Goal: Task Accomplishment & Management: Manage account settings

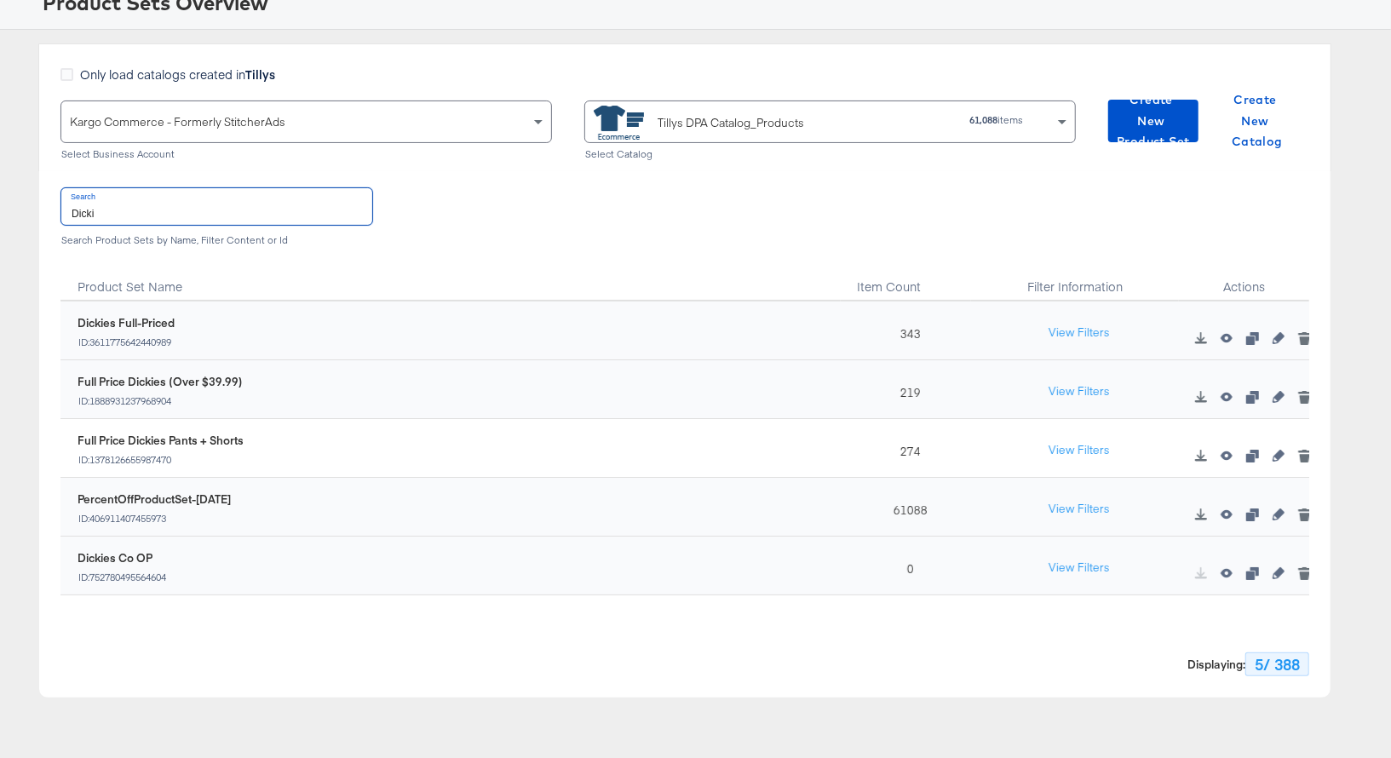
scroll to position [129, 0]
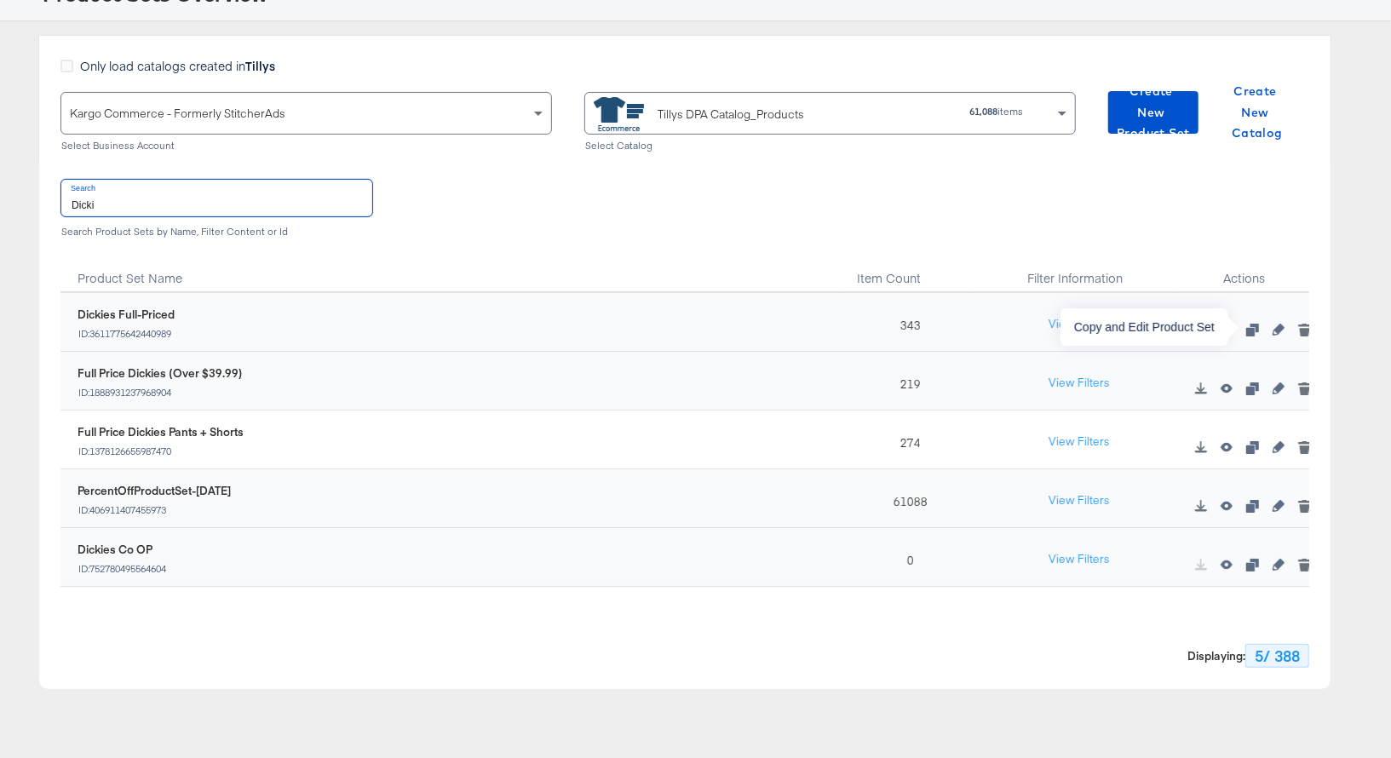
type input "Dicki"
click at [1252, 326] on icon "button" at bounding box center [1252, 330] width 12 height 12
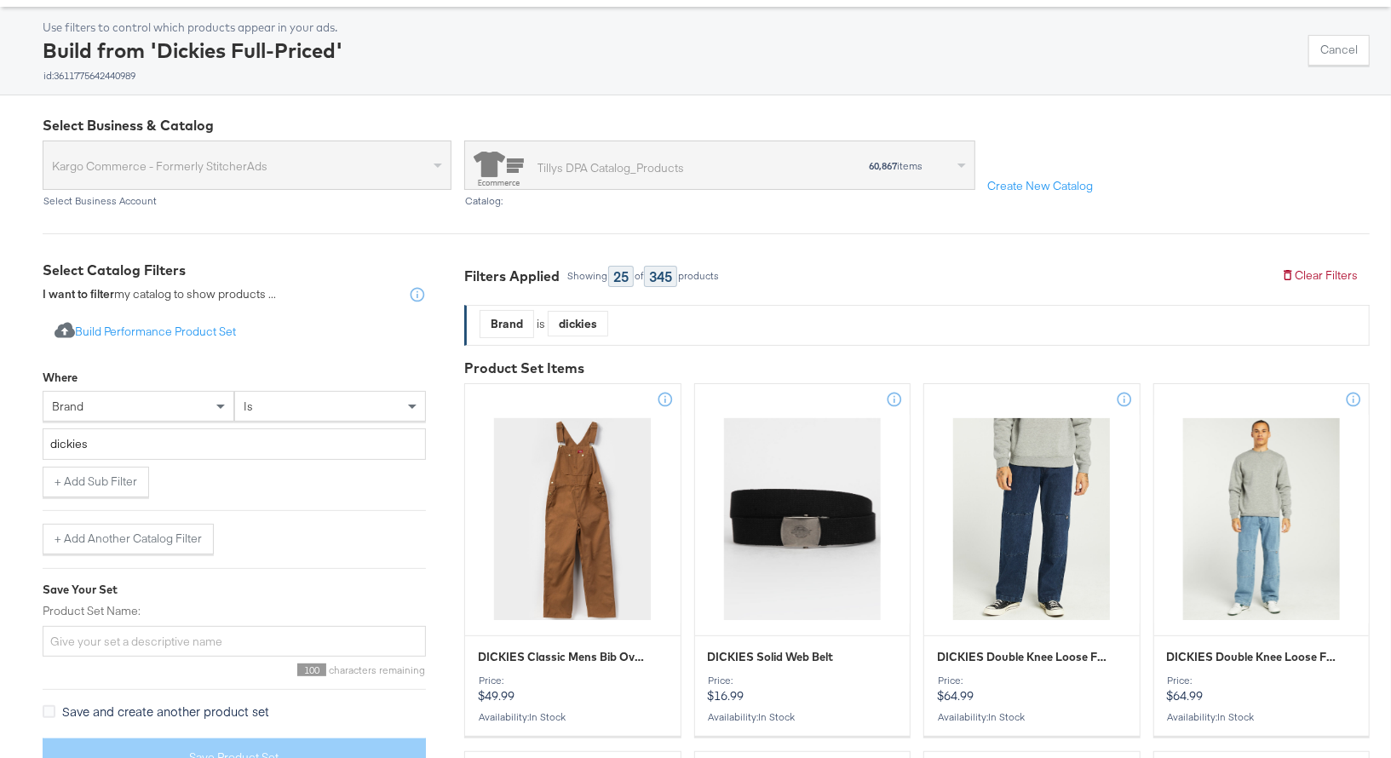
scroll to position [52, 0]
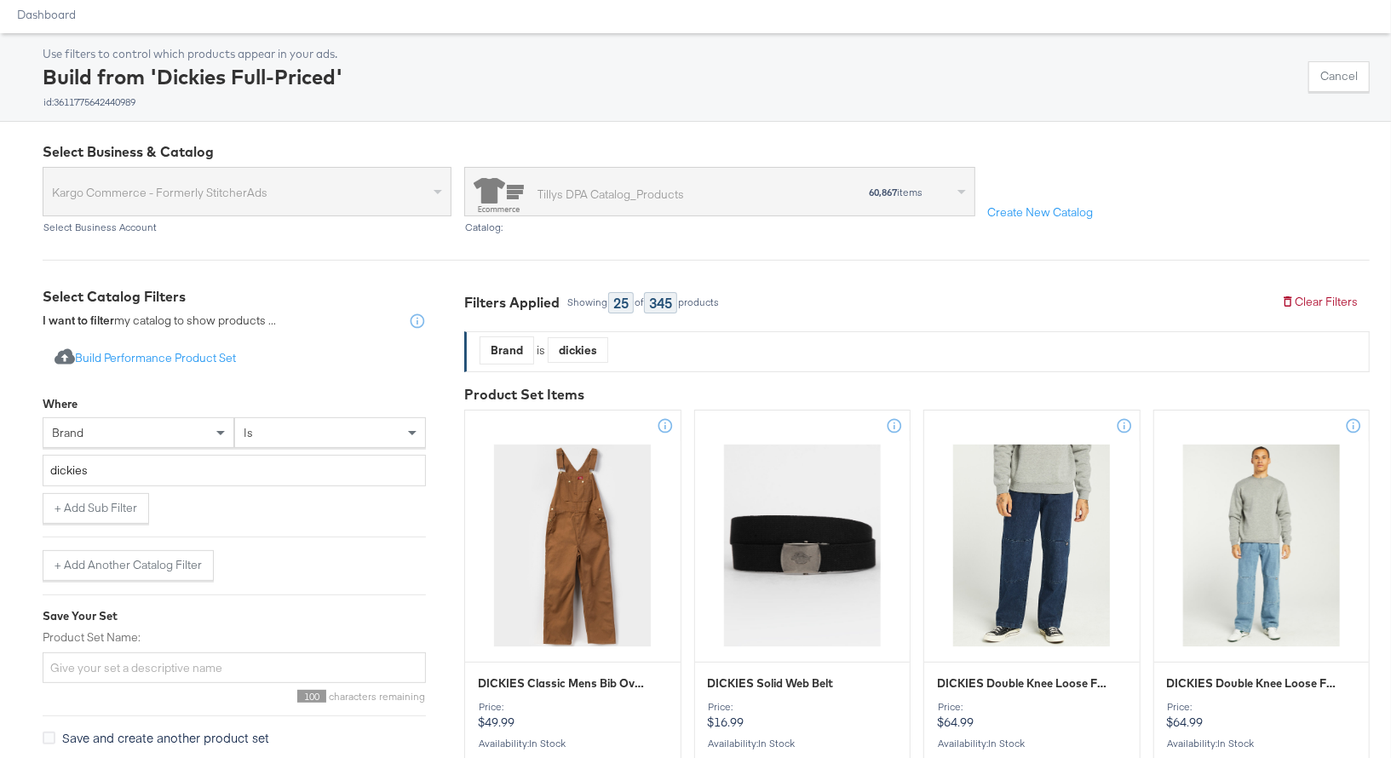
scroll to position [129, 0]
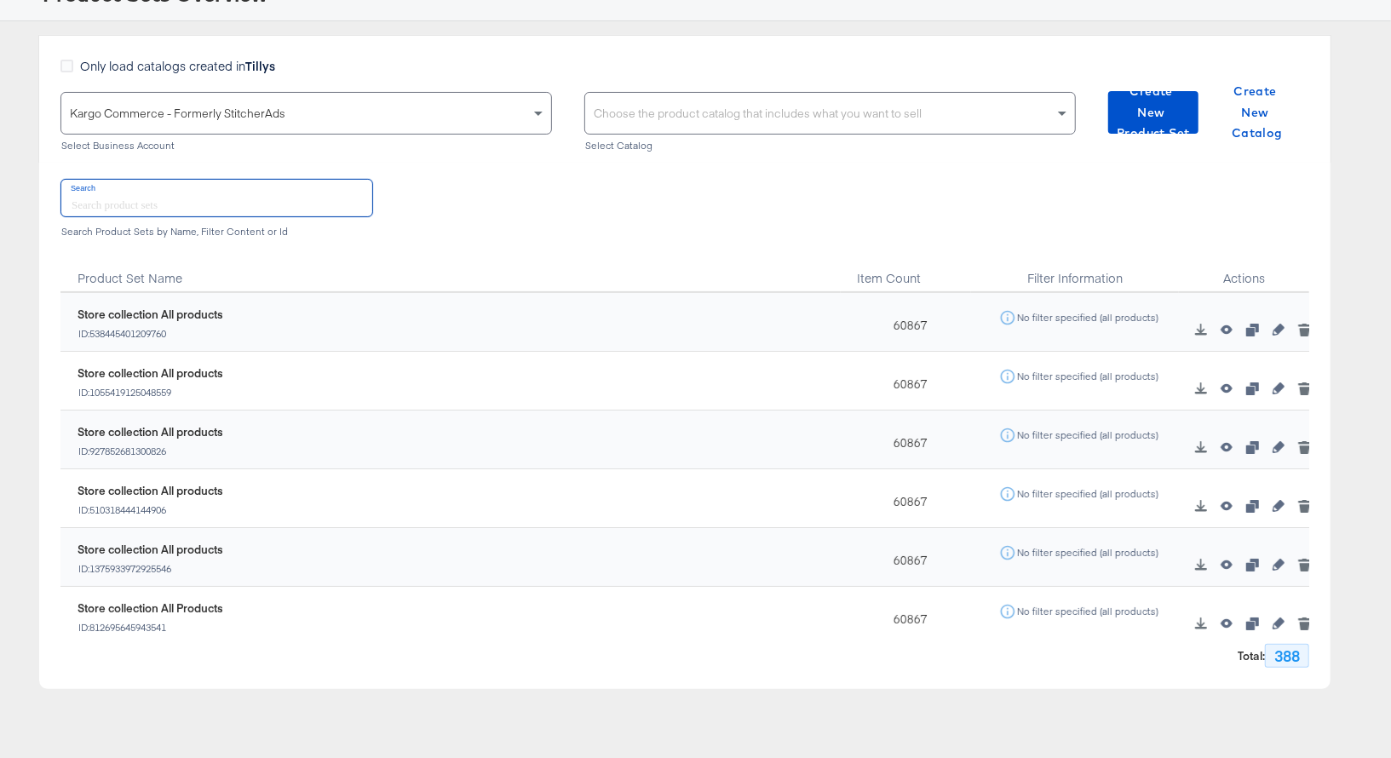
click at [260, 210] on input "text" at bounding box center [216, 198] width 311 height 37
paste input "Dickies"
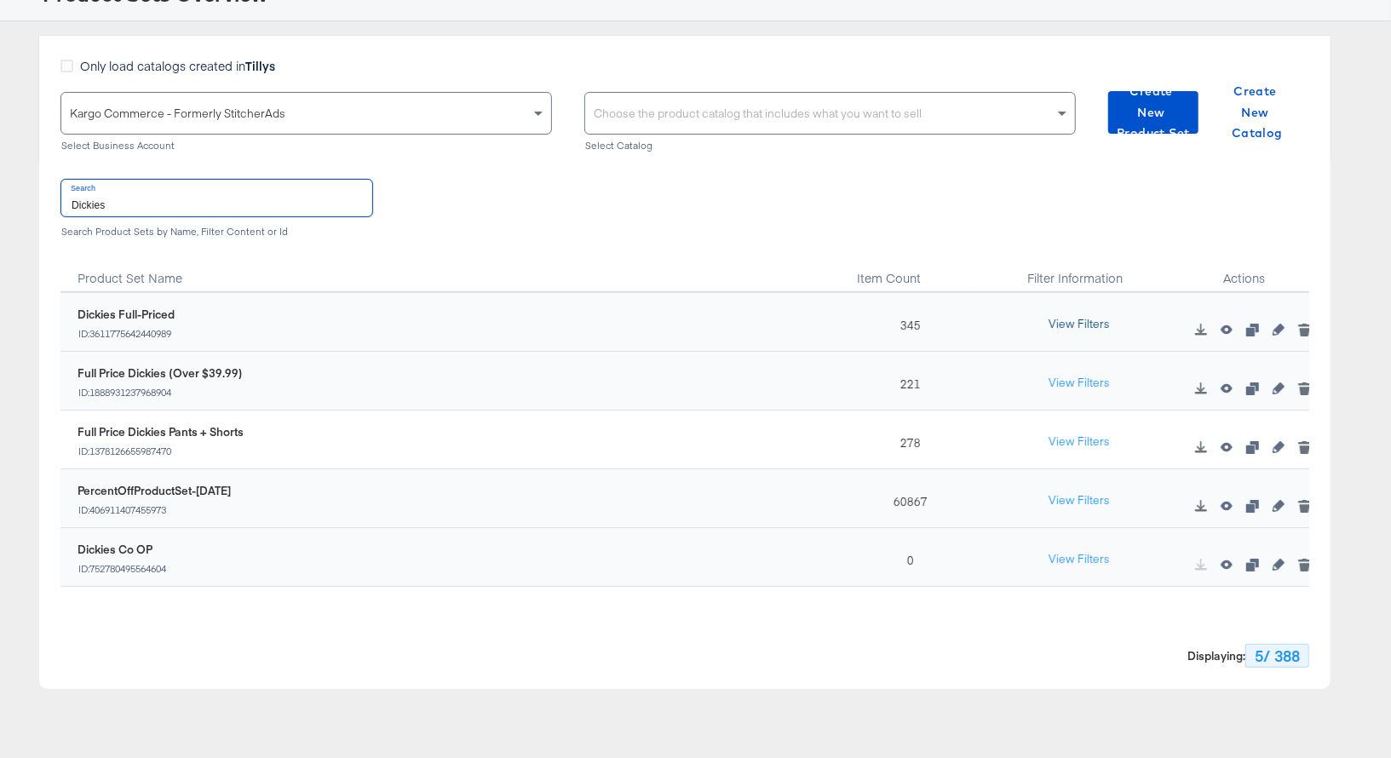
type input "Dickies"
click at [1096, 324] on button "View Filters" at bounding box center [1078, 324] width 85 height 31
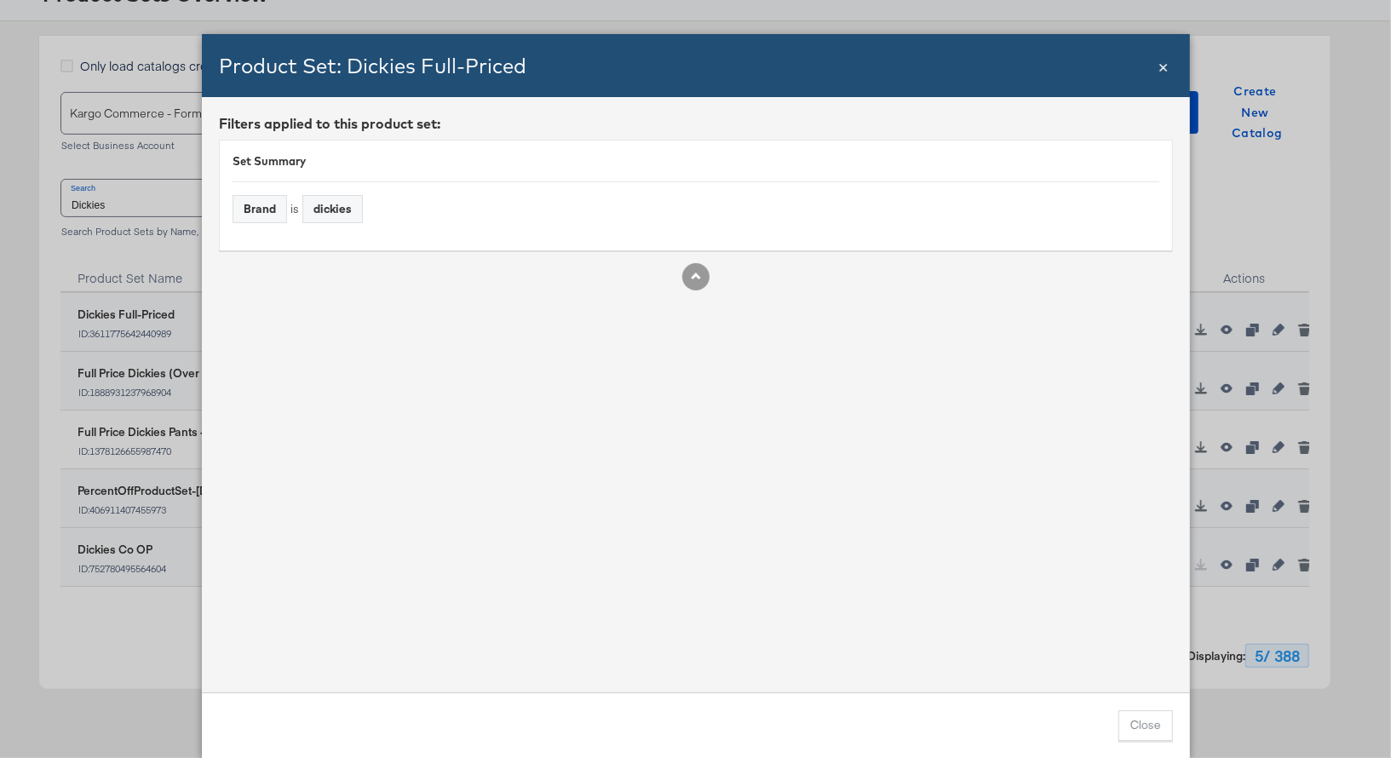
click at [1164, 69] on span "×" at bounding box center [1163, 65] width 10 height 23
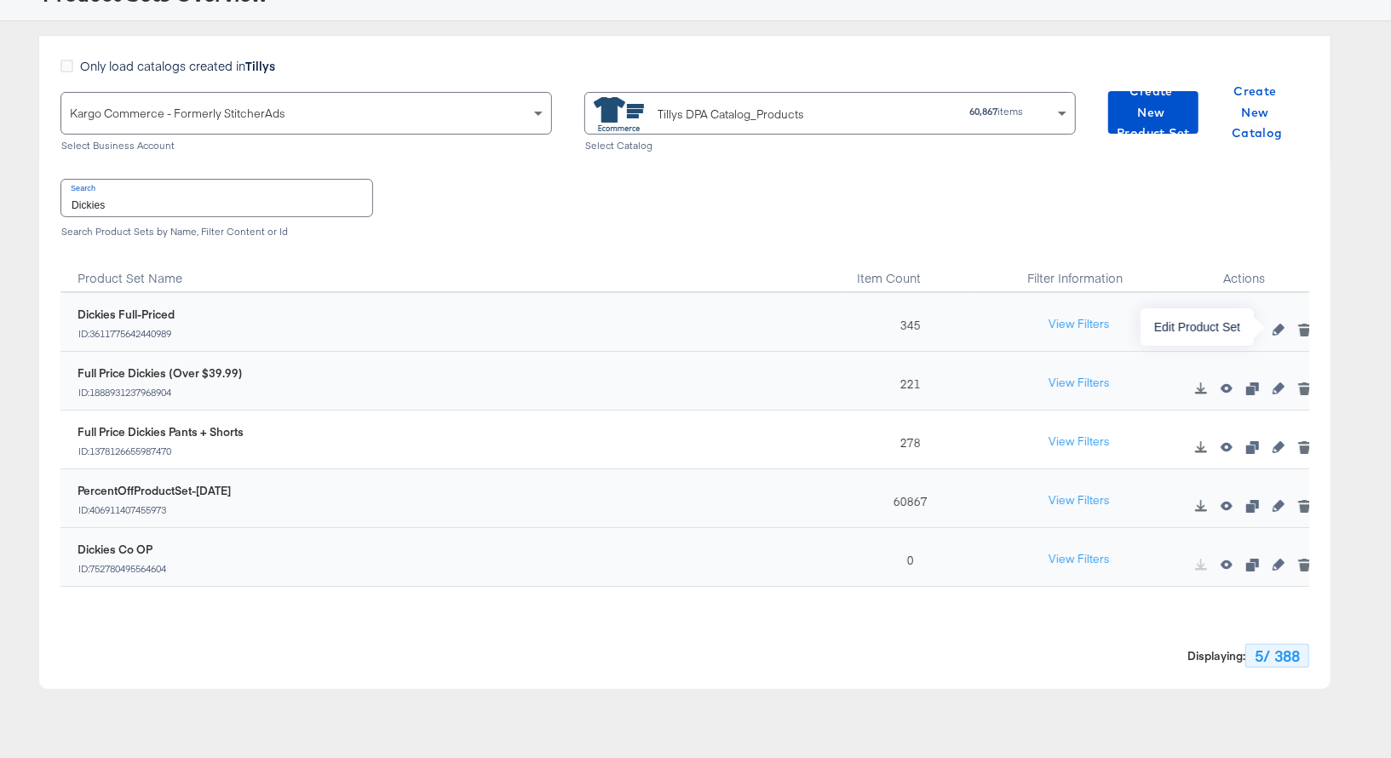
click at [1277, 330] on icon "button" at bounding box center [1278, 330] width 12 height 12
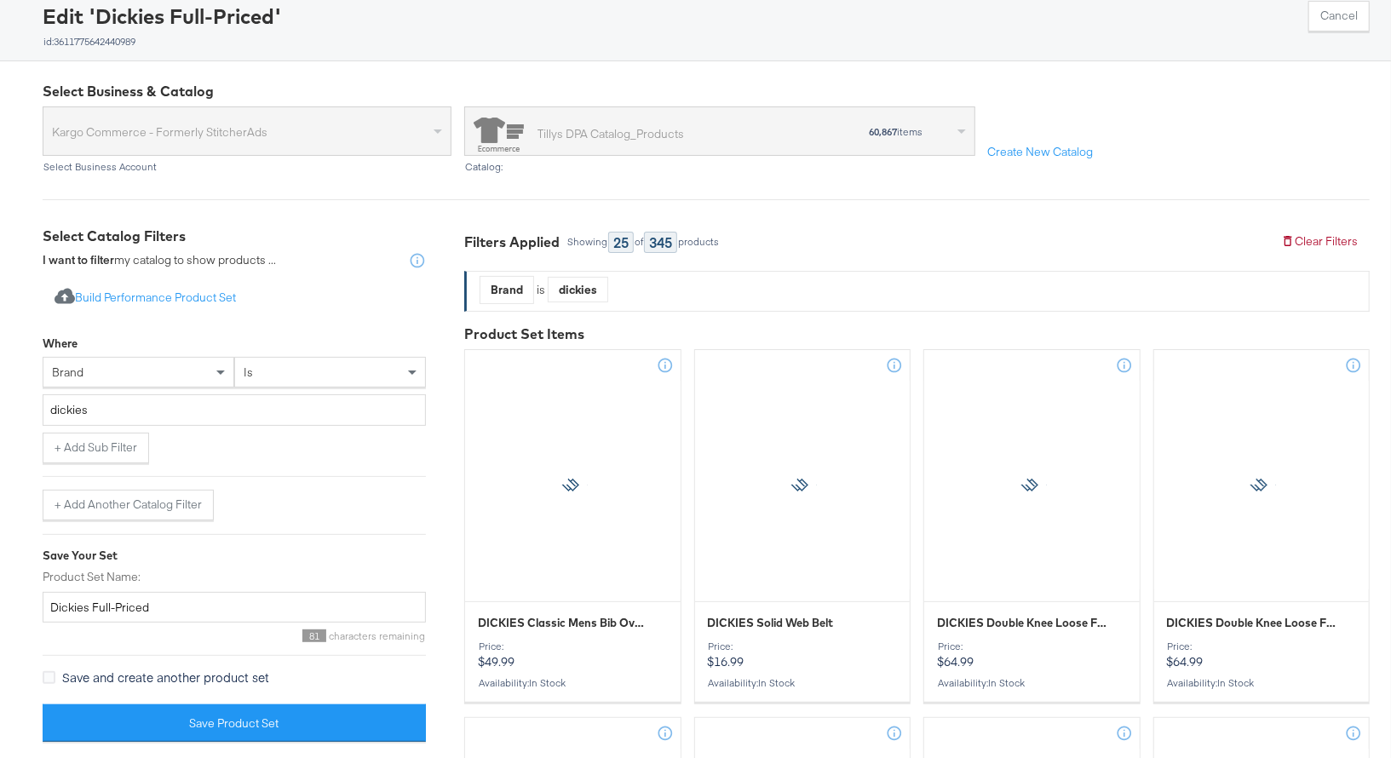
scroll to position [115, 0]
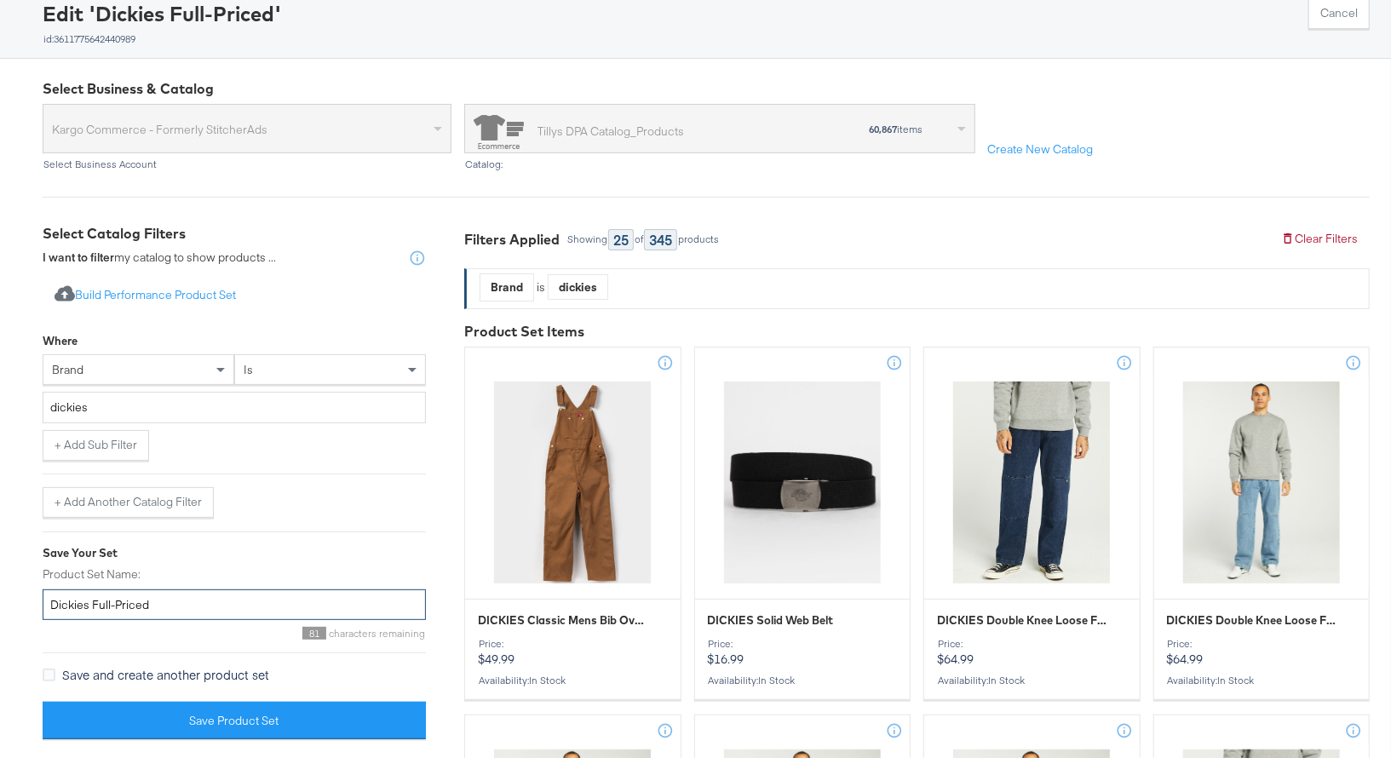
drag, startPoint x: 160, startPoint y: 605, endPoint x: 92, endPoint y: 602, distance: 68.2
click at [92, 602] on input "Dickies Full-Priced" at bounding box center [234, 605] width 383 height 32
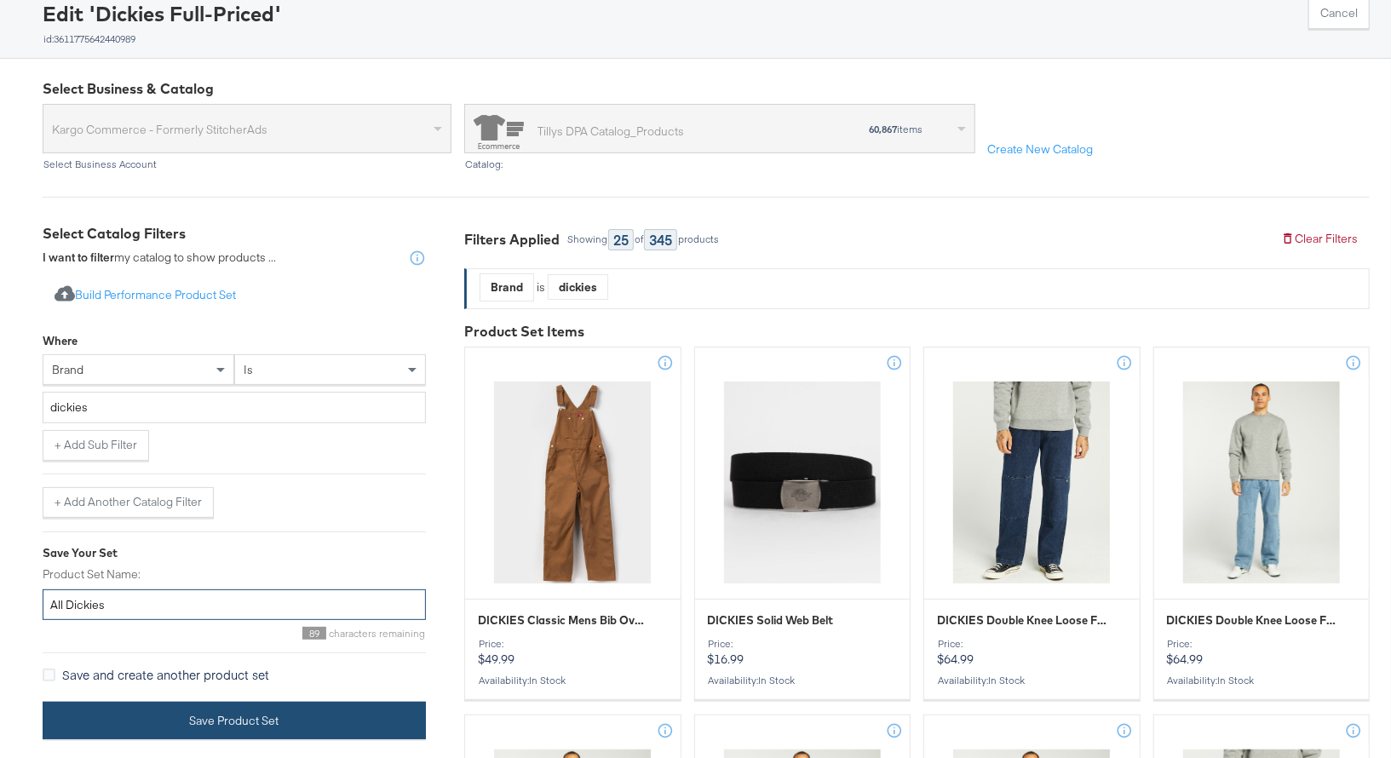
type input "All Dickies"
click at [275, 718] on button "Save Product Set" at bounding box center [234, 721] width 383 height 38
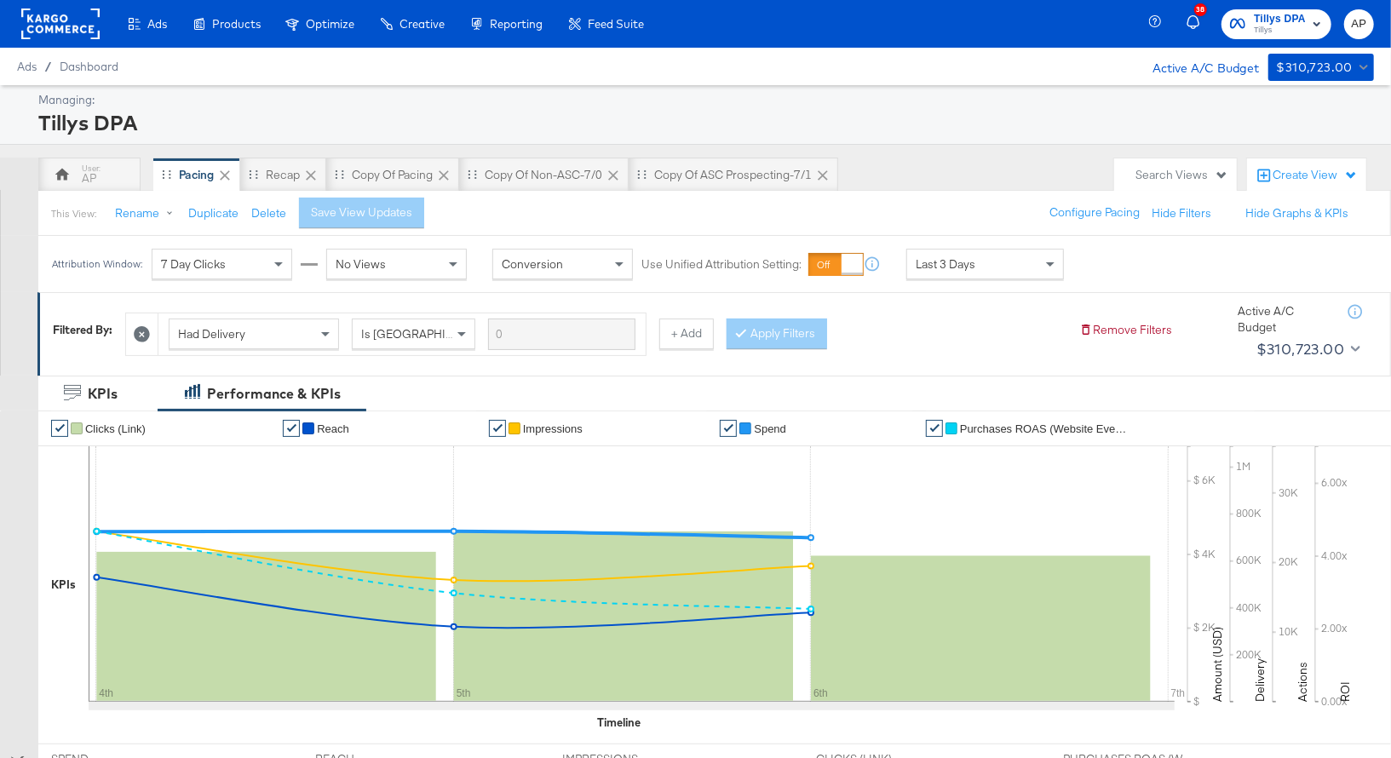
click at [71, 14] on rect at bounding box center [60, 24] width 78 height 31
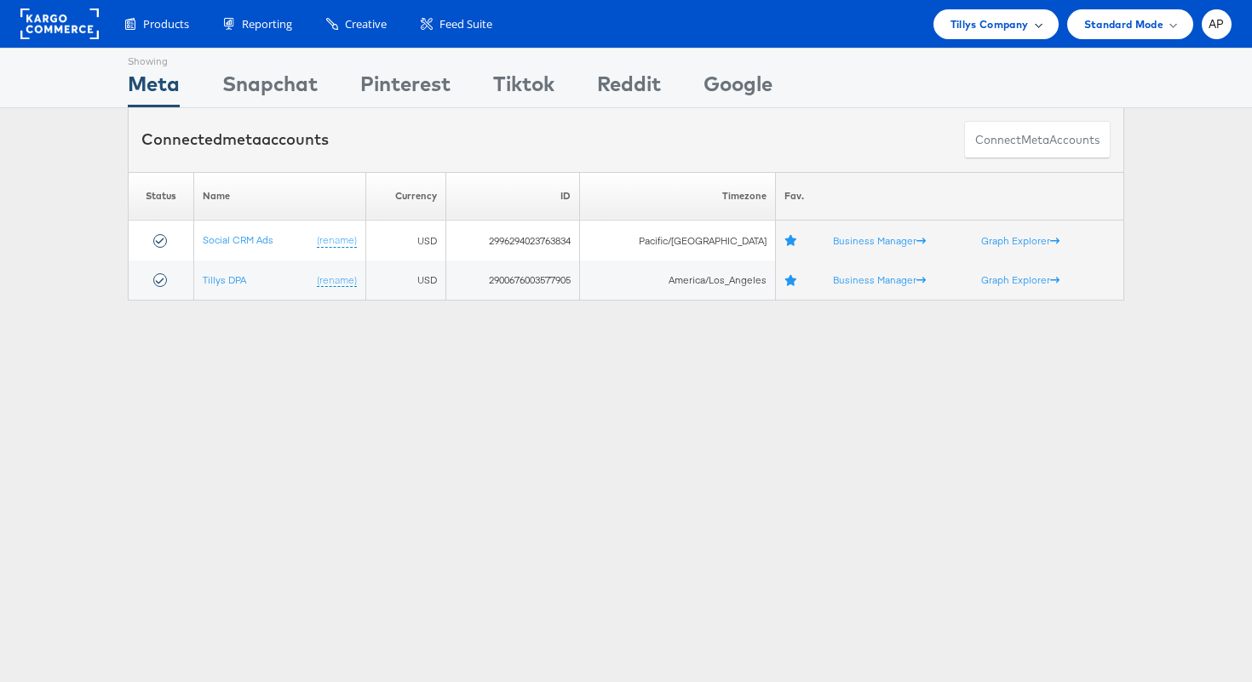
click at [1018, 24] on span "Tillys Company" at bounding box center [989, 24] width 78 height 18
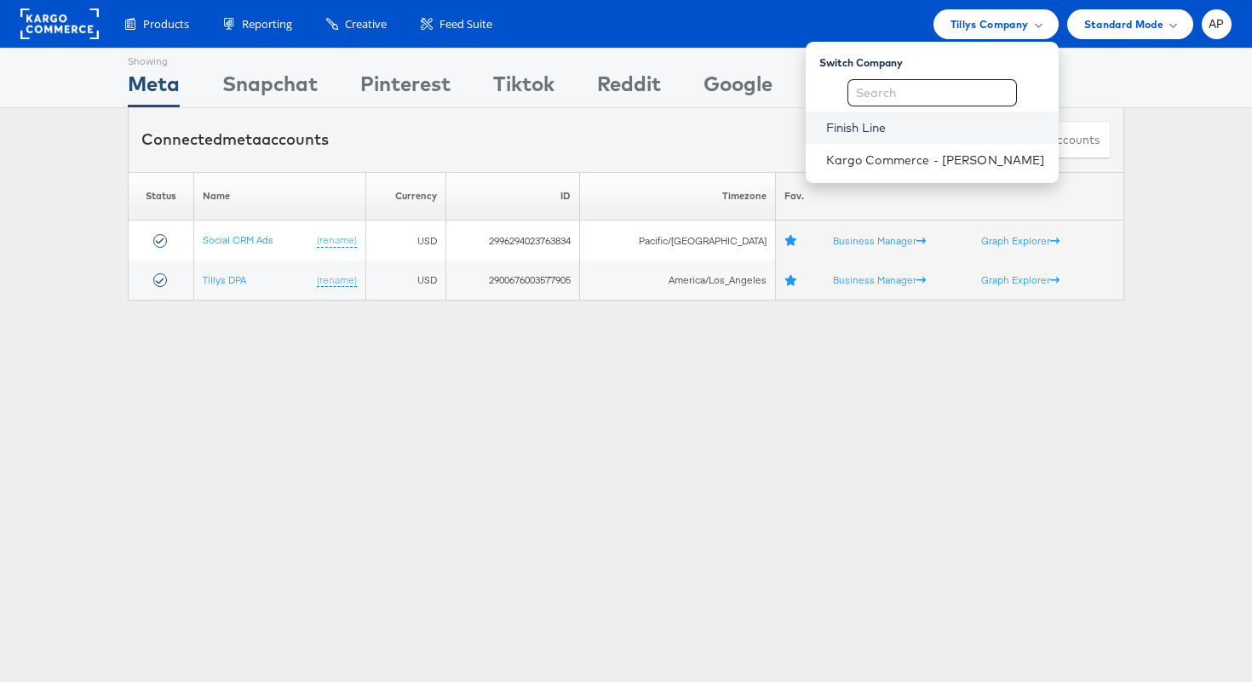
click at [871, 122] on link "Finish Line" at bounding box center [935, 127] width 219 height 17
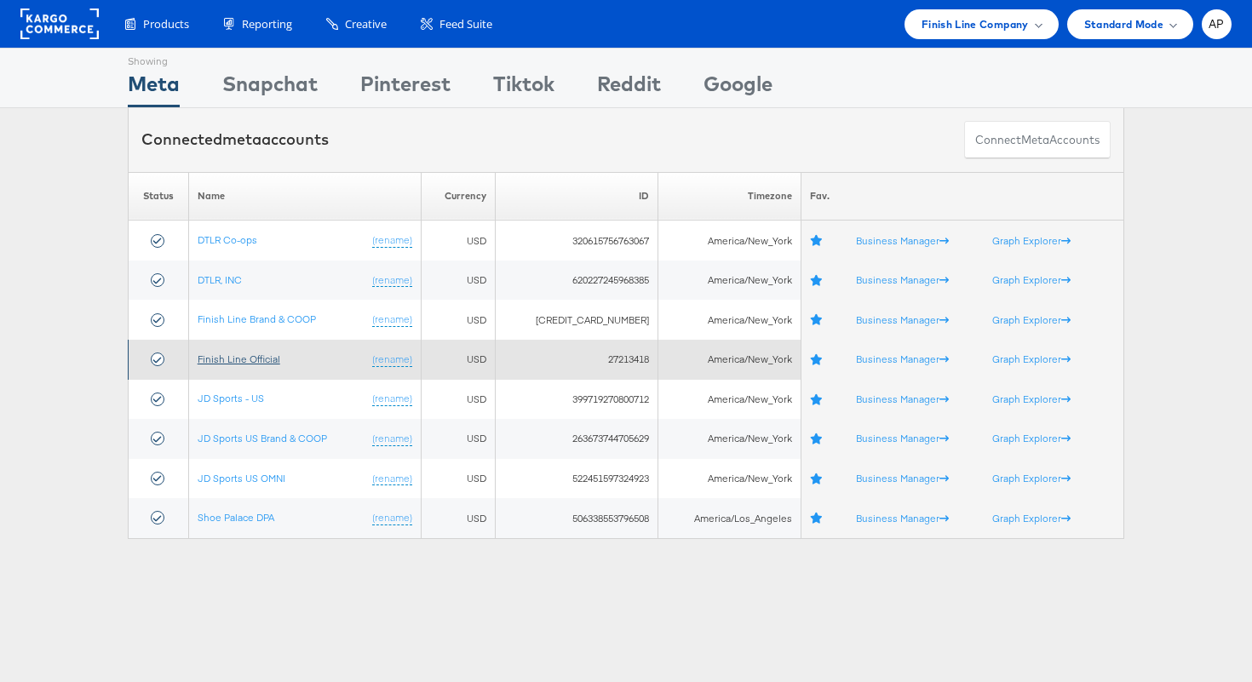
click at [252, 359] on link "Finish Line Official" at bounding box center [239, 359] width 83 height 13
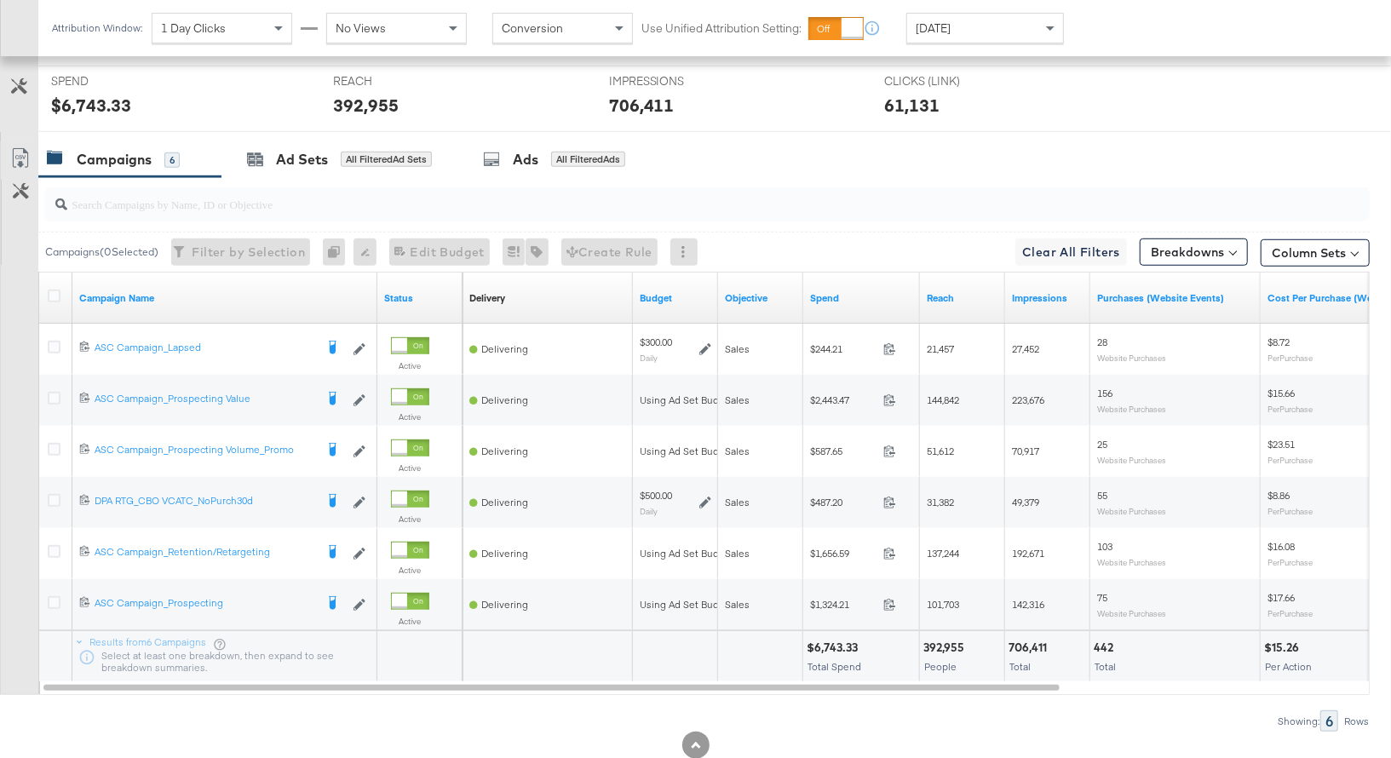
scroll to position [721, 0]
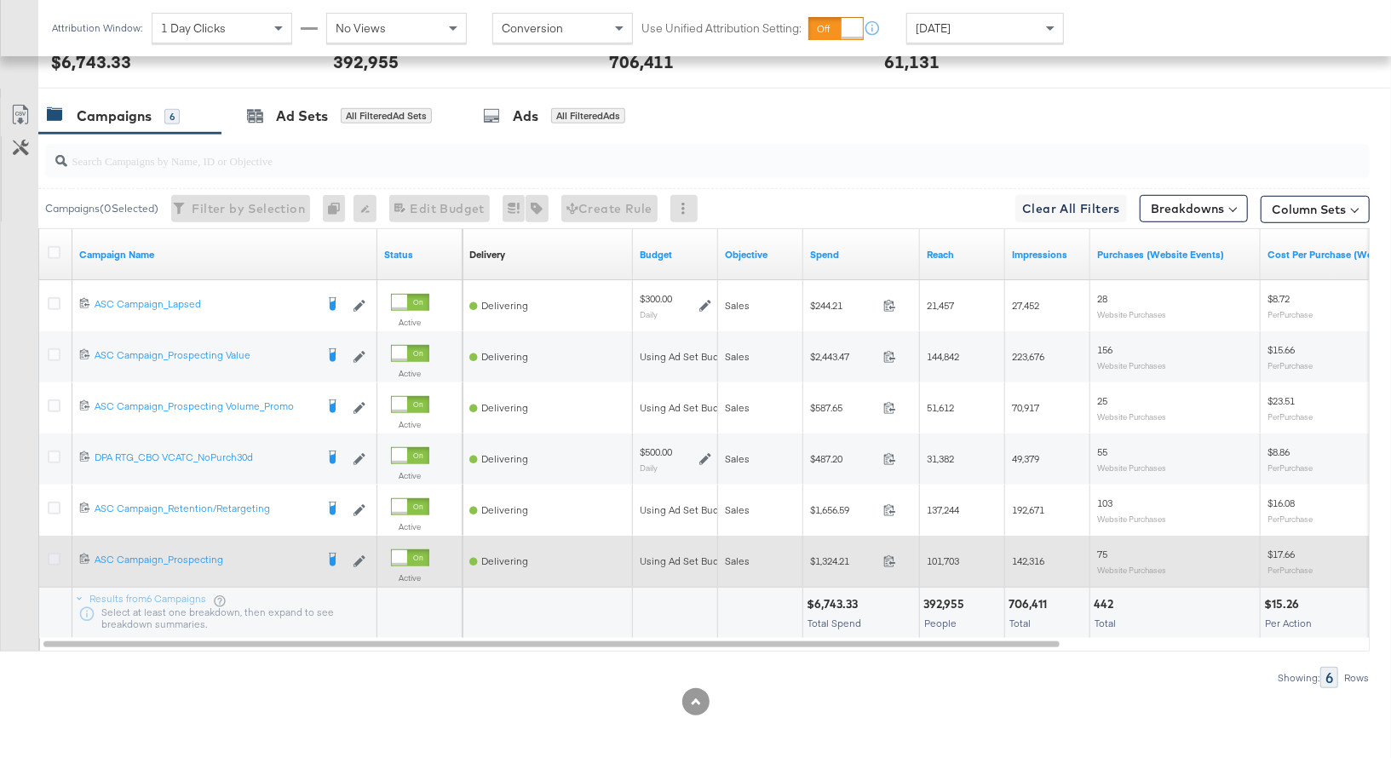
click at [54, 554] on icon at bounding box center [54, 559] width 13 height 13
click at [0, 0] on input "checkbox" at bounding box center [0, 0] width 0 height 0
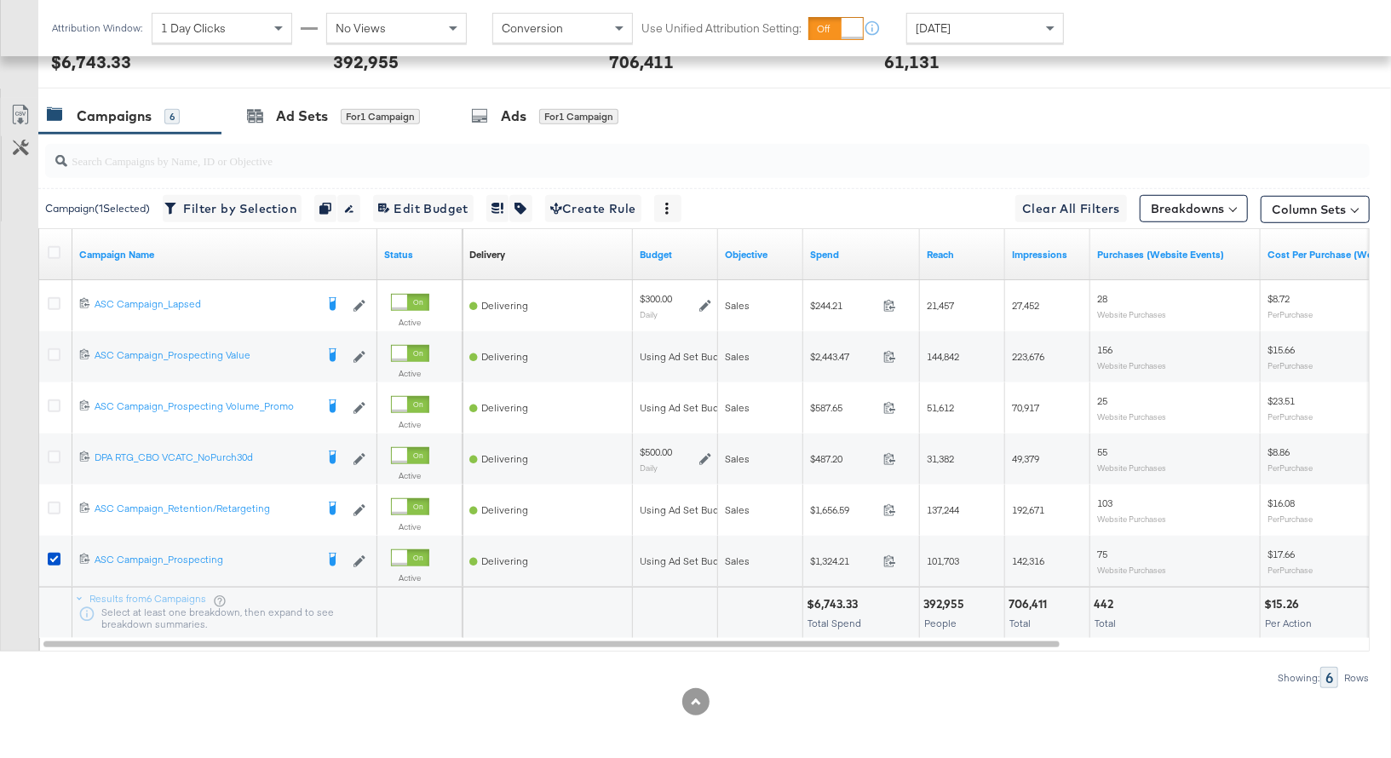
scroll to position [717, 0]
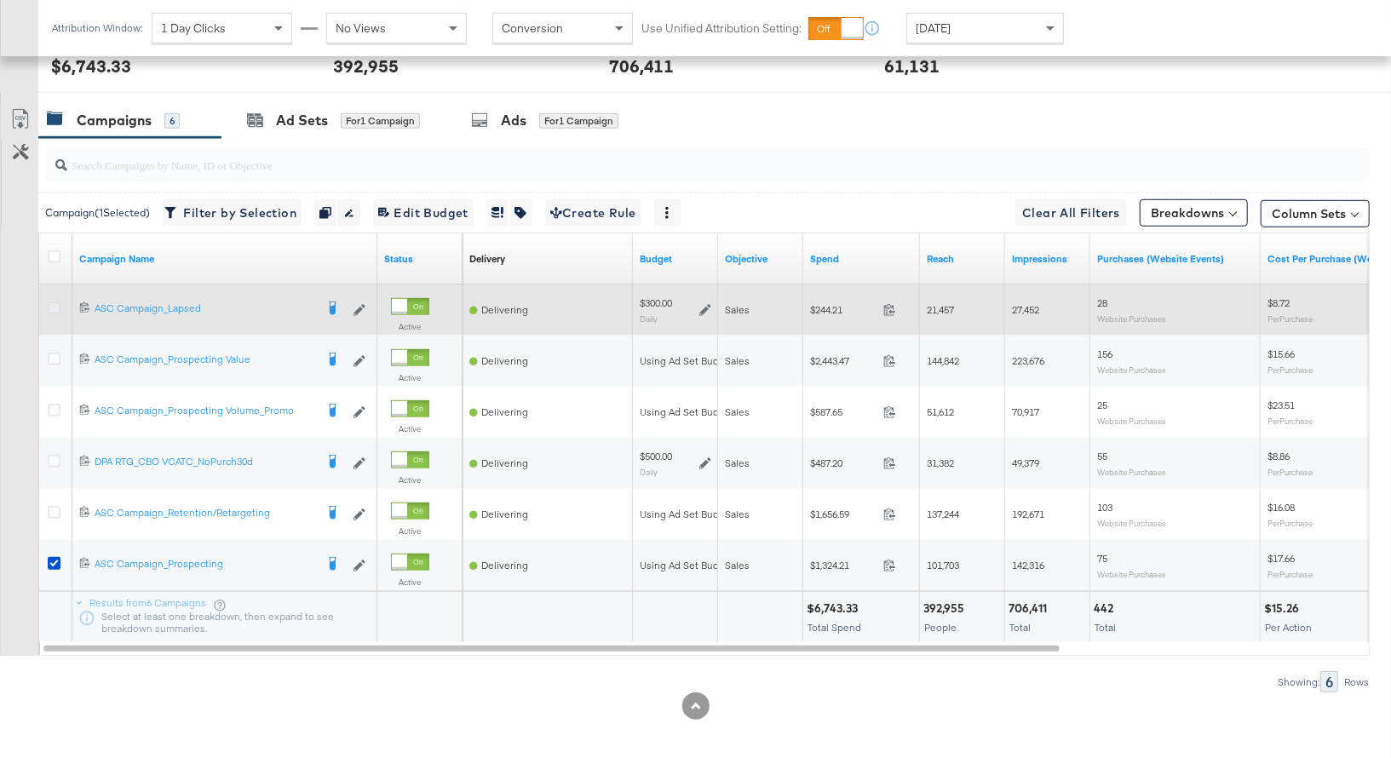
click at [55, 301] on icon at bounding box center [54, 307] width 13 height 13
click at [0, 0] on input "checkbox" at bounding box center [0, 0] width 0 height 0
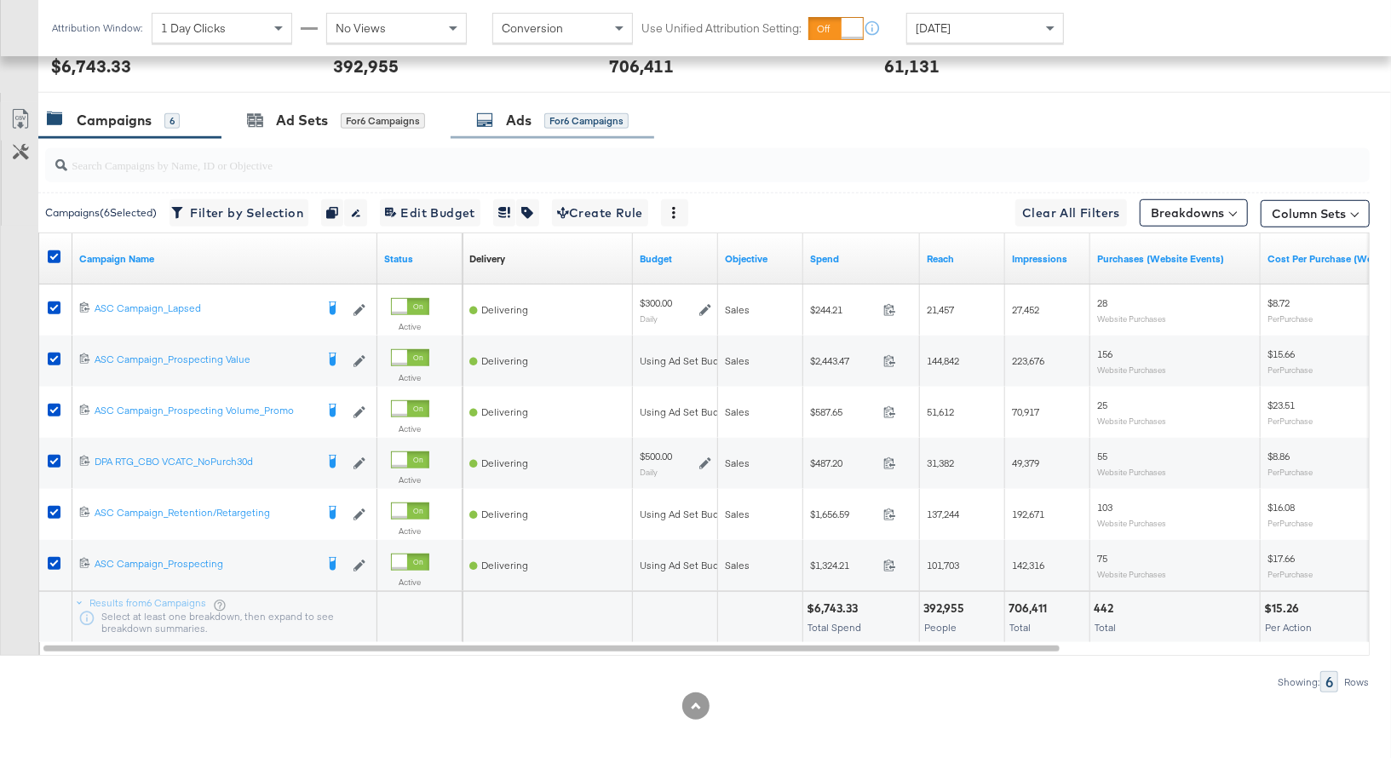
click at [520, 115] on div "Ads" at bounding box center [519, 121] width 26 height 20
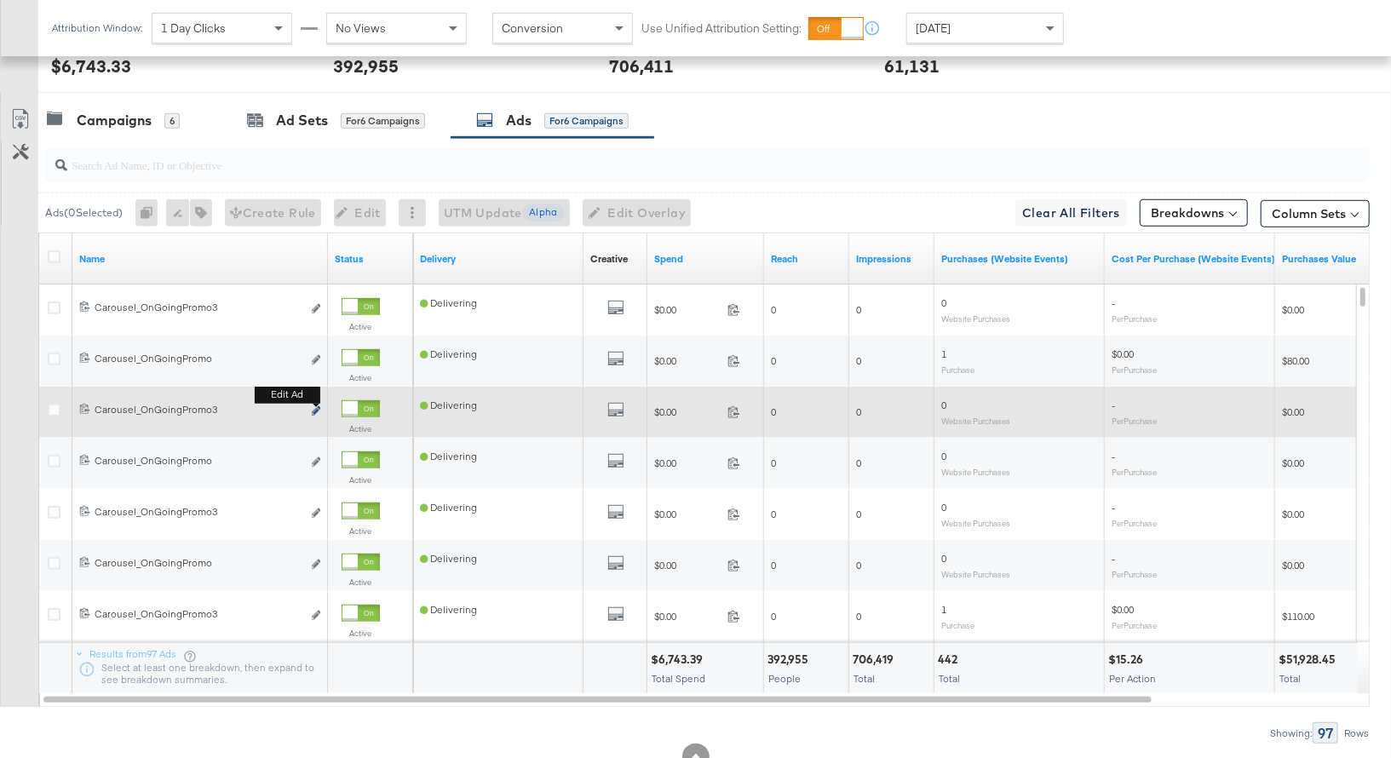
click at [314, 406] on icon "link" at bounding box center [316, 410] width 9 height 9
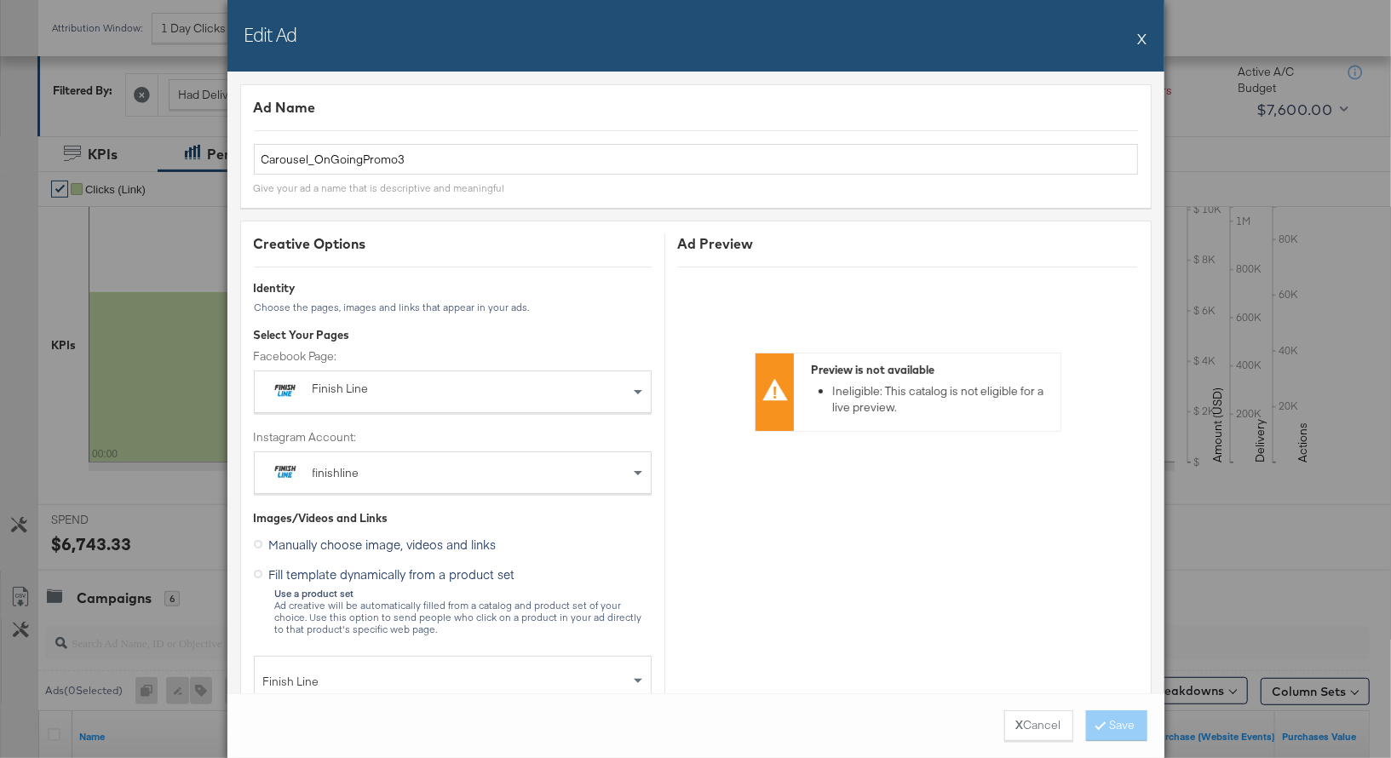
scroll to position [328, 0]
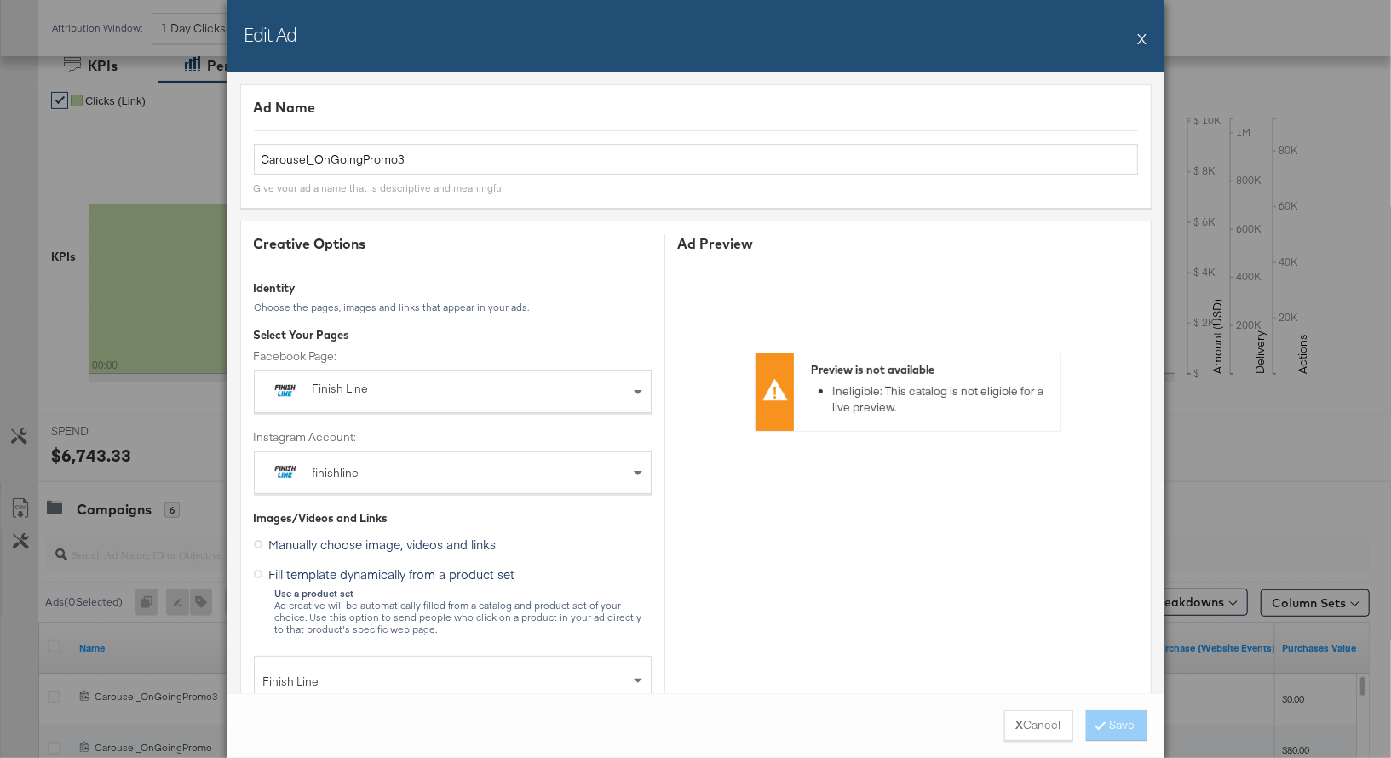
click at [1143, 36] on button "X" at bounding box center [1142, 38] width 9 height 34
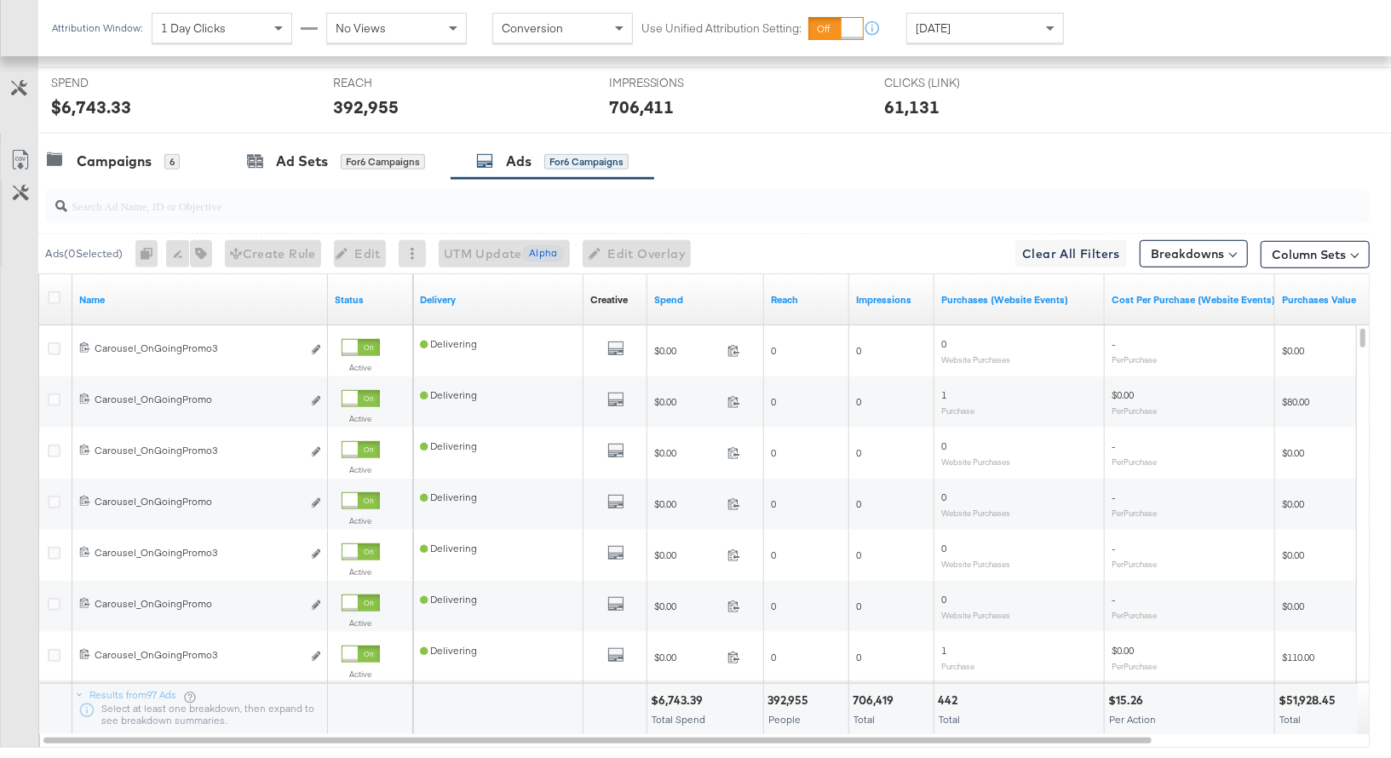
scroll to position [694, 0]
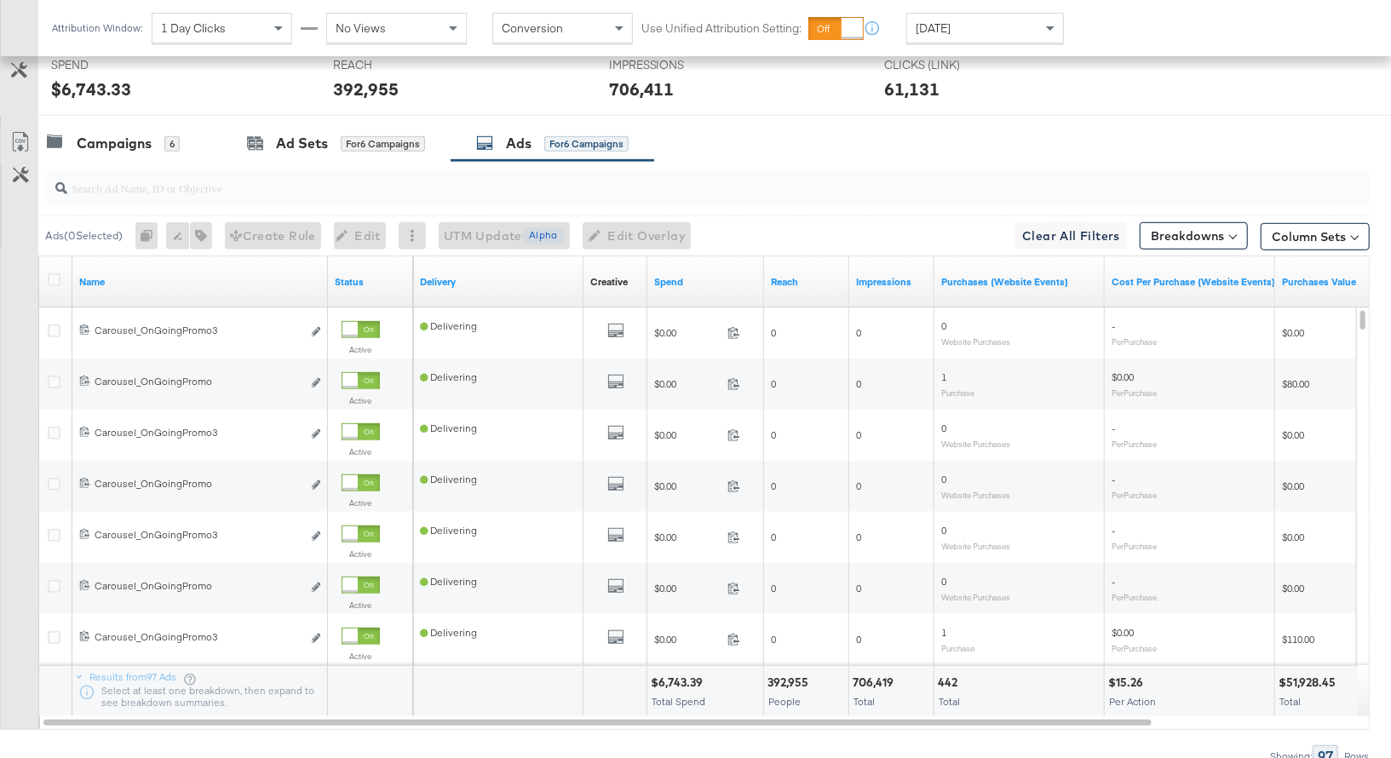
click at [102, 189] on input "search" at bounding box center [658, 180] width 1183 height 33
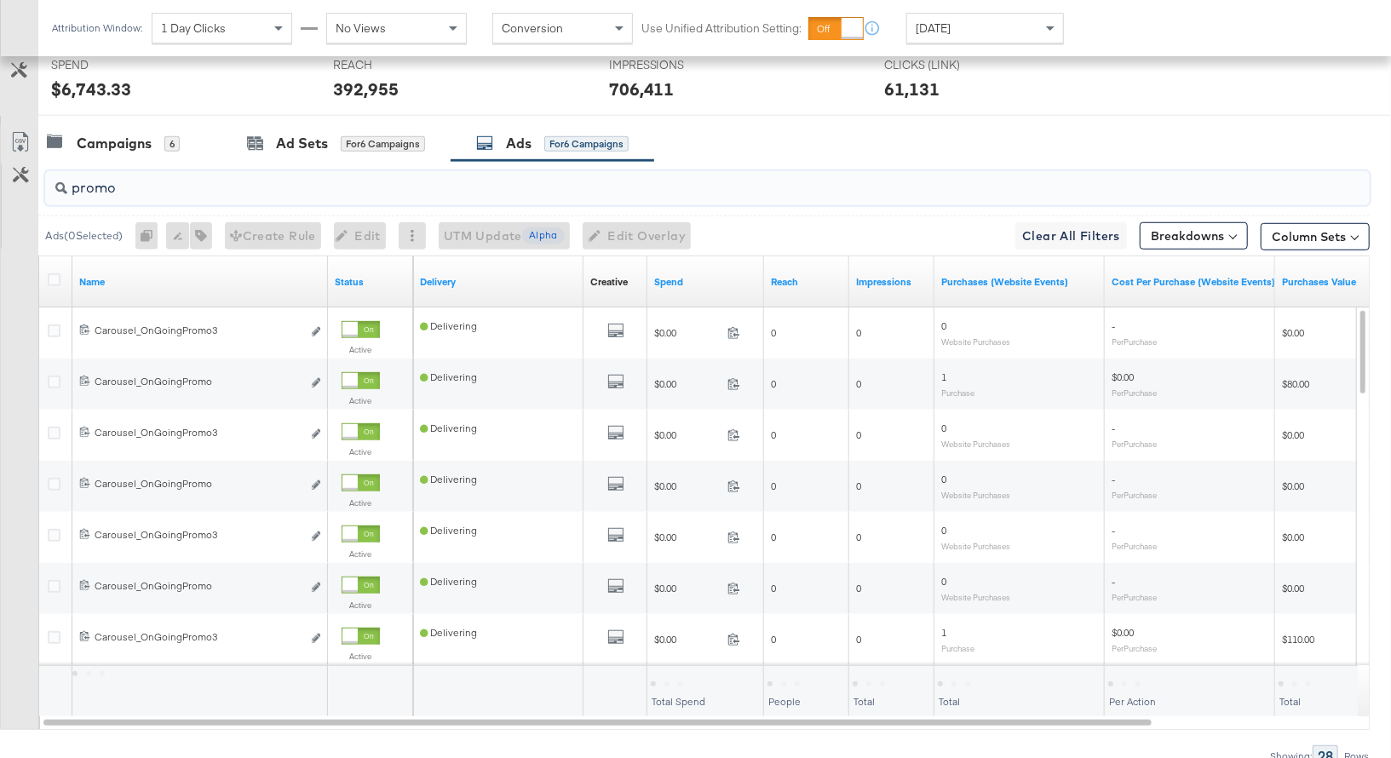
type input "promo"
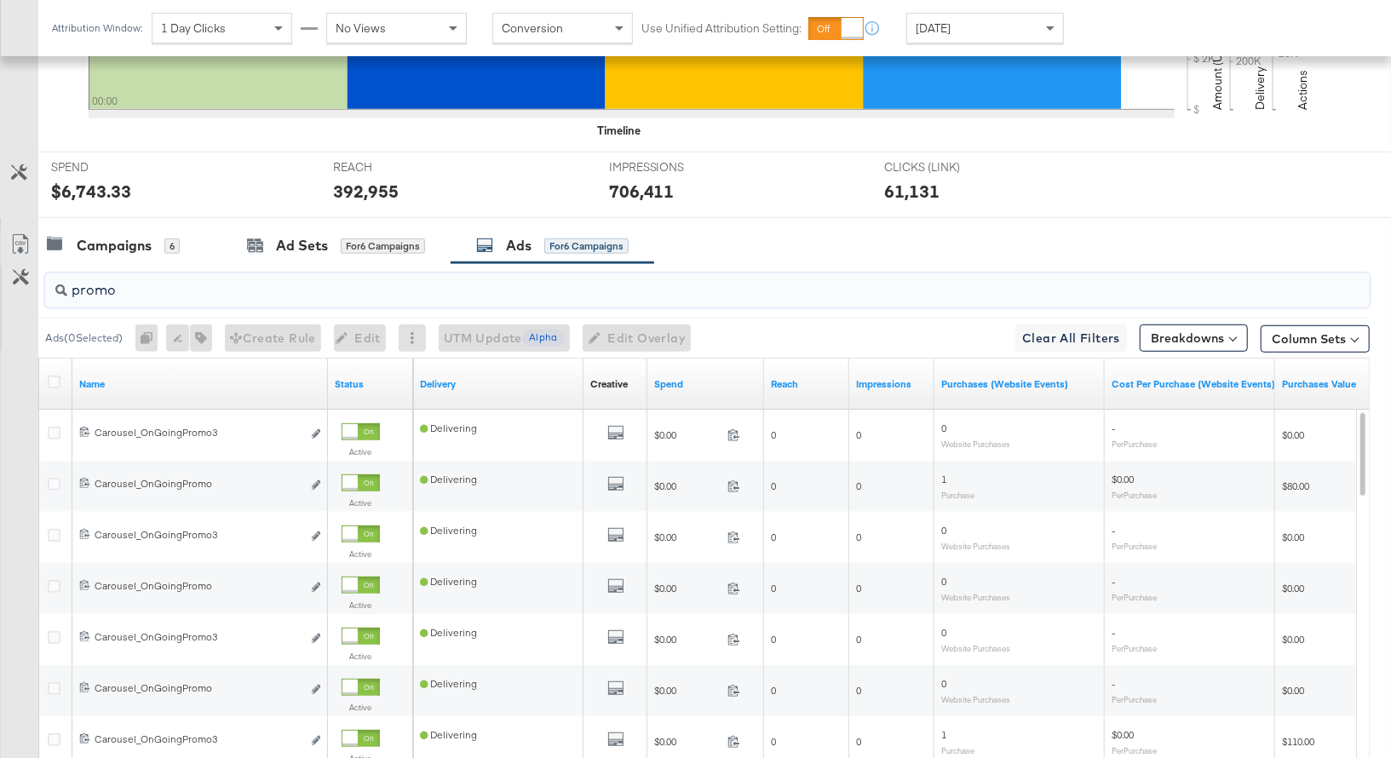
scroll to position [643, 0]
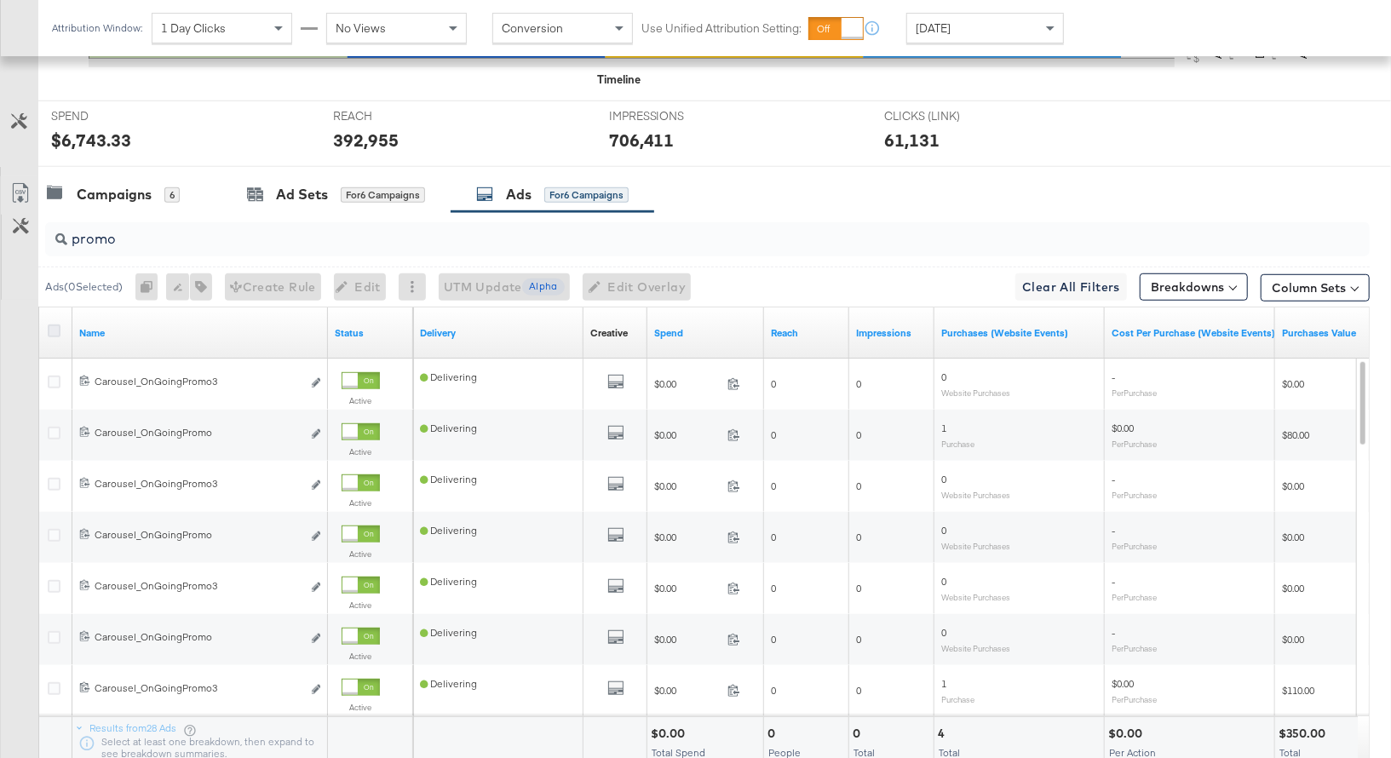
click at [54, 329] on icon at bounding box center [54, 330] width 13 height 13
click at [0, 0] on input "checkbox" at bounding box center [0, 0] width 0 height 0
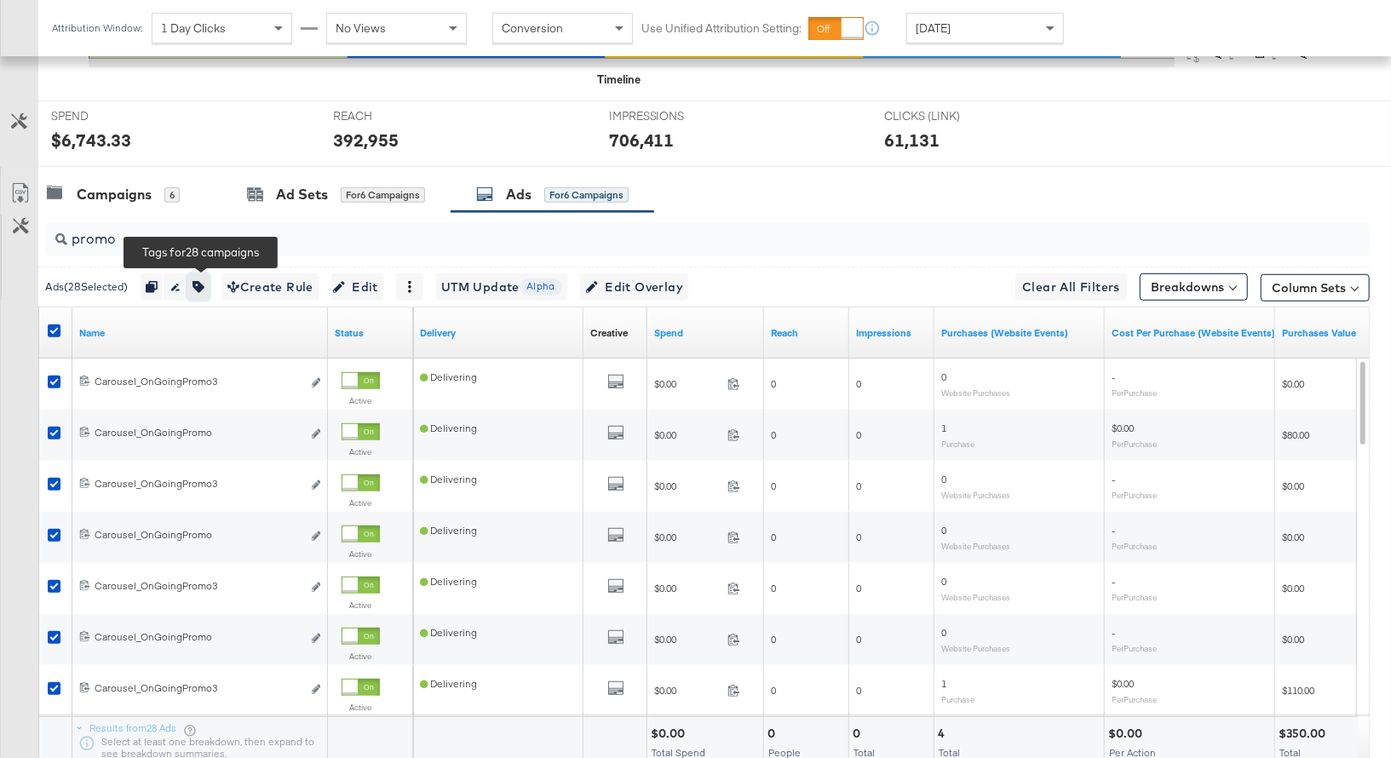
click at [204, 282] on icon "button" at bounding box center [198, 287] width 12 height 12
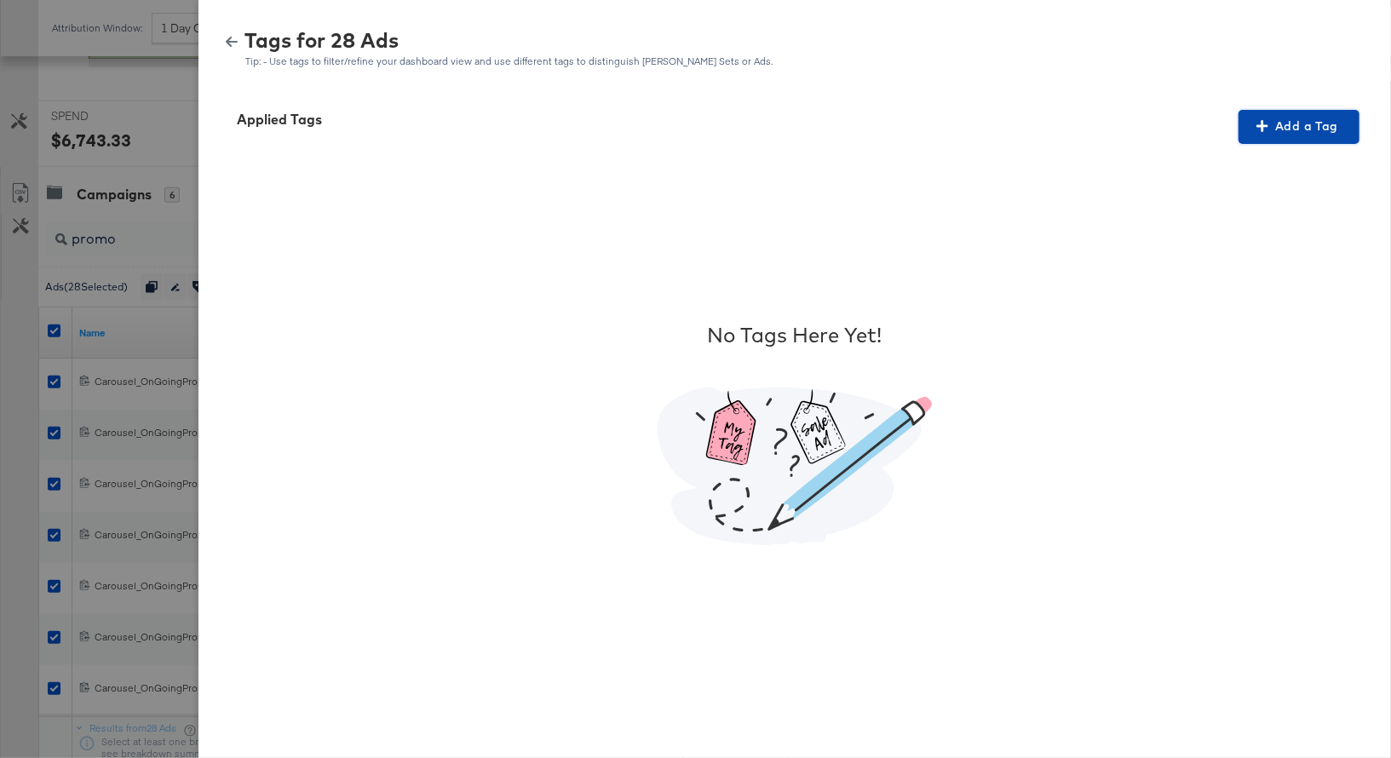
click at [1301, 128] on span "Add a Tag" at bounding box center [1298, 126] width 107 height 21
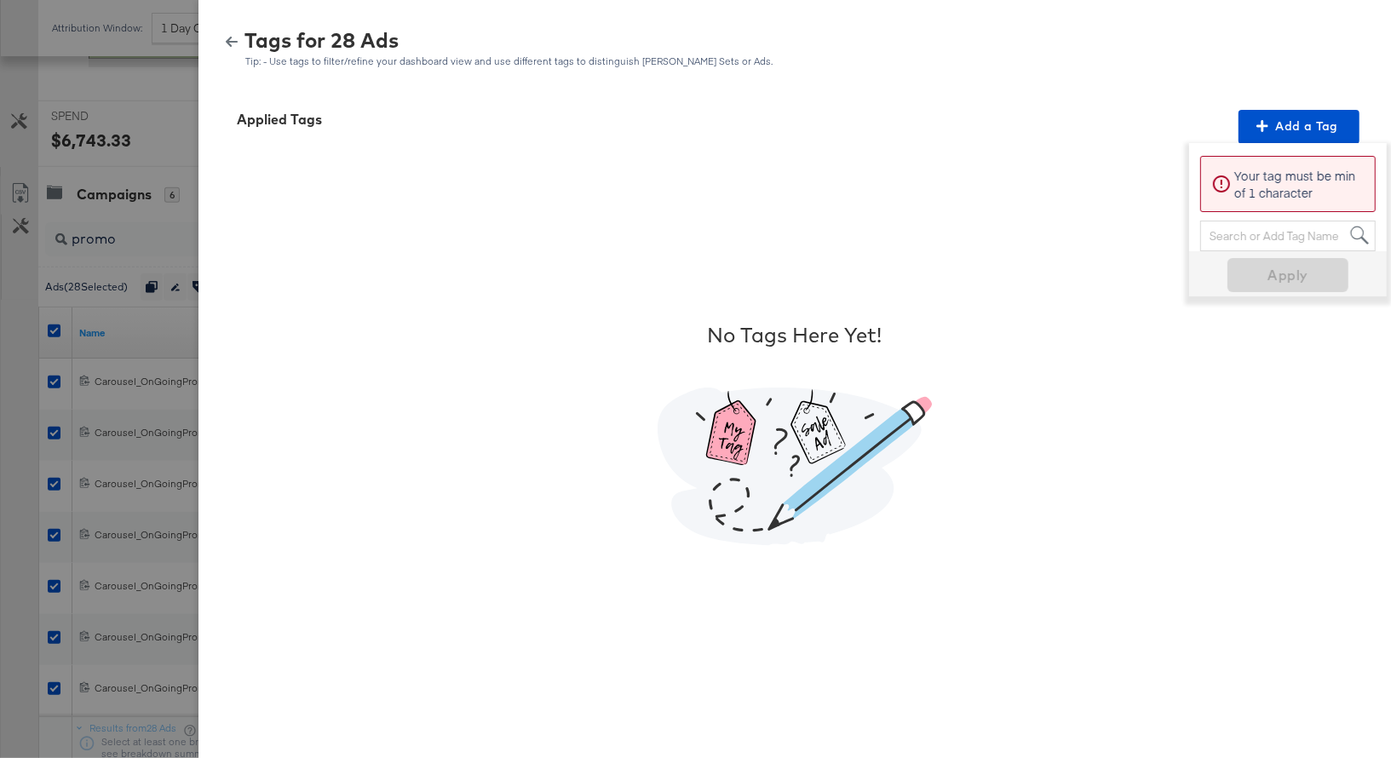
click at [1233, 234] on div "Search or Add Tag Name" at bounding box center [1288, 235] width 174 height 29
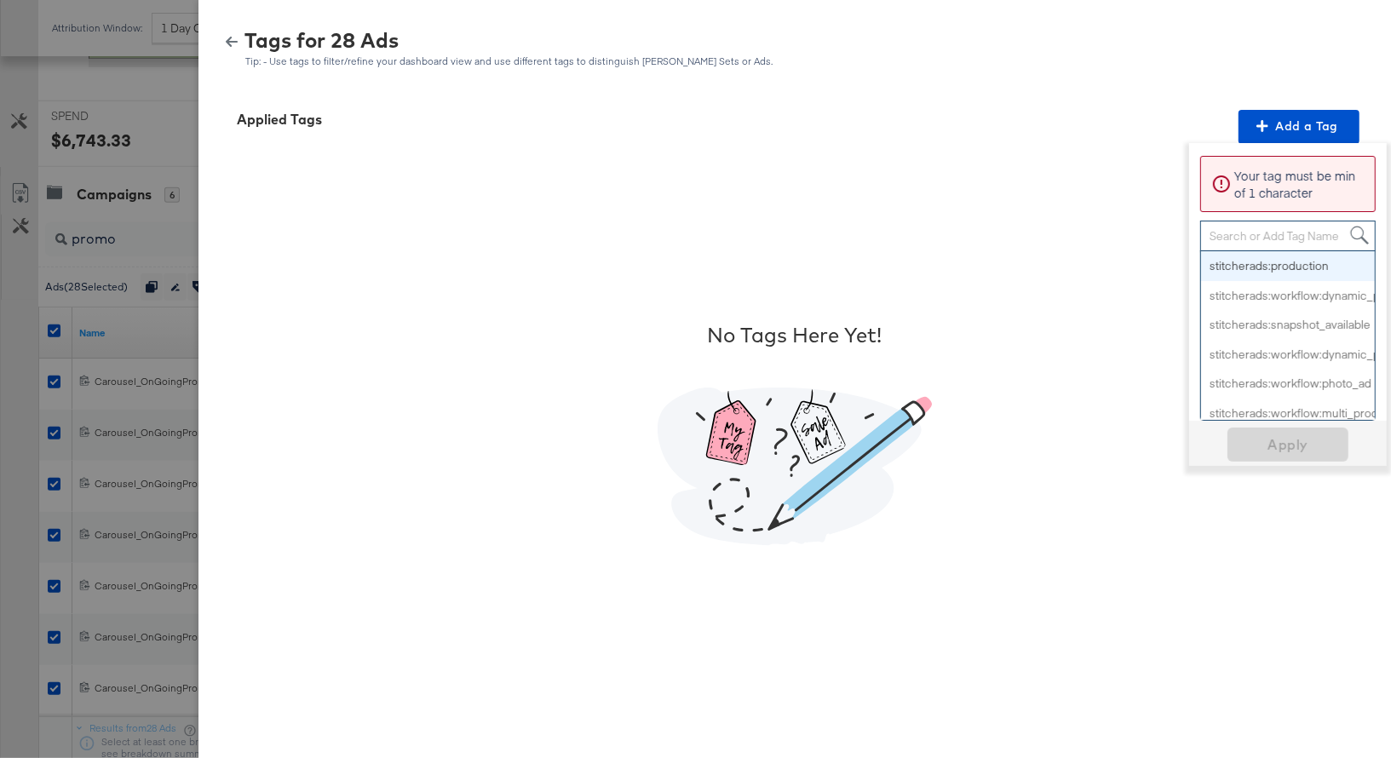
paste input "Promo"
type input "Promo"
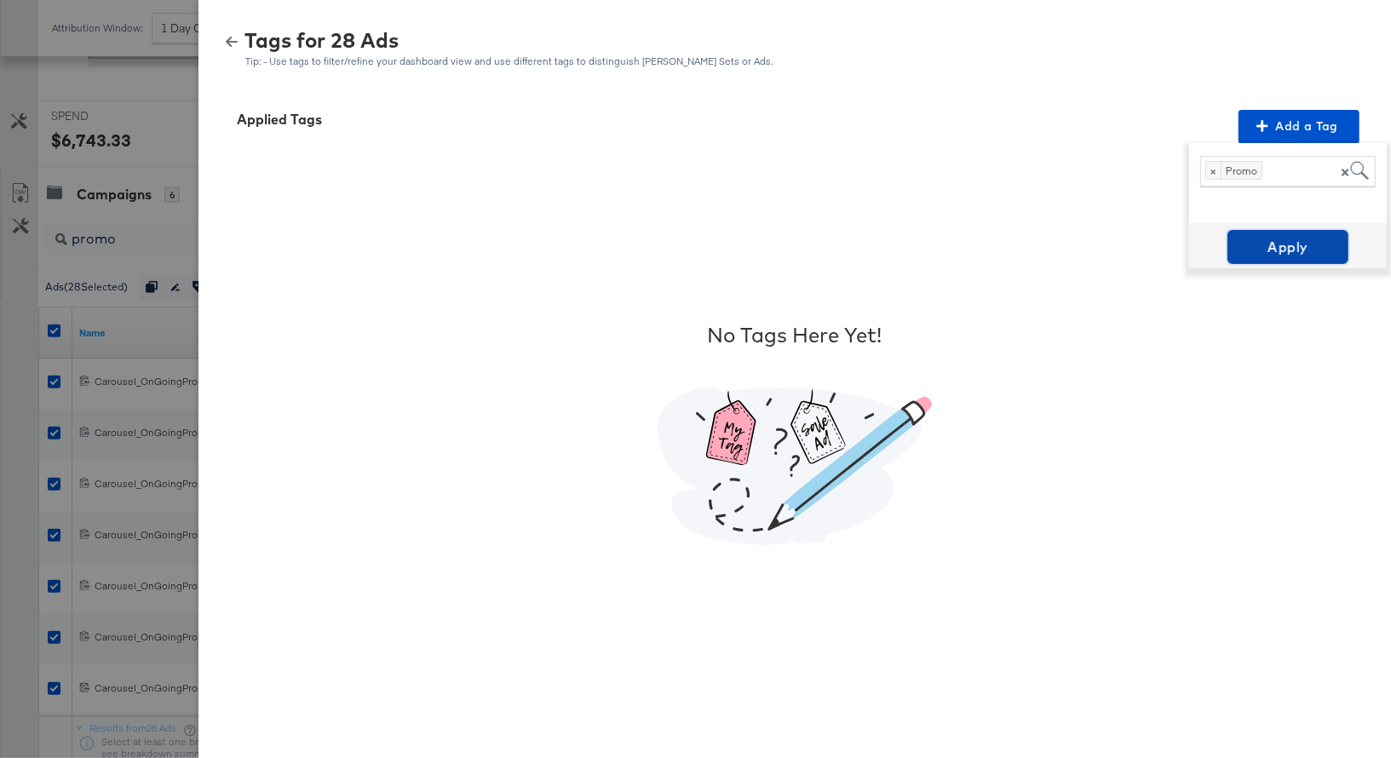
click at [1290, 248] on span "Apply" at bounding box center [1287, 247] width 107 height 24
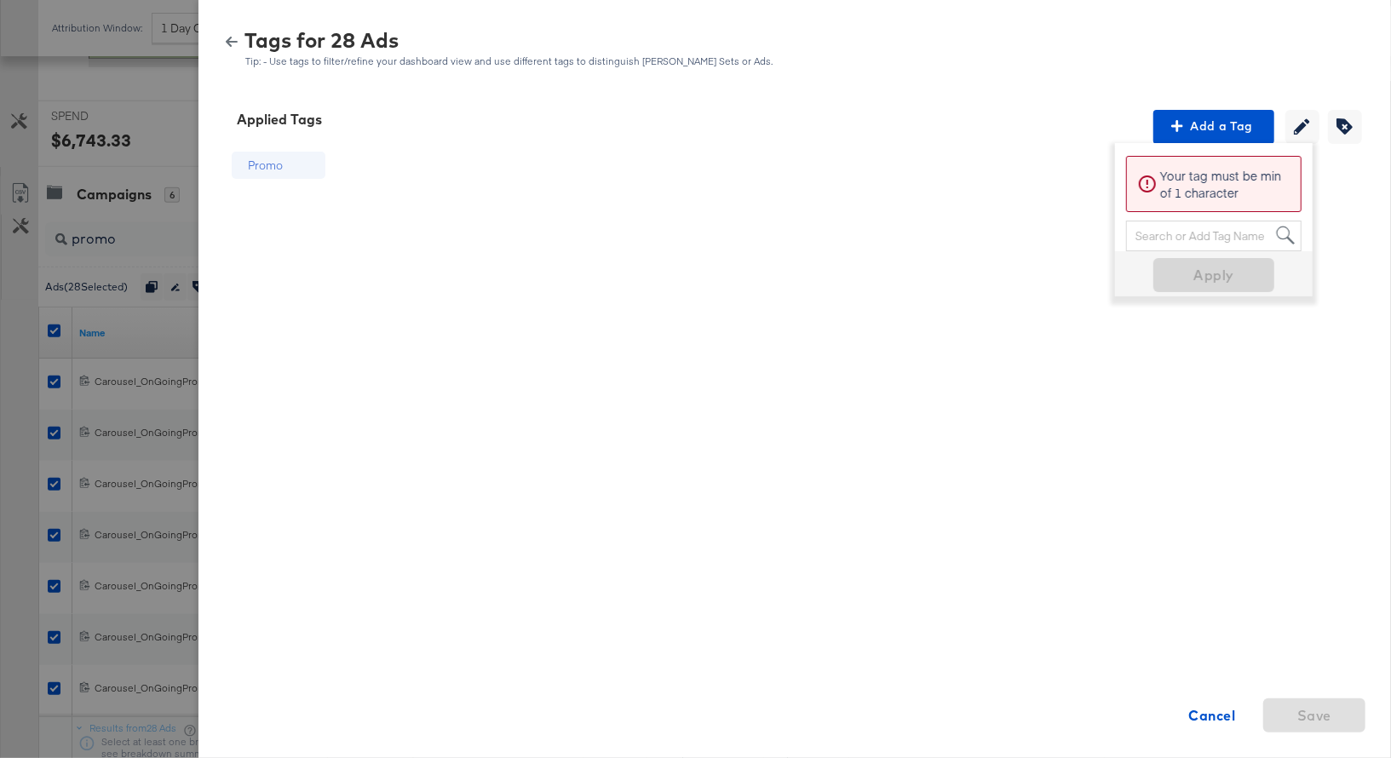
click at [897, 365] on div "Promo Cancel Save" at bounding box center [794, 433] width 1151 height 579
click at [232, 42] on icon "button" at bounding box center [232, 42] width 12 height 10
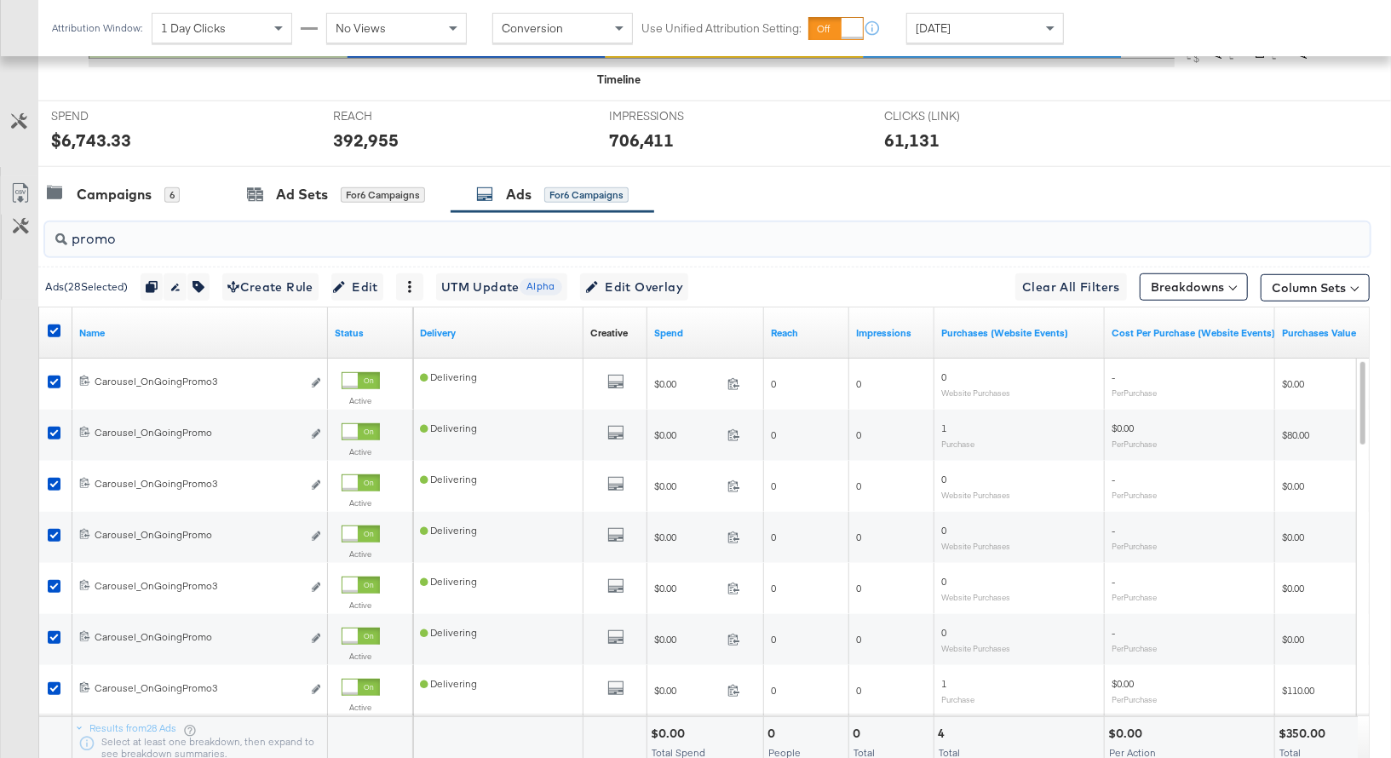
click at [101, 231] on input "promo" at bounding box center [658, 231] width 1183 height 33
click at [54, 327] on icon at bounding box center [54, 330] width 13 height 13
click at [0, 0] on input "checkbox" at bounding box center [0, 0] width 0 height 0
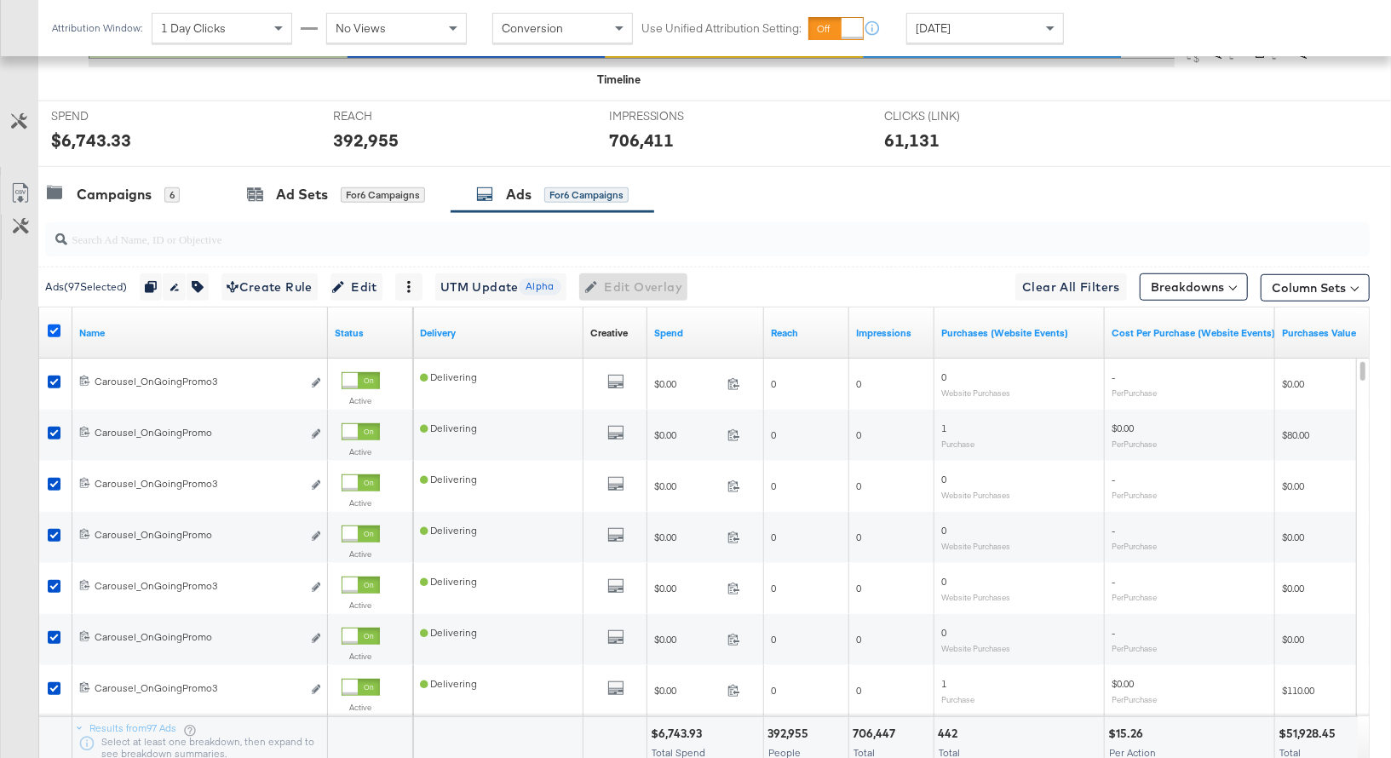
click at [54, 327] on icon at bounding box center [54, 330] width 13 height 13
click at [0, 0] on input "checkbox" at bounding box center [0, 0] width 0 height 0
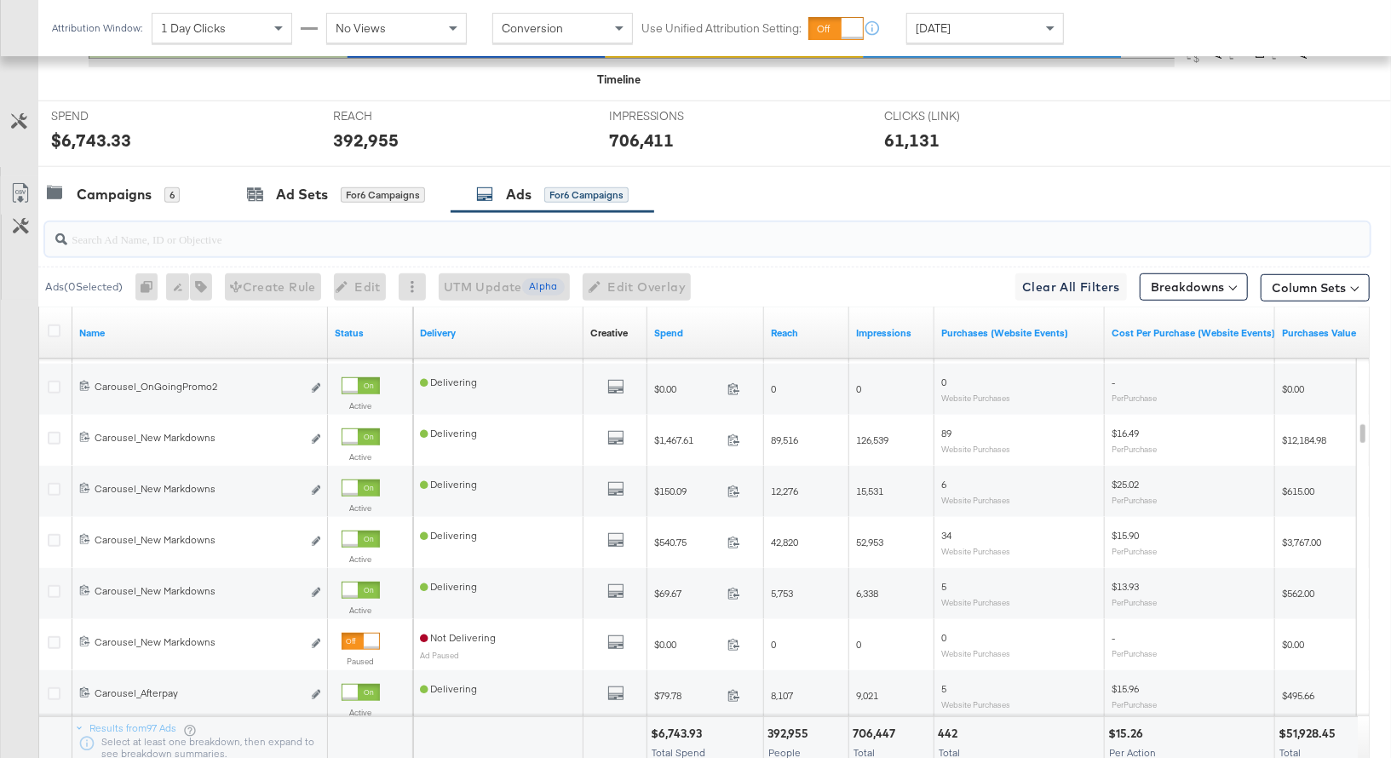
click at [110, 227] on input "search" at bounding box center [658, 231] width 1183 height 33
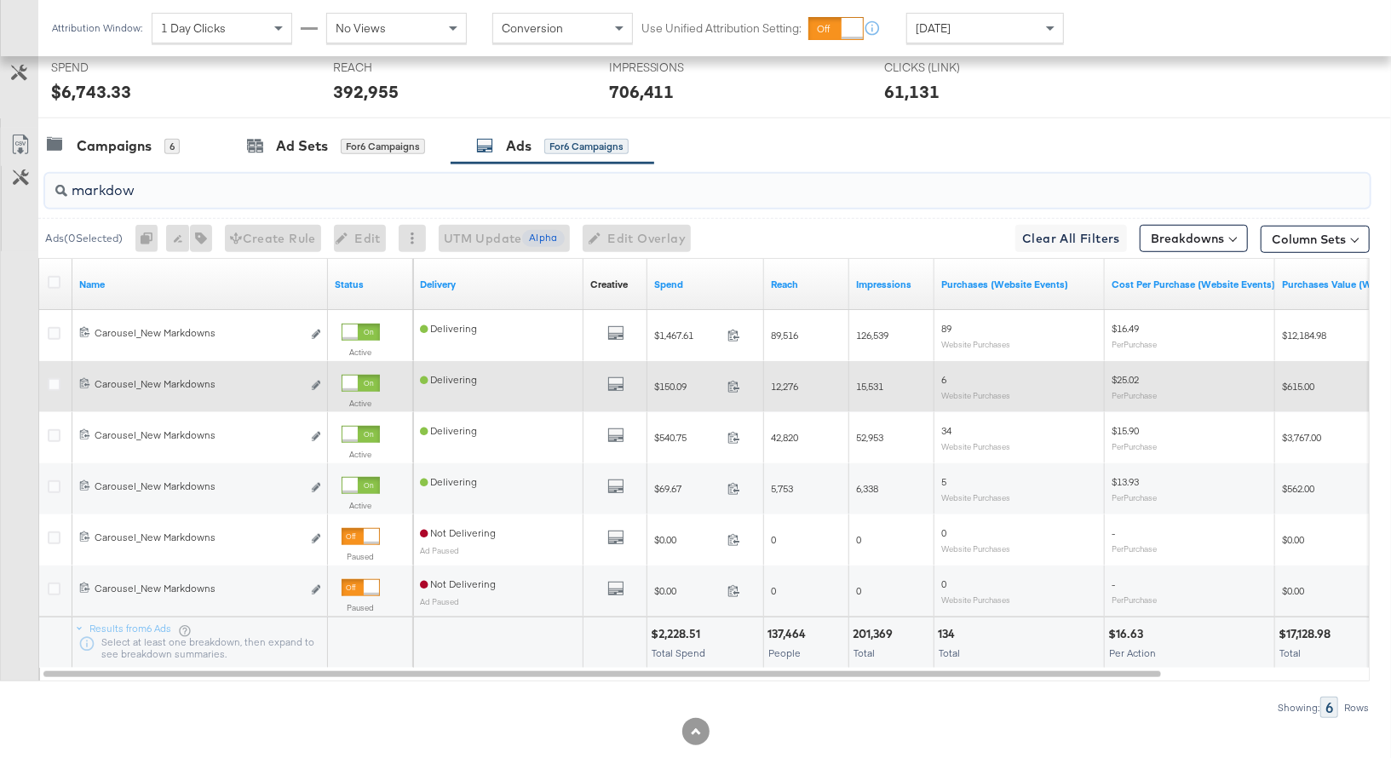
scroll to position [693, 0]
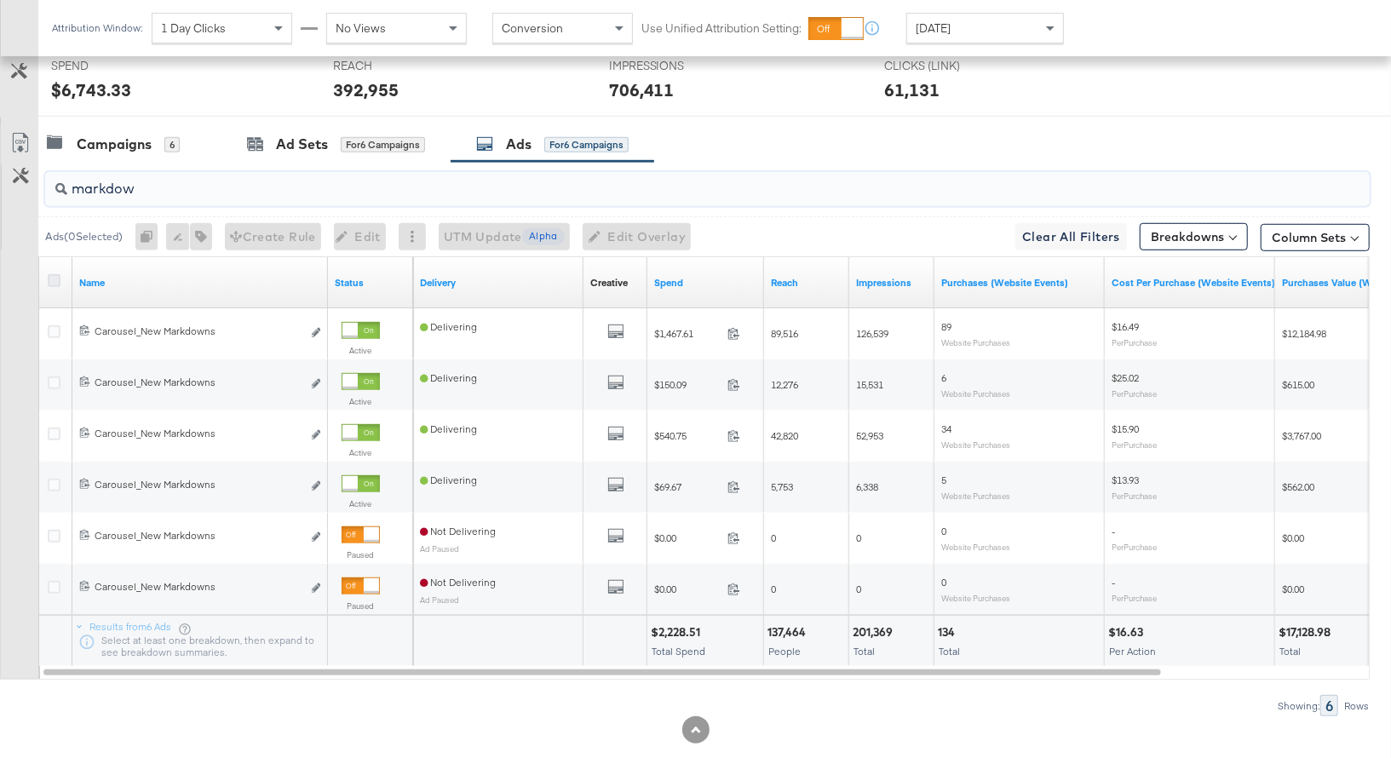
type input "markdow"
click at [54, 275] on icon at bounding box center [54, 280] width 13 height 13
click at [0, 0] on input "checkbox" at bounding box center [0, 0] width 0 height 0
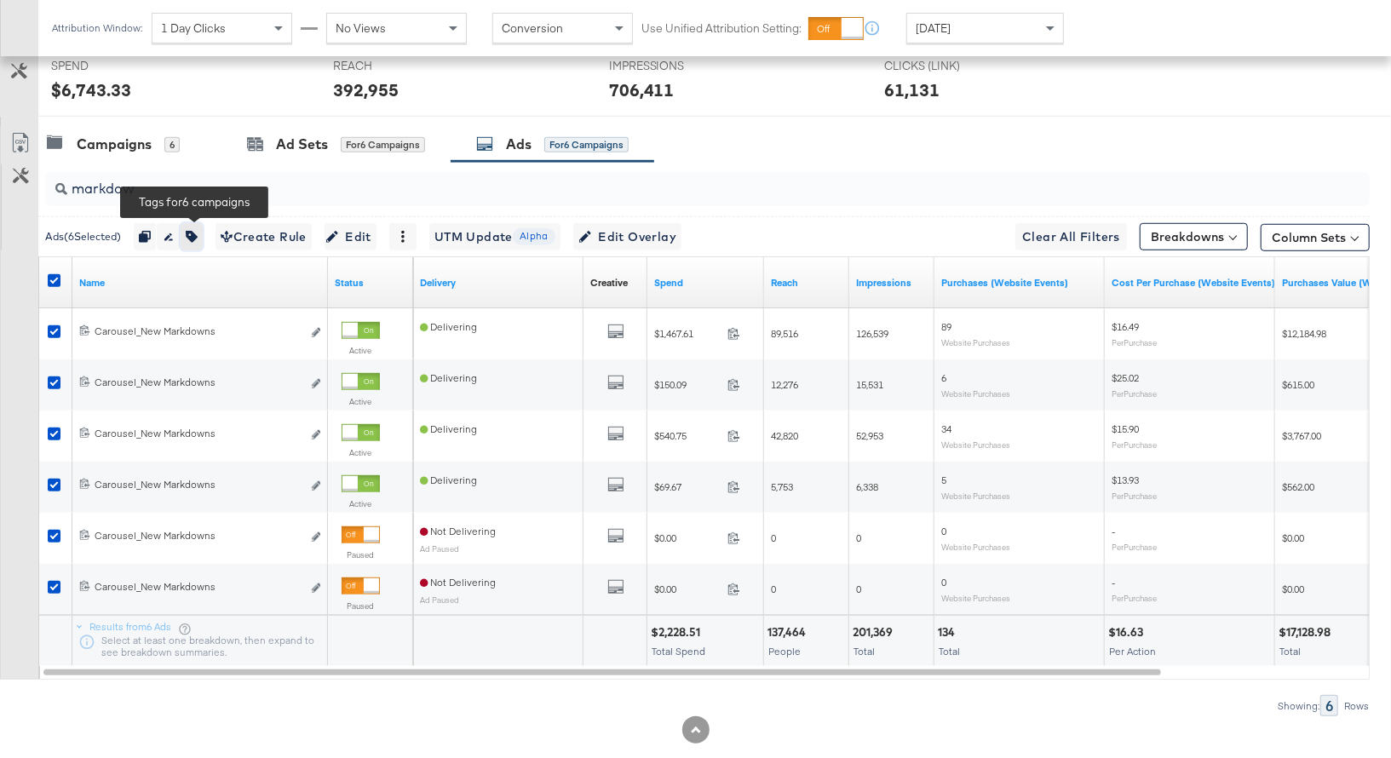
click at [195, 231] on icon "button" at bounding box center [192, 237] width 12 height 12
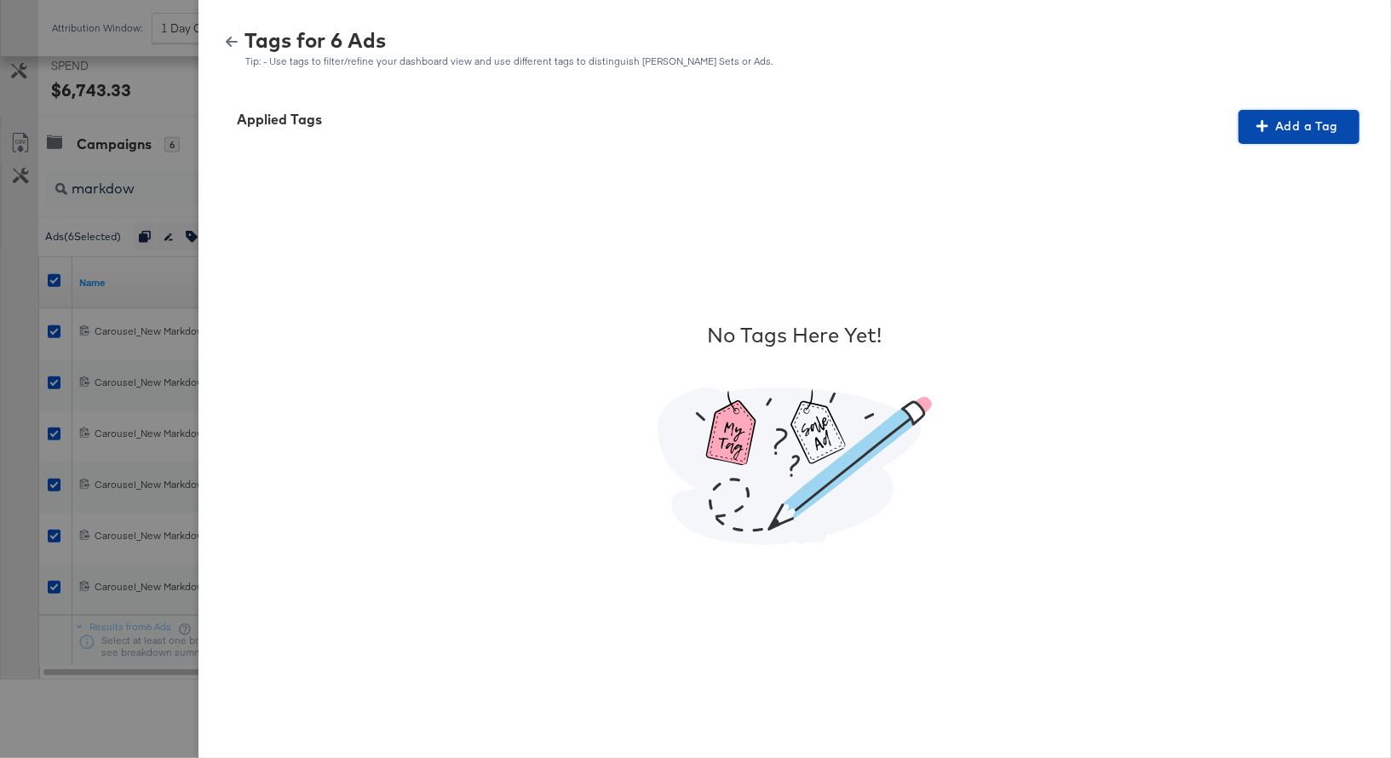
click at [1285, 130] on span "Add a Tag" at bounding box center [1298, 126] width 107 height 21
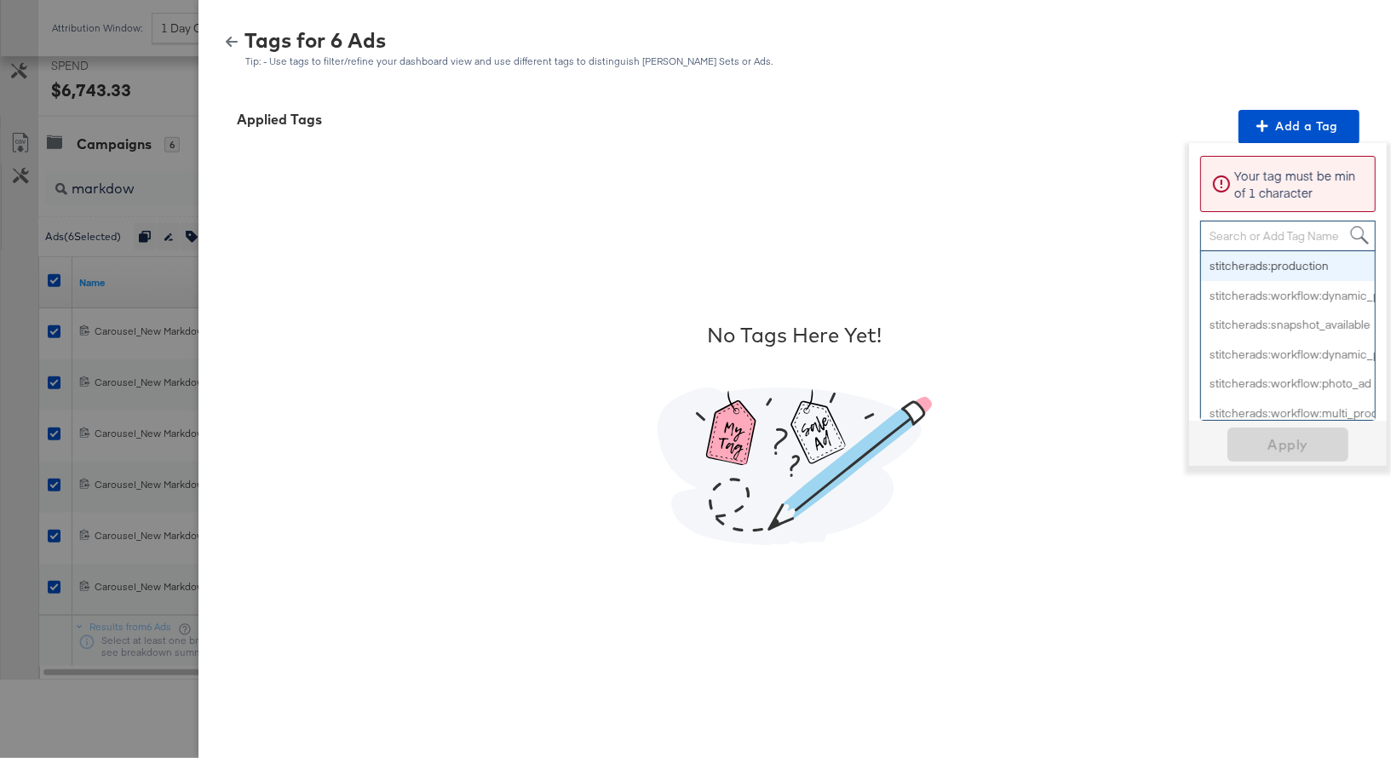
click at [1227, 233] on div "Search or Add Tag Name" at bounding box center [1288, 235] width 174 height 29
paste input "Logo + Price"
type input "Logo + Price"
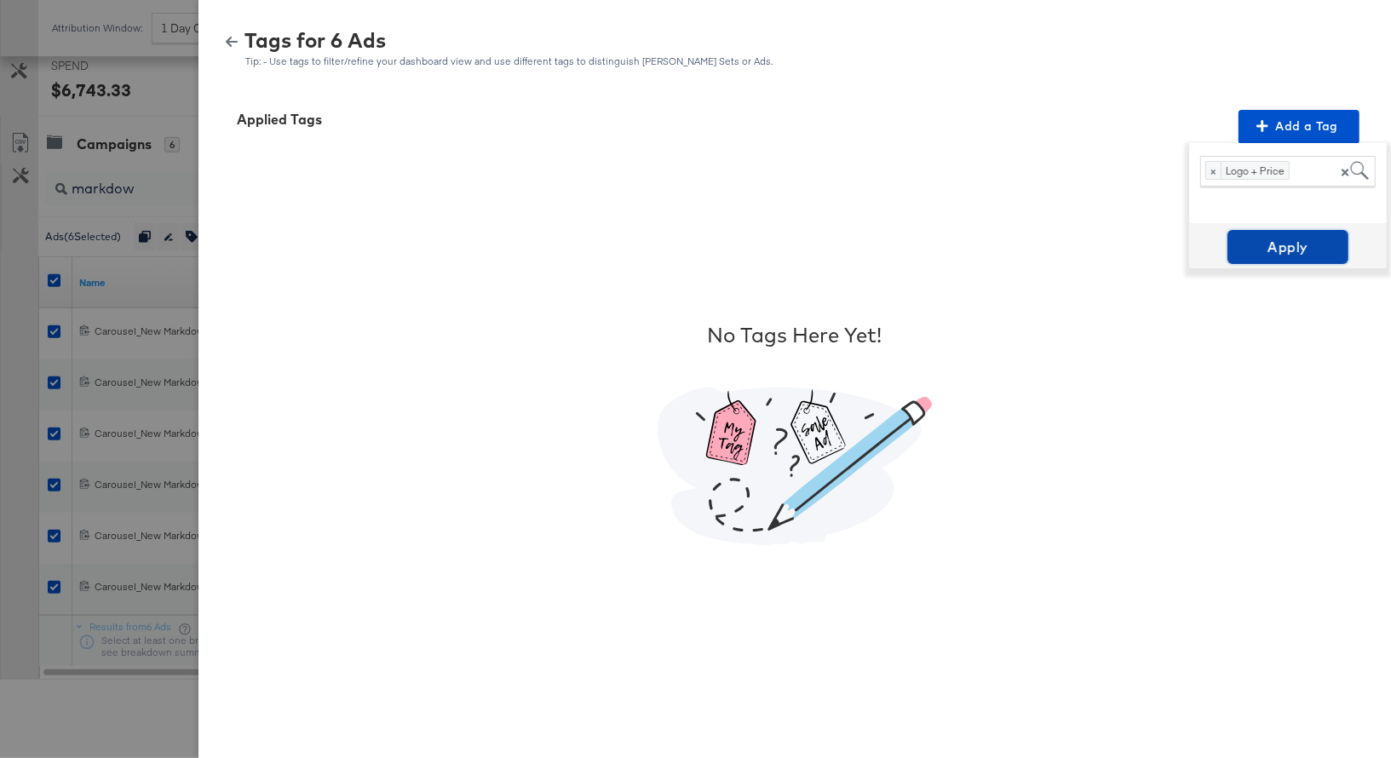
click at [1294, 241] on span "Apply" at bounding box center [1287, 247] width 107 height 24
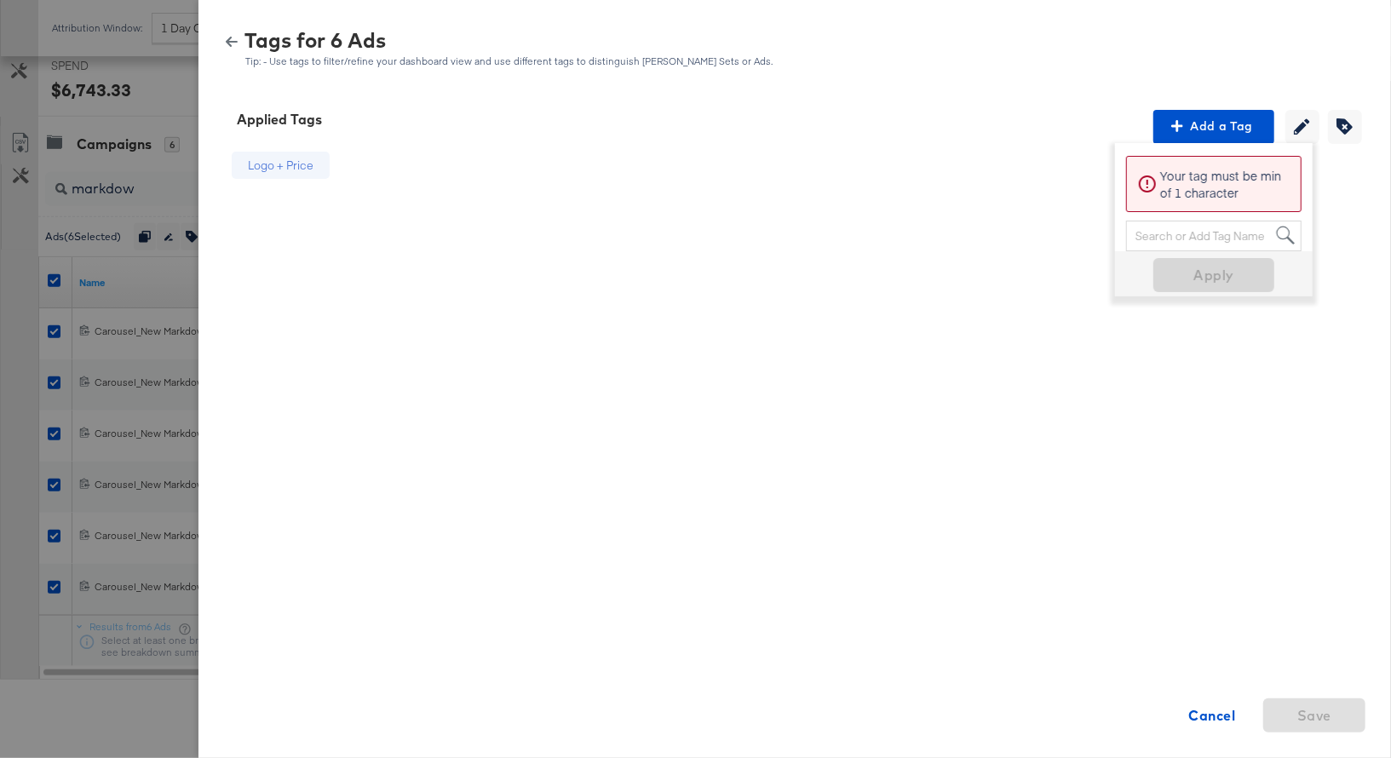
click at [229, 37] on icon "button" at bounding box center [232, 42] width 12 height 12
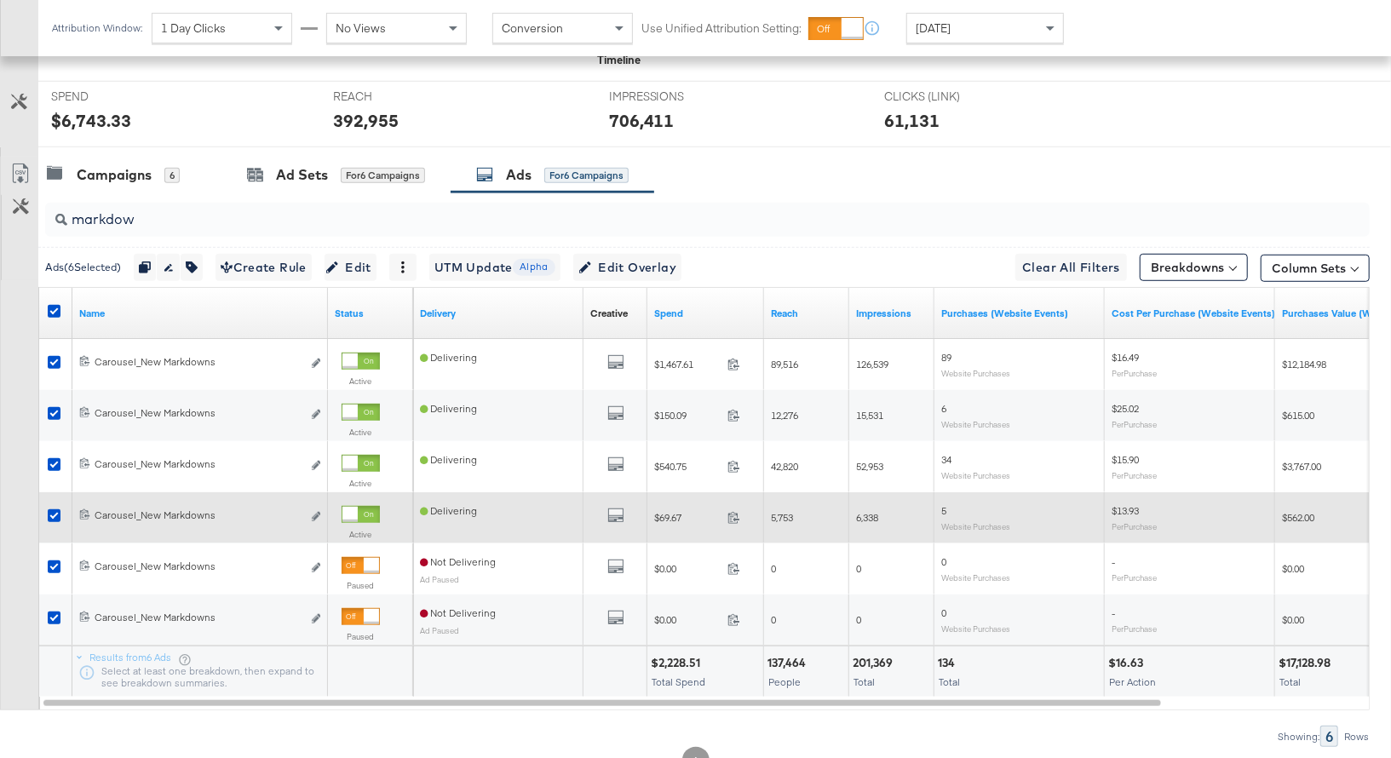
scroll to position [660, 0]
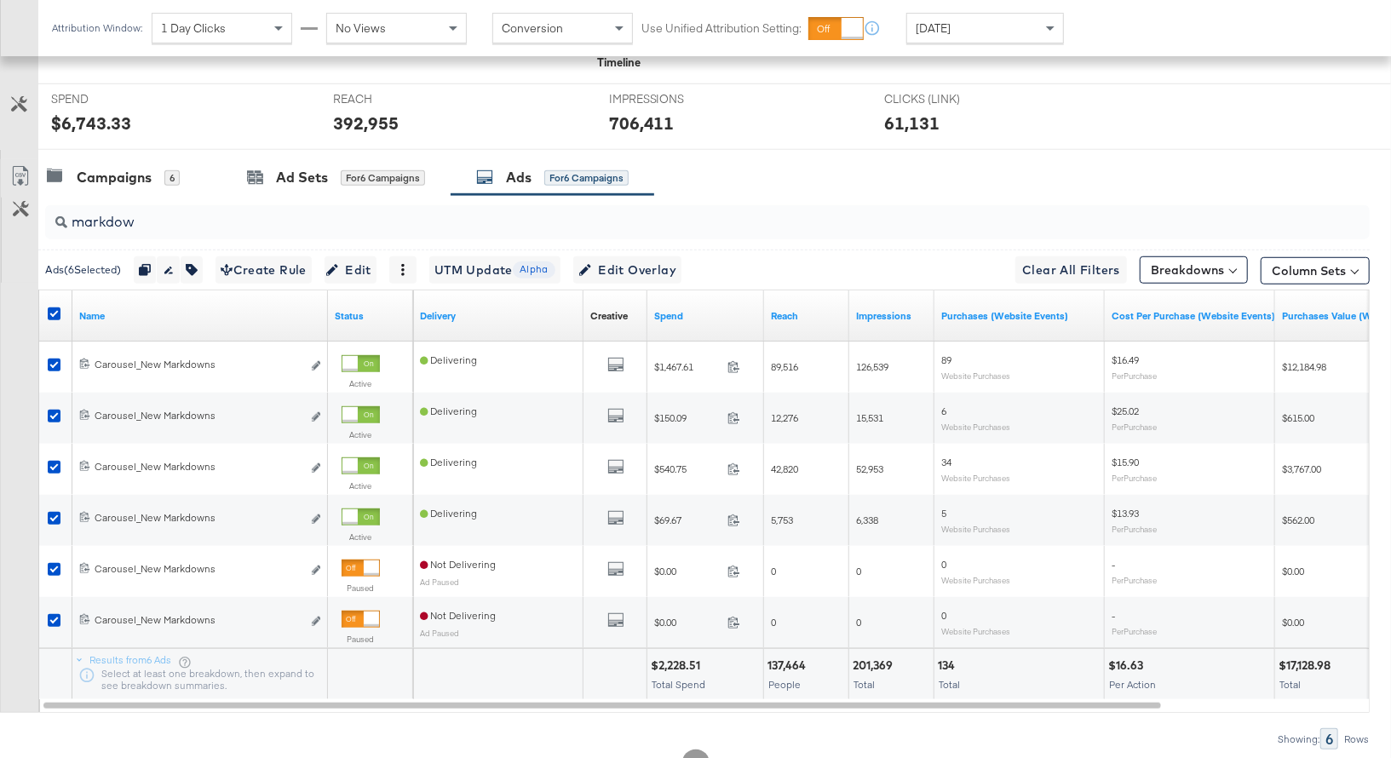
click at [106, 218] on input "markdow" at bounding box center [658, 214] width 1183 height 33
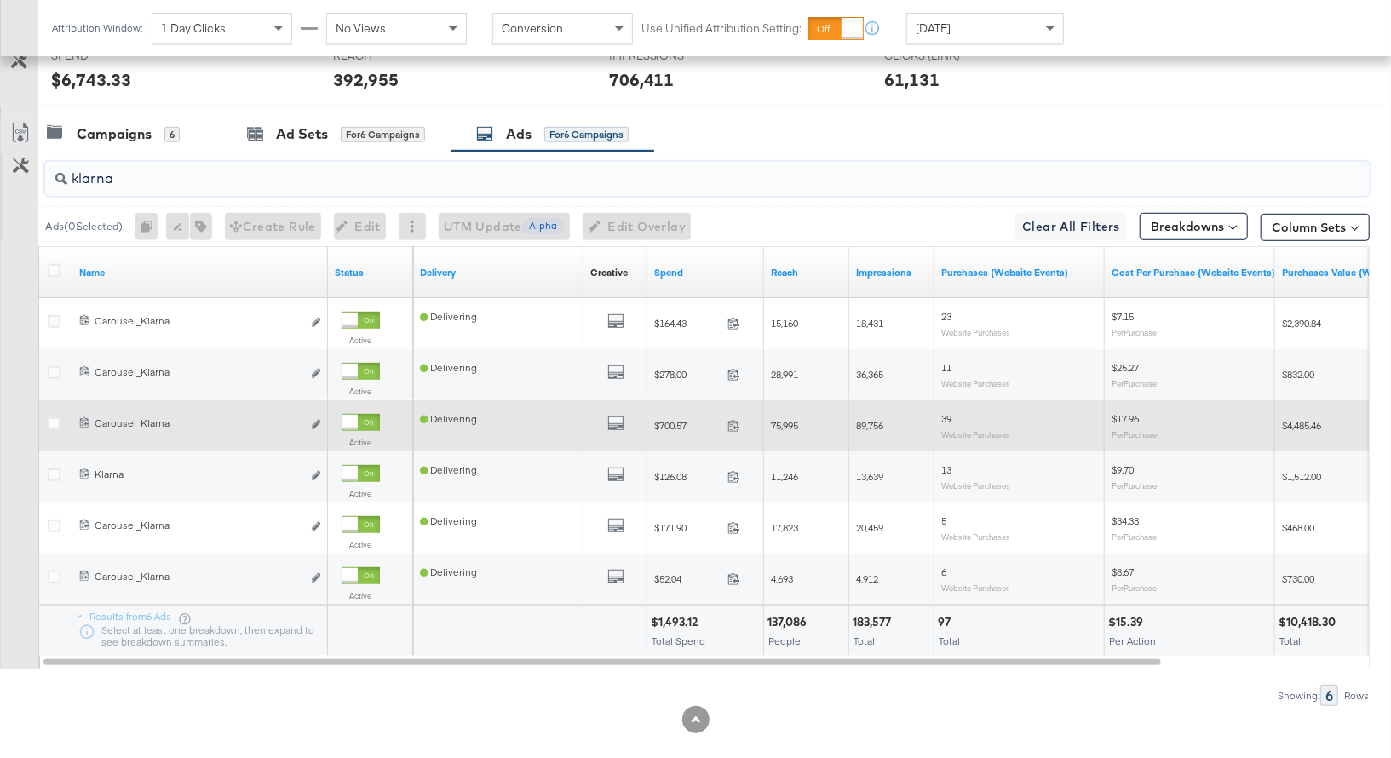
scroll to position [705, 0]
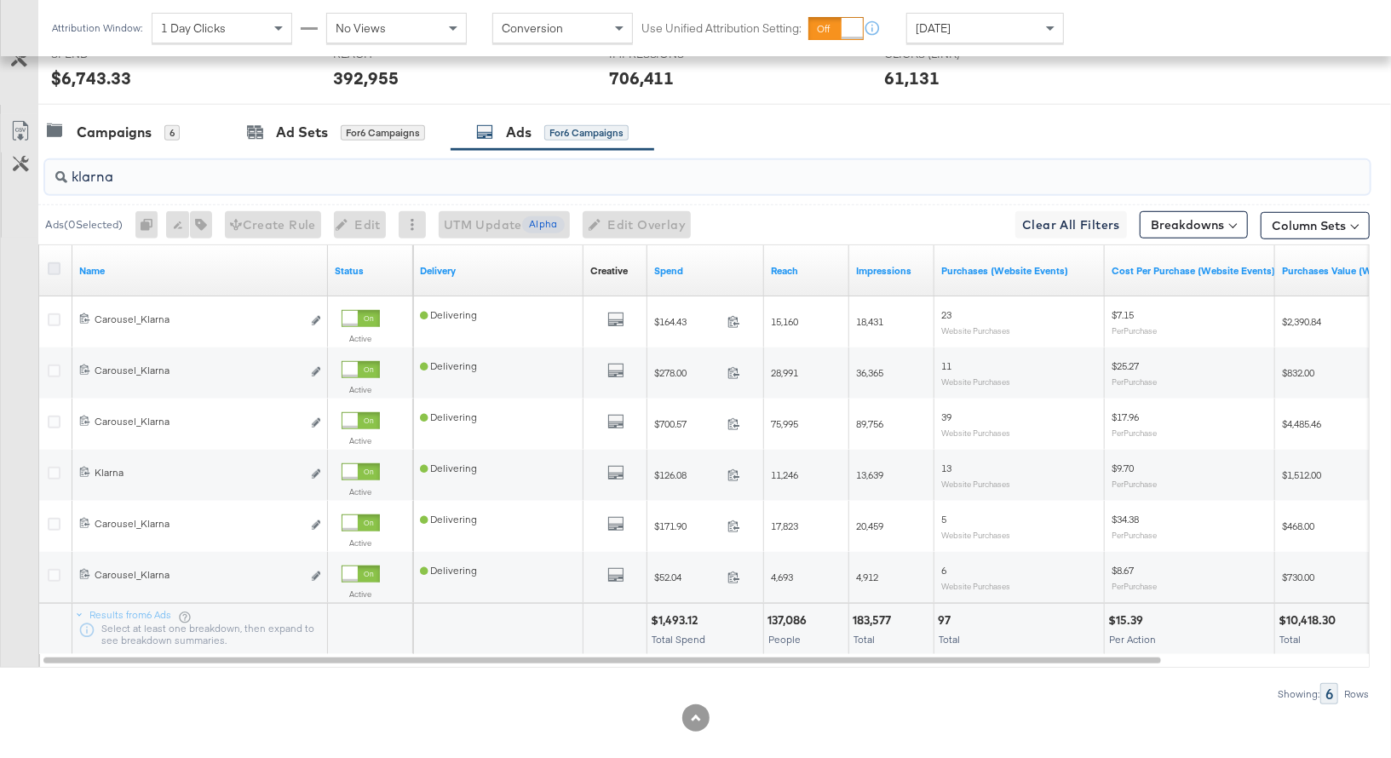
type input "klarna"
click at [53, 262] on icon at bounding box center [54, 268] width 13 height 13
click at [0, 0] on input "checkbox" at bounding box center [0, 0] width 0 height 0
click at [53, 266] on icon at bounding box center [54, 268] width 13 height 13
click at [0, 0] on input "checkbox" at bounding box center [0, 0] width 0 height 0
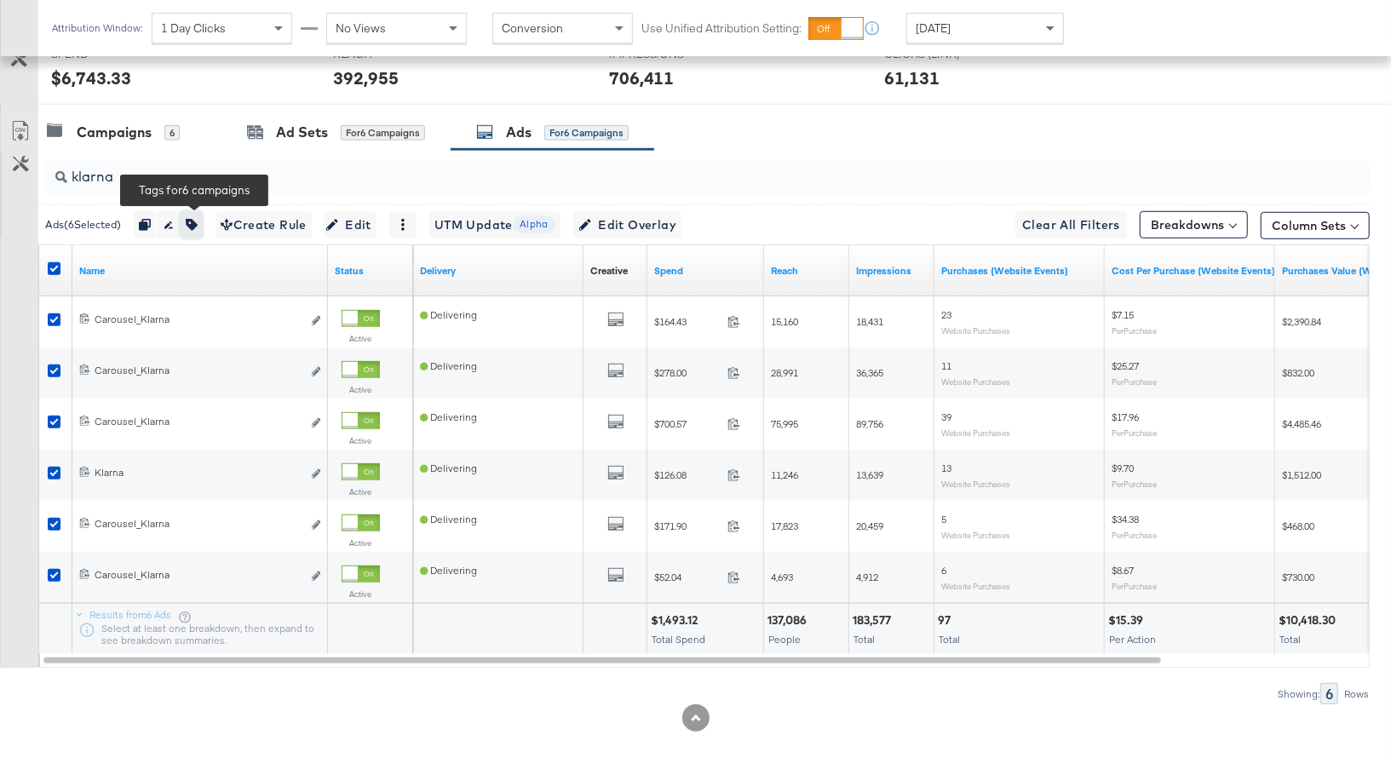
click at [194, 219] on icon "button" at bounding box center [192, 225] width 12 height 12
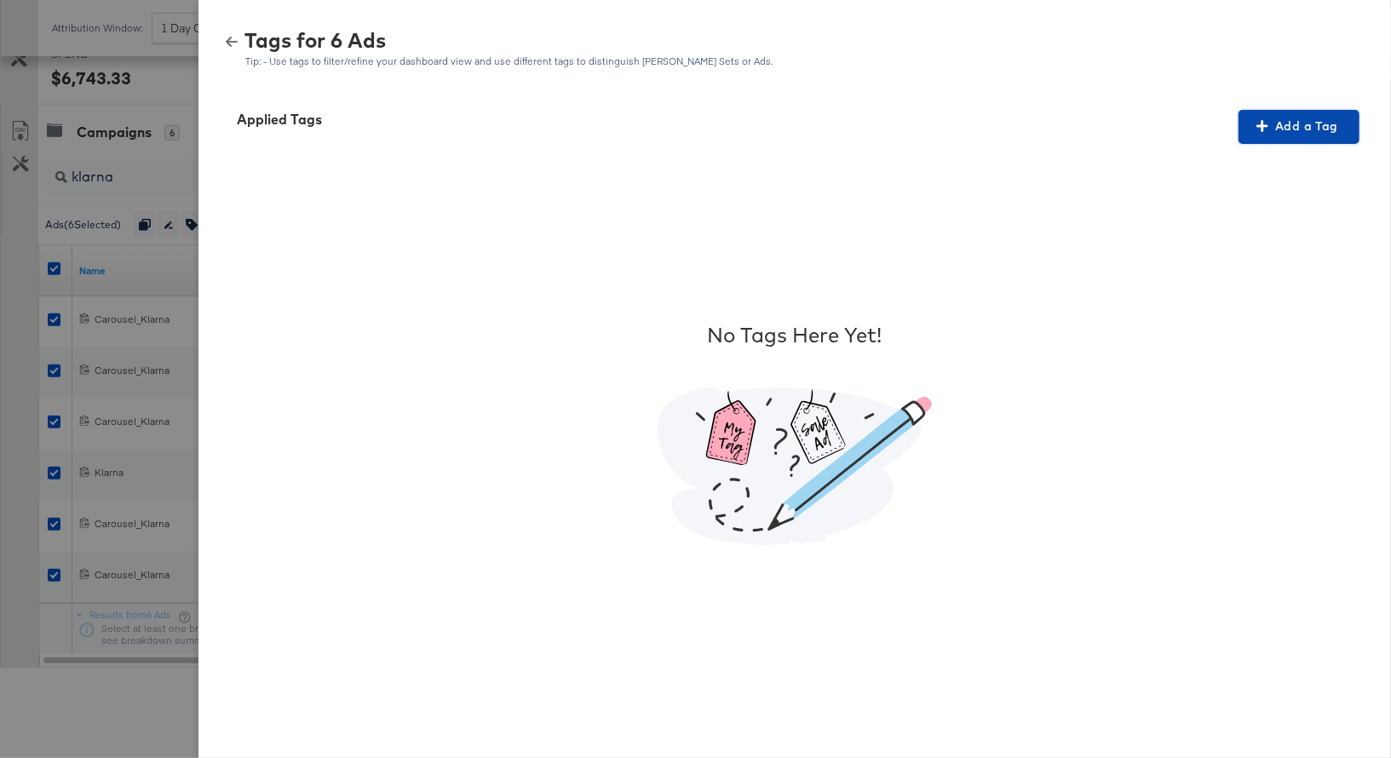
click at [1279, 131] on span "Add a Tag" at bounding box center [1298, 126] width 107 height 21
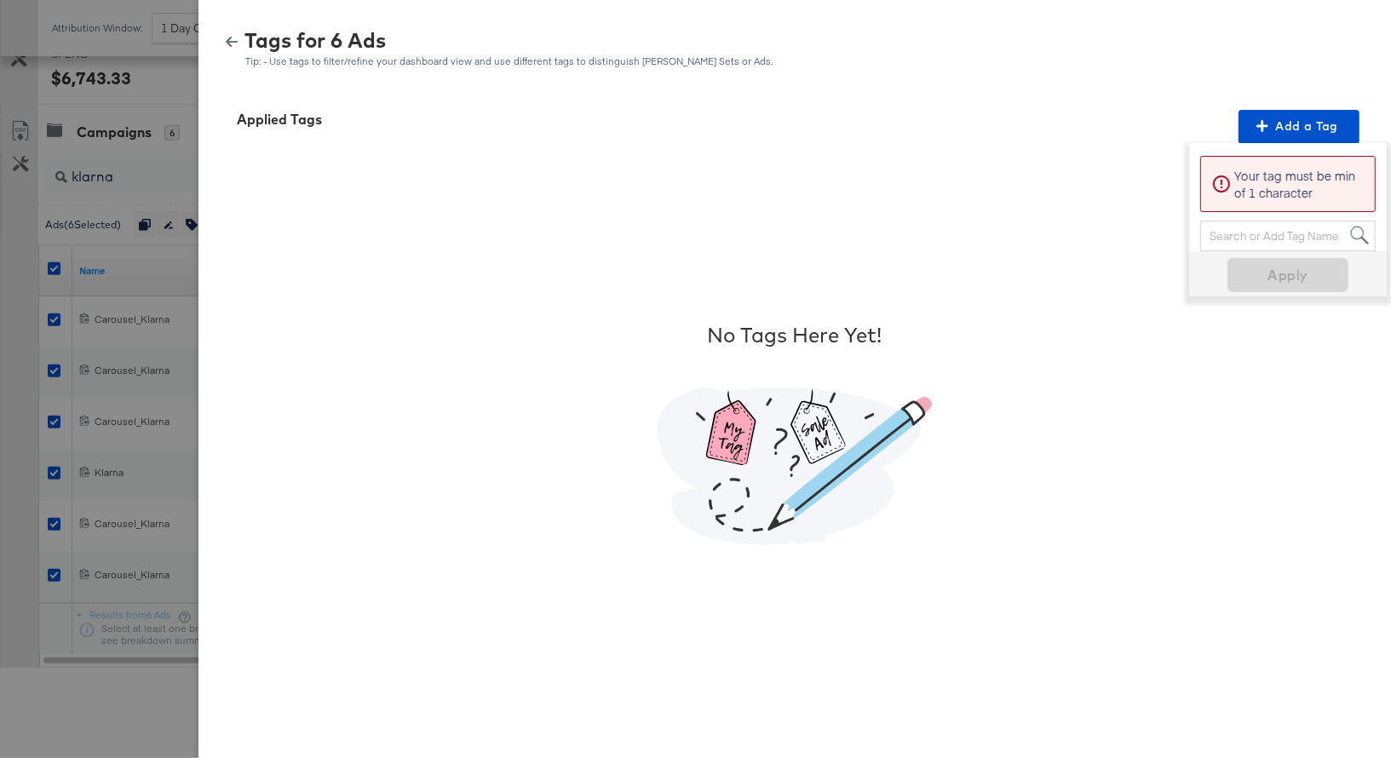
click at [1261, 241] on div "Search or Add Tag Name" at bounding box center [1288, 235] width 174 height 29
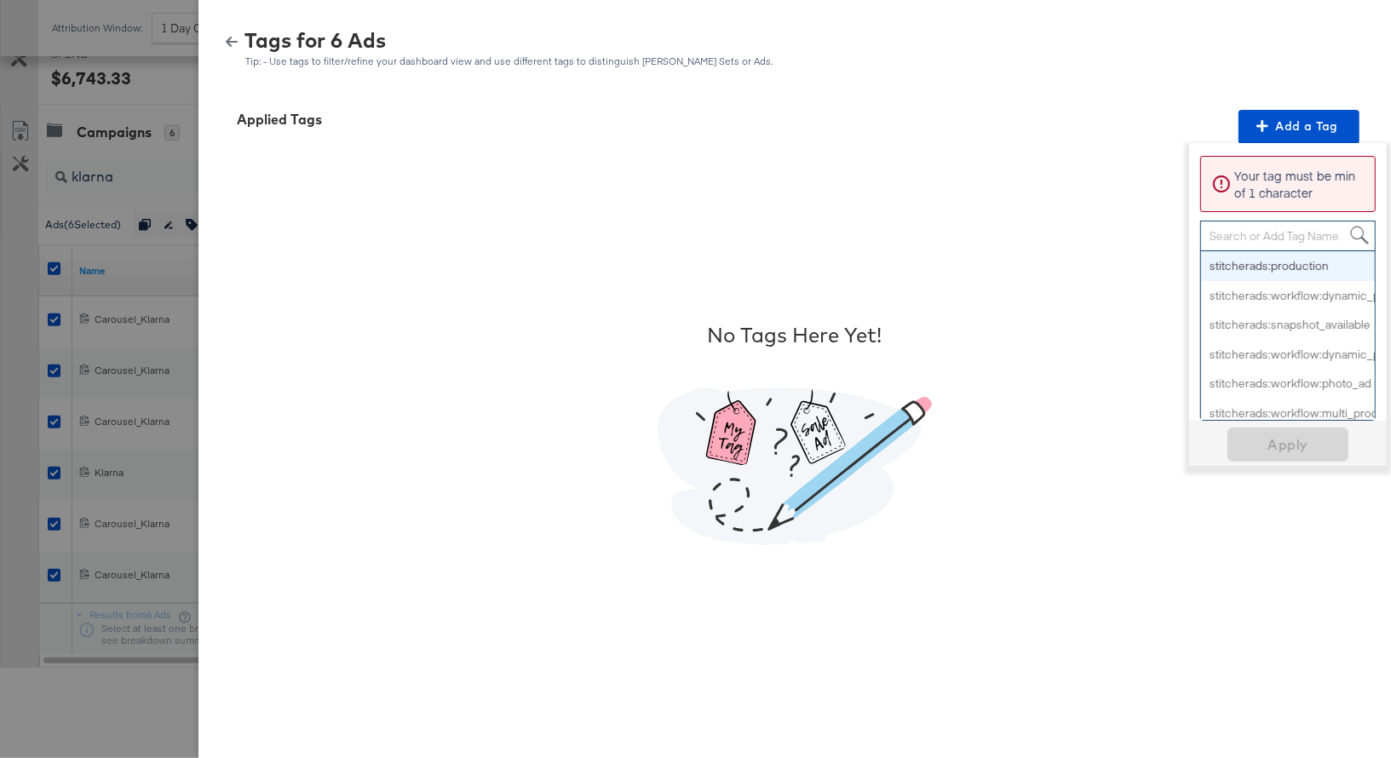
paste input "Buy Now Pay Later"
type input "Buy Now Pay Later"
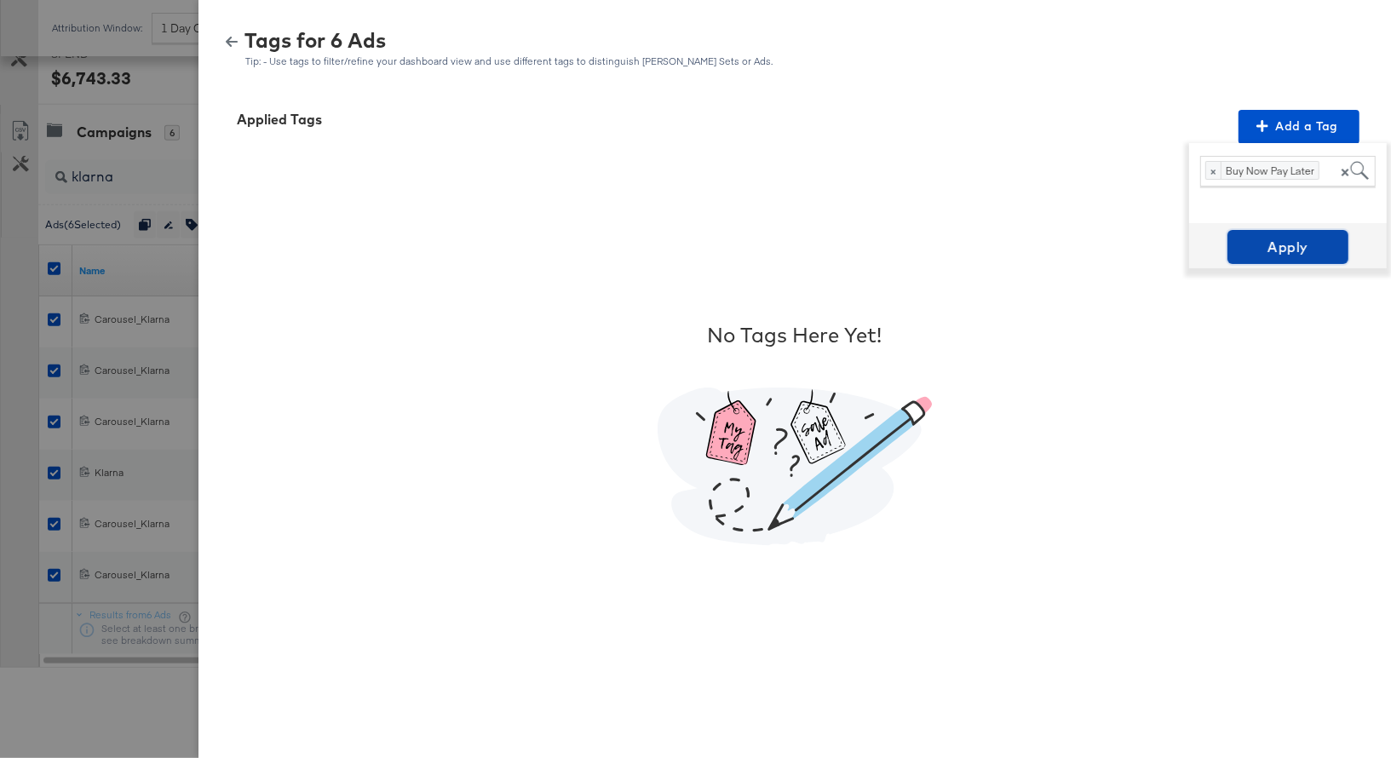
click at [1289, 251] on span "Apply" at bounding box center [1287, 247] width 107 height 24
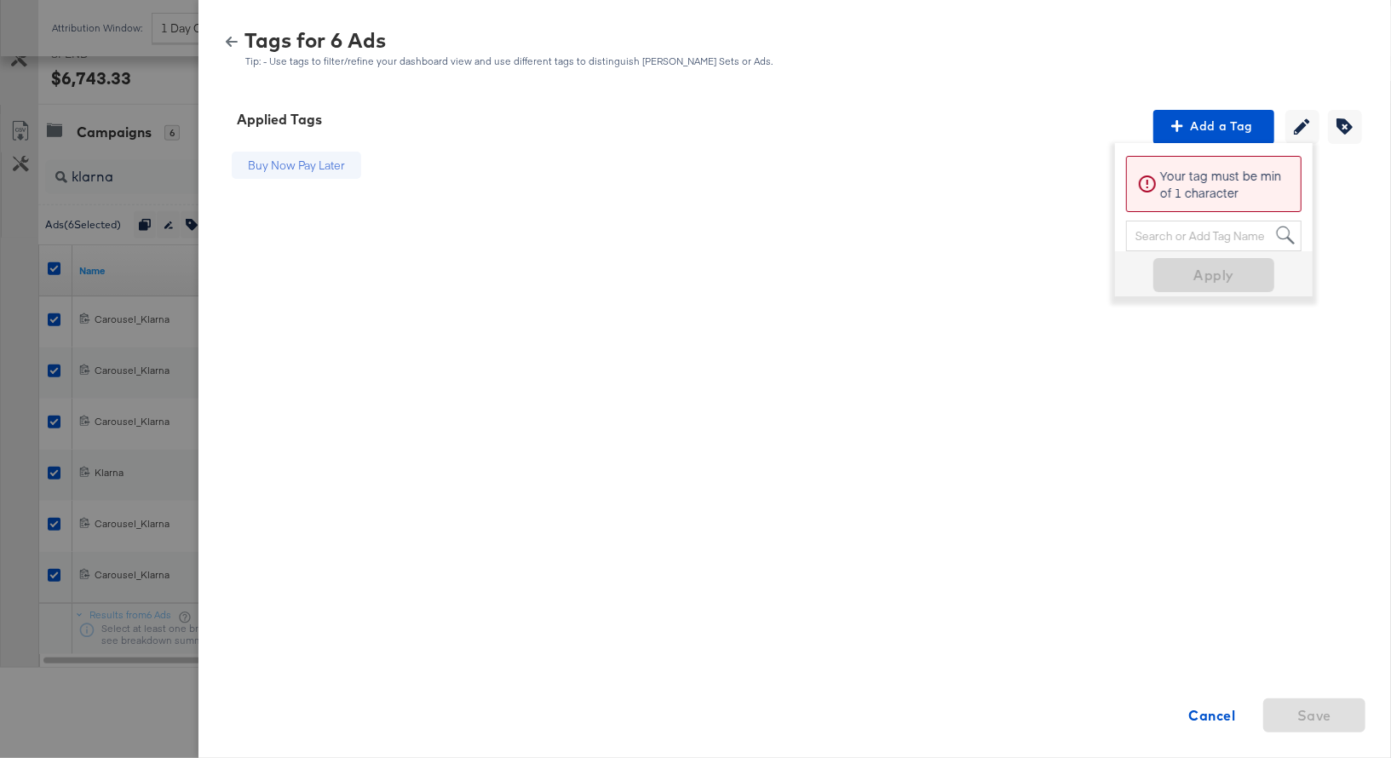
click at [697, 187] on div "Buy Now Pay Later Cancel Save" at bounding box center [794, 433] width 1151 height 579
click at [237, 40] on icon "button" at bounding box center [232, 42] width 12 height 10
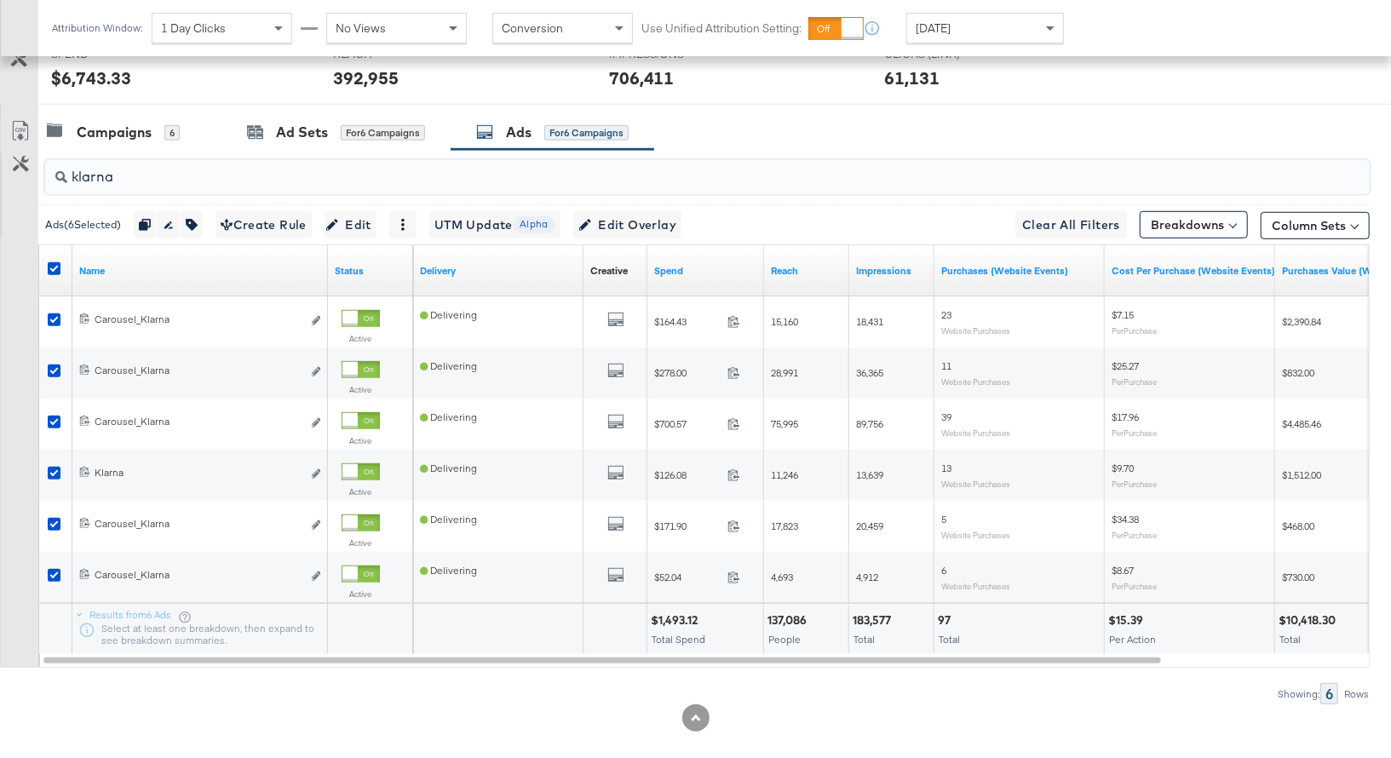
click at [90, 175] on input "klarna" at bounding box center [658, 169] width 1183 height 33
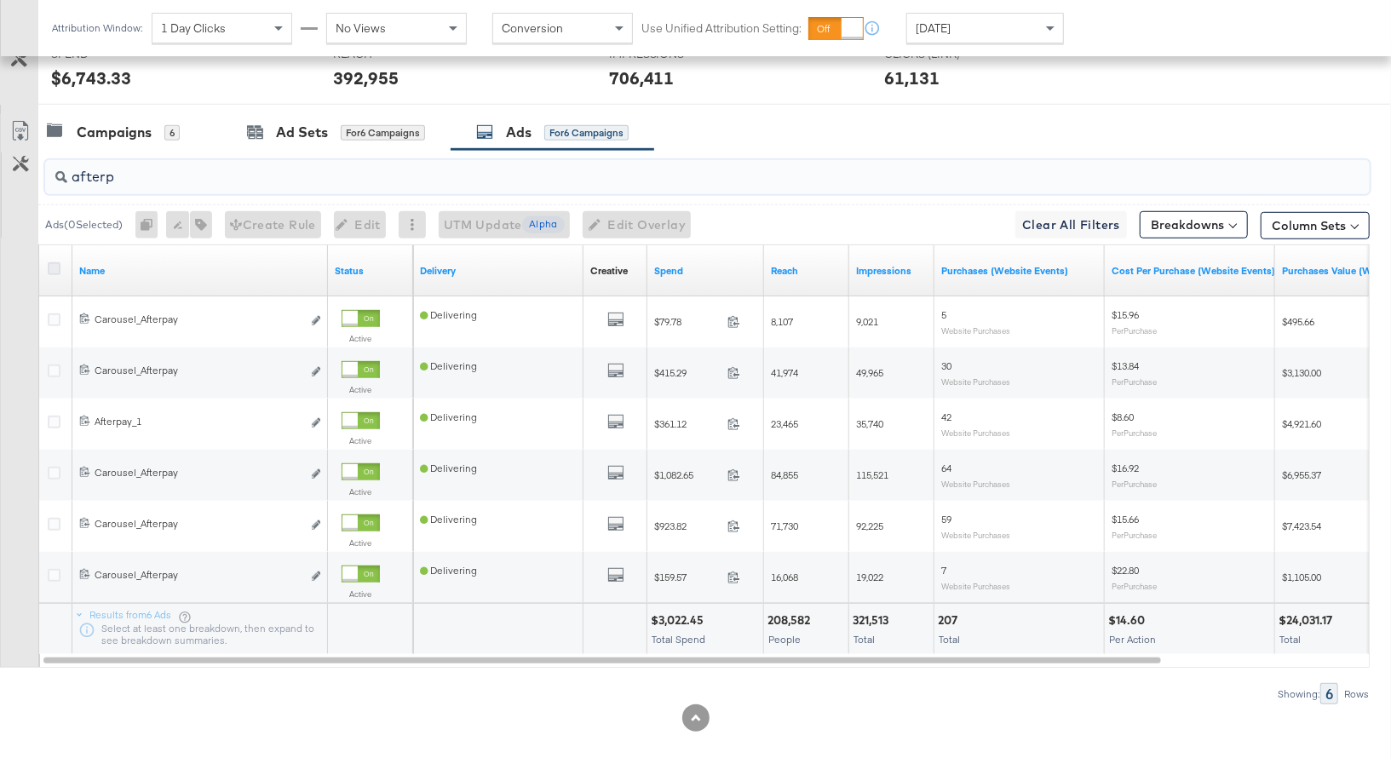
type input "afterp"
click at [53, 264] on icon at bounding box center [54, 268] width 13 height 13
click at [0, 0] on input "checkbox" at bounding box center [0, 0] width 0 height 0
click at [53, 265] on icon at bounding box center [54, 268] width 13 height 13
click at [0, 0] on input "checkbox" at bounding box center [0, 0] width 0 height 0
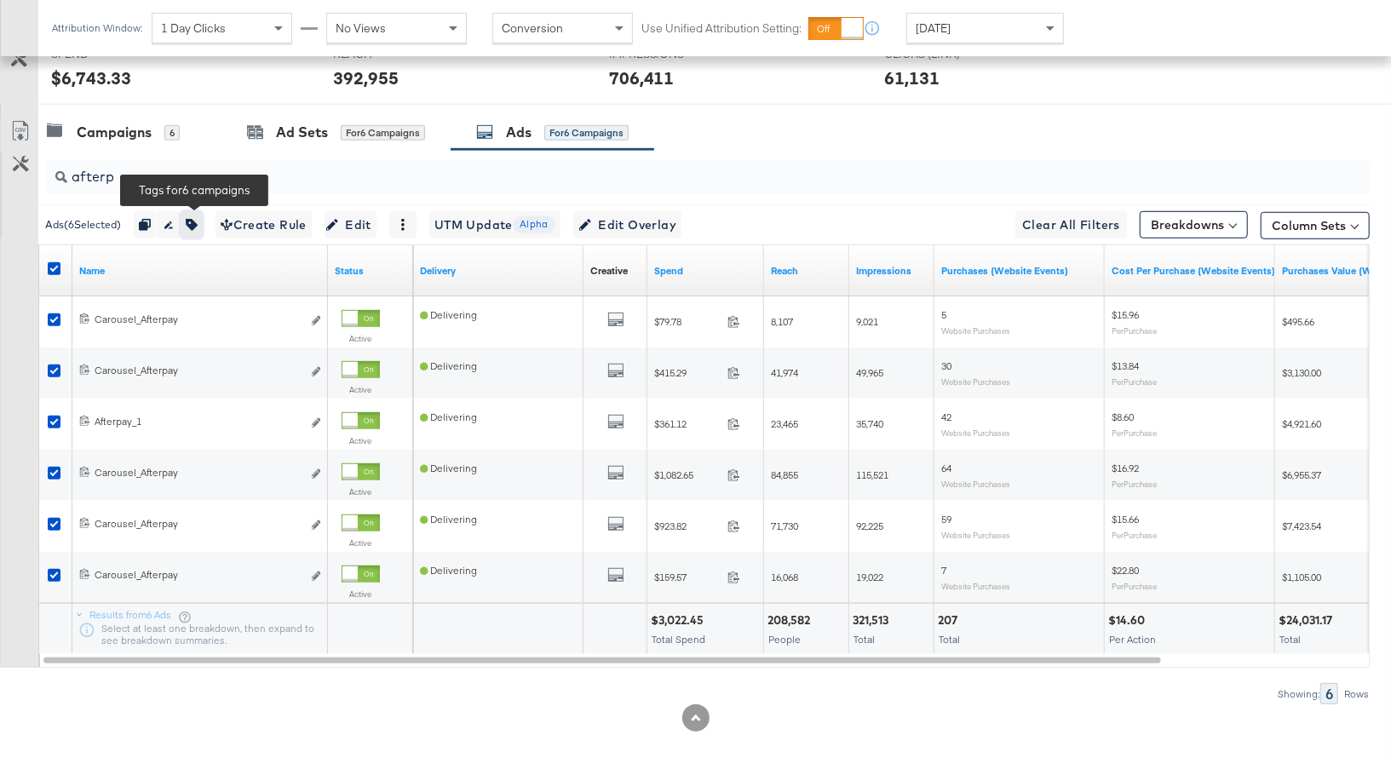
click at [198, 219] on icon "button" at bounding box center [192, 225] width 12 height 12
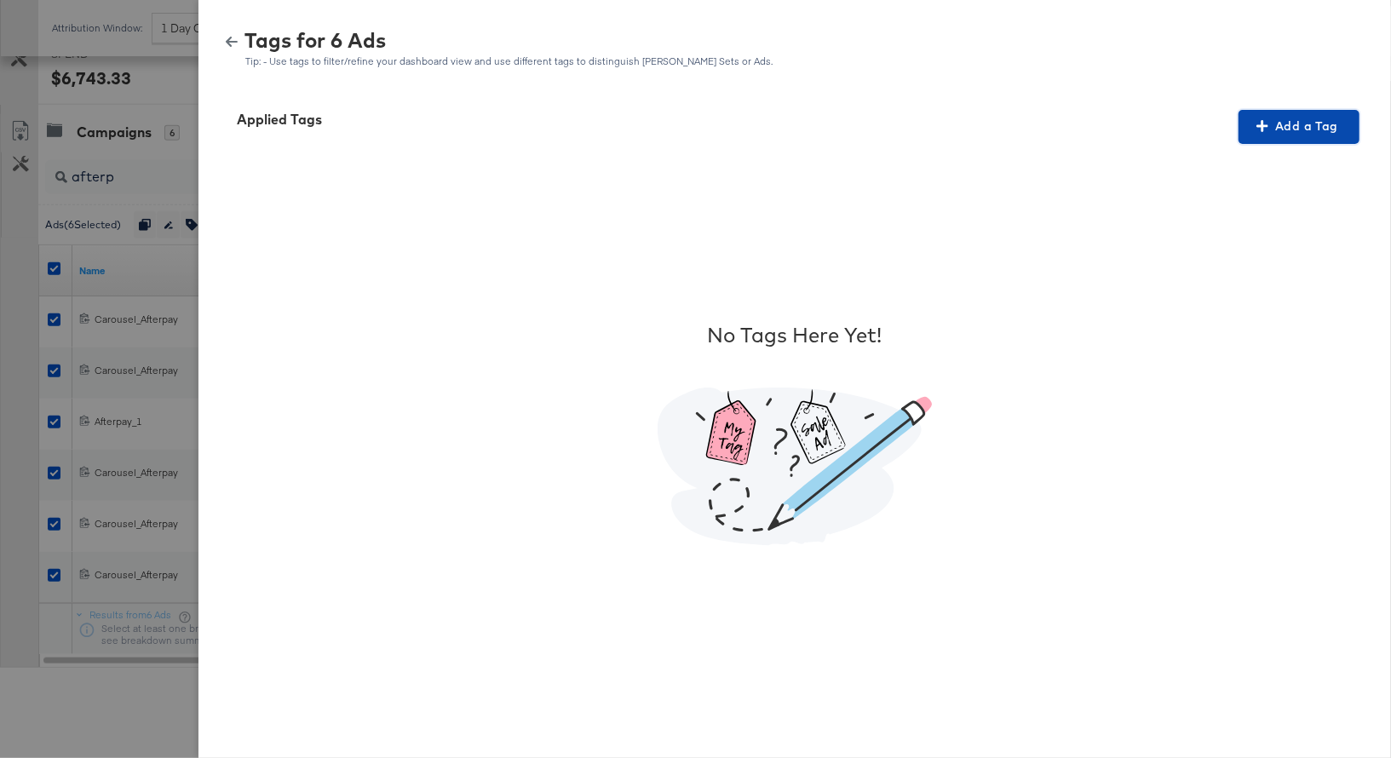
click at [1288, 127] on span "Add a Tag" at bounding box center [1298, 126] width 107 height 21
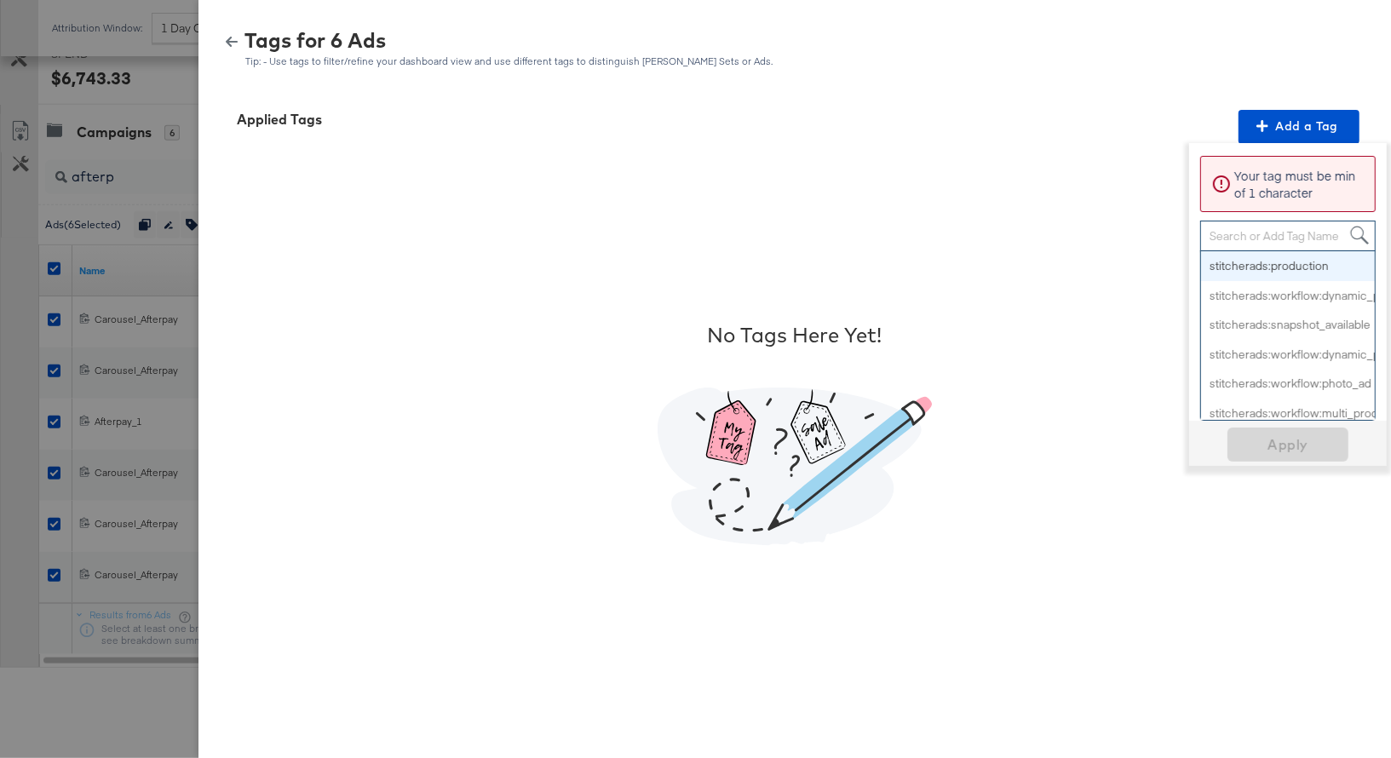
click at [1235, 234] on div "Search or Add Tag Name" at bounding box center [1288, 235] width 174 height 29
paste input "Buy Now Pay Later"
type input "Buy Now Pay Later"
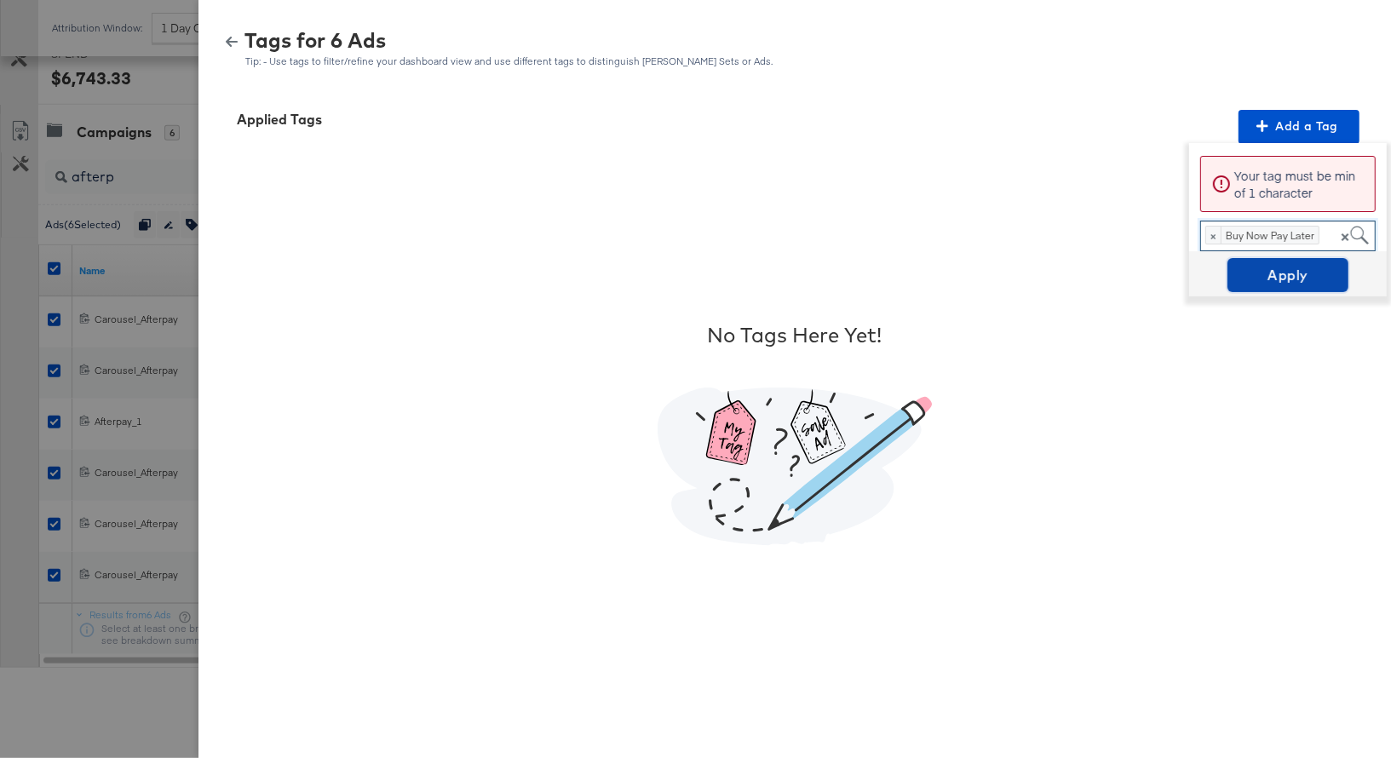
click at [1289, 278] on span "Apply" at bounding box center [1287, 275] width 107 height 24
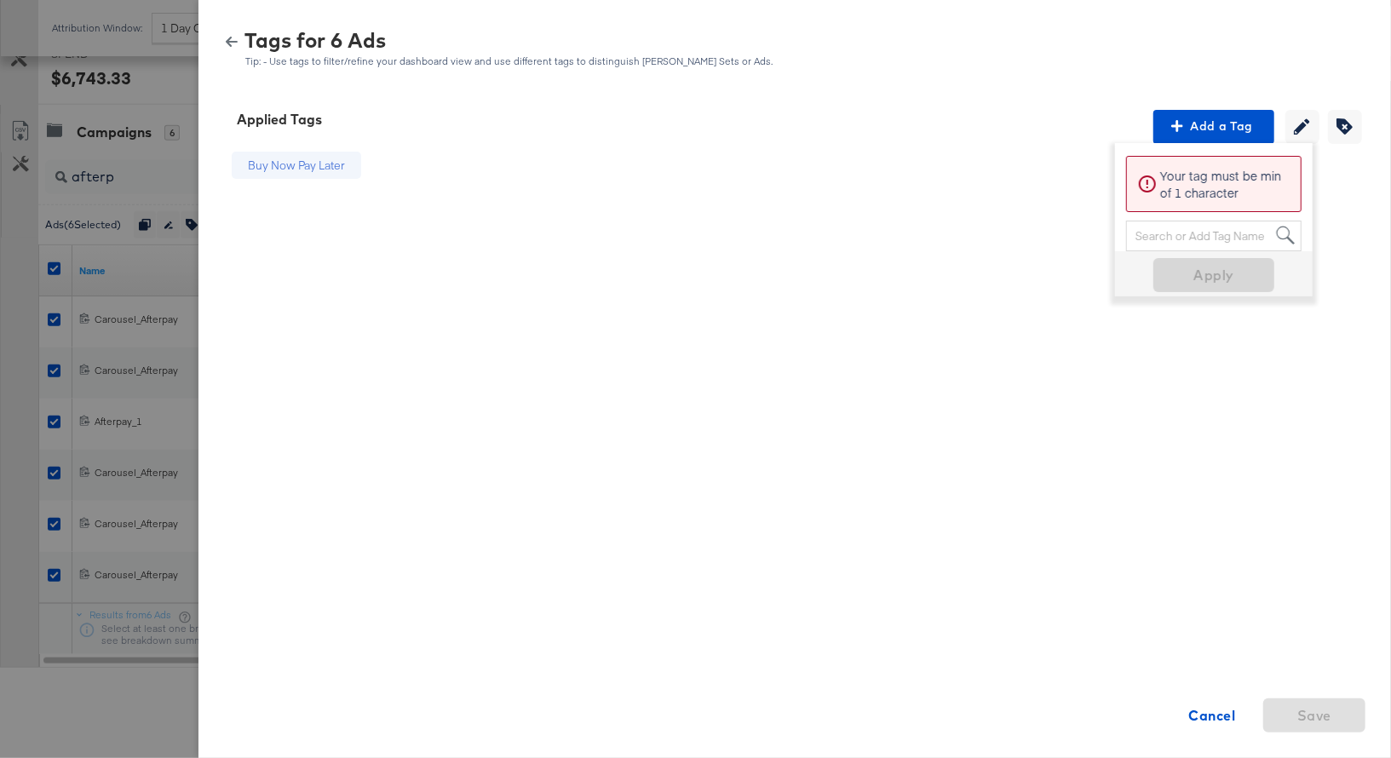
click at [228, 39] on icon "button" at bounding box center [232, 42] width 12 height 10
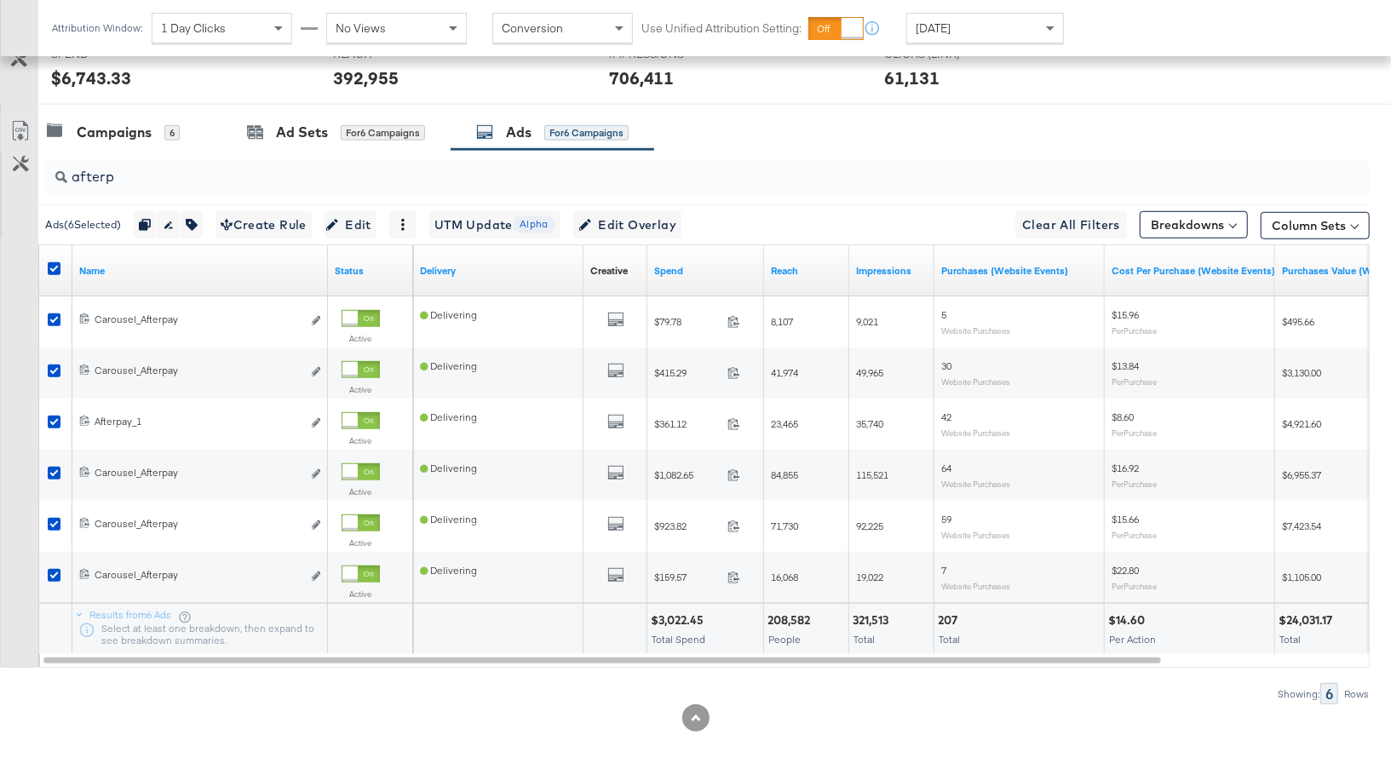
click at [91, 172] on input "afterp" at bounding box center [658, 169] width 1183 height 33
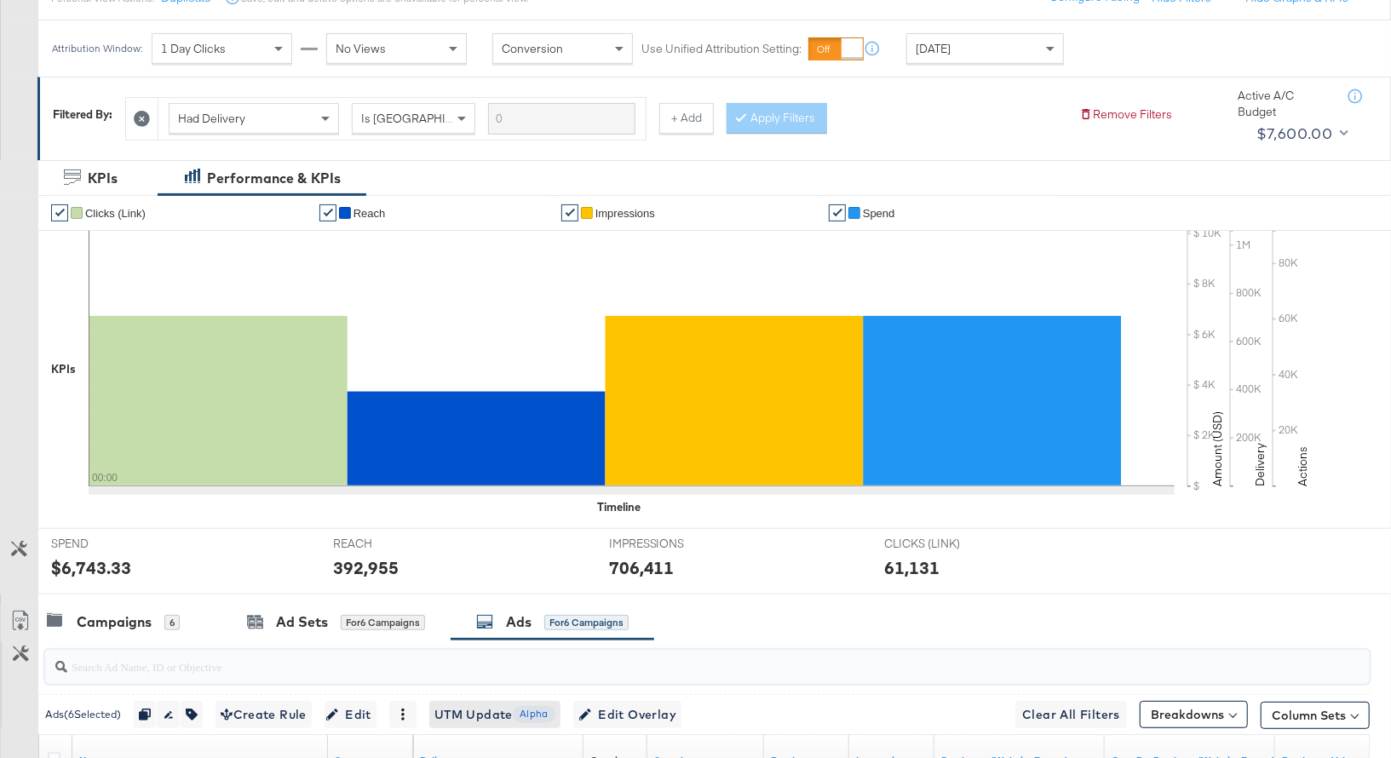
scroll to position [0, 0]
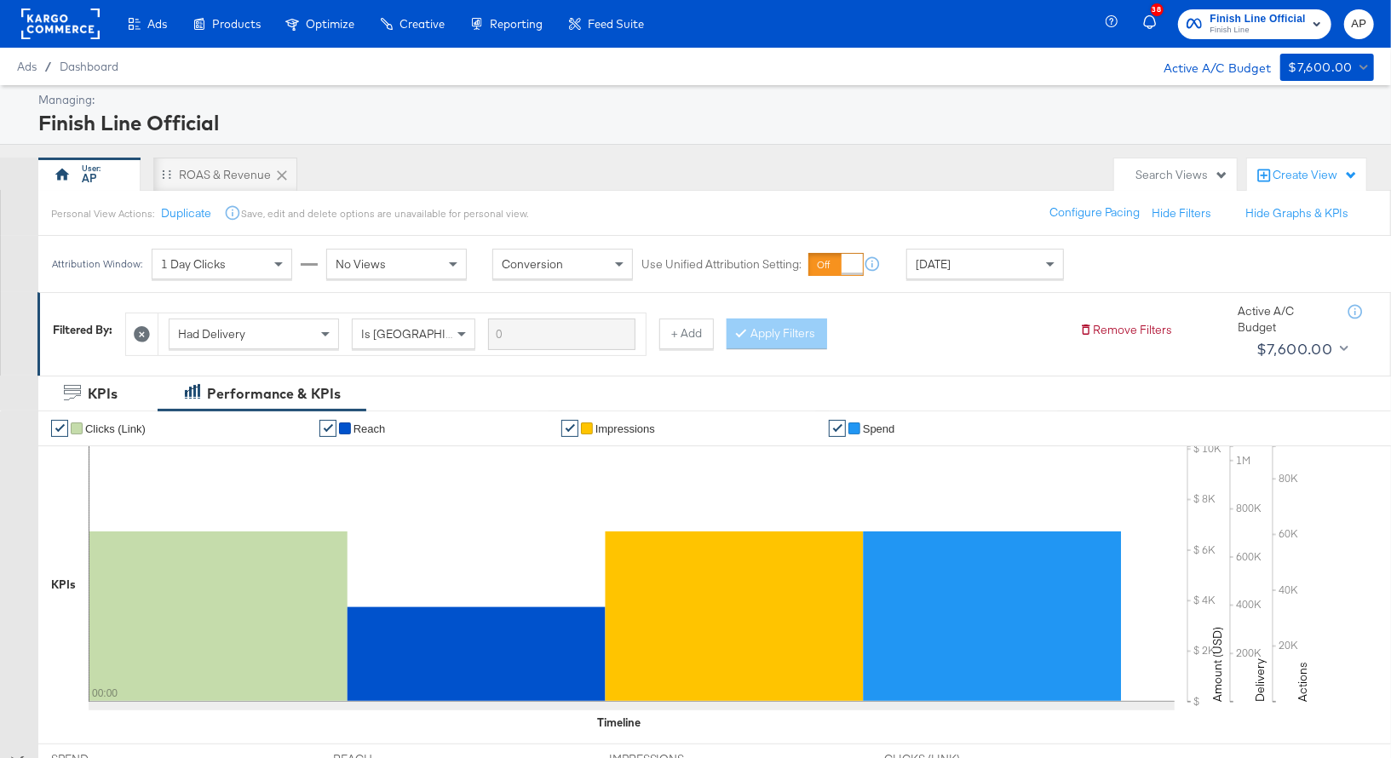
click at [77, 26] on rect at bounding box center [60, 24] width 78 height 31
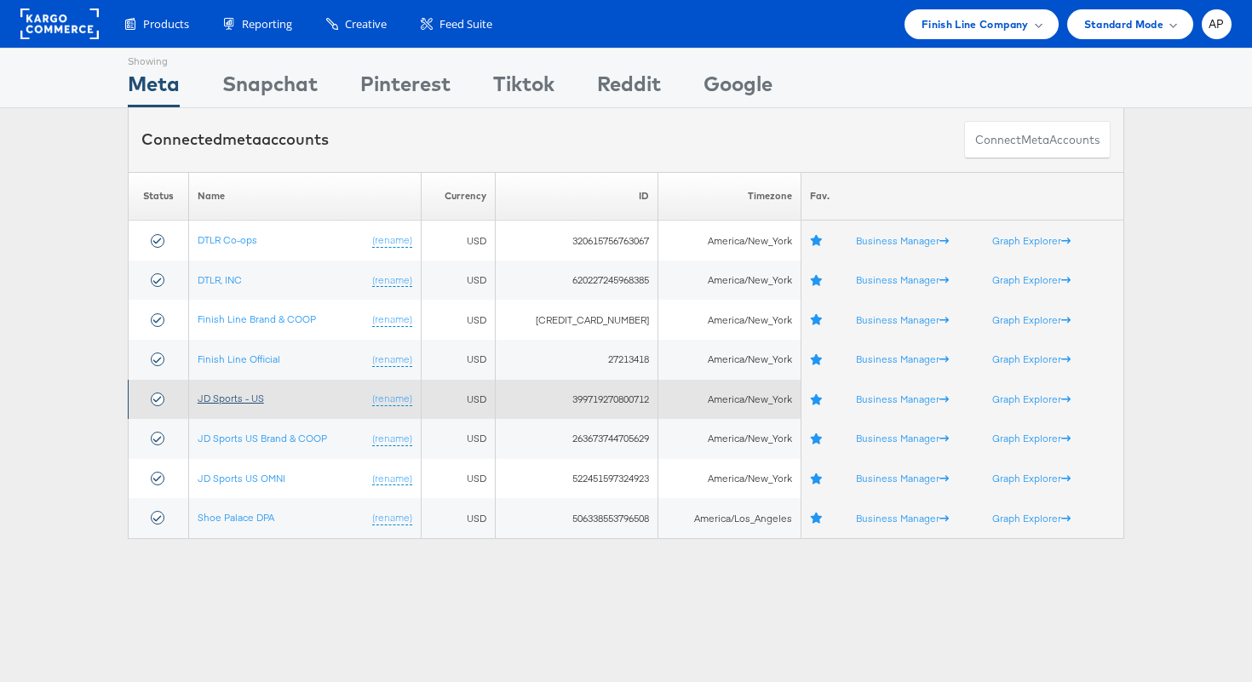
click at [237, 395] on link "JD Sports - US" at bounding box center [231, 398] width 66 height 13
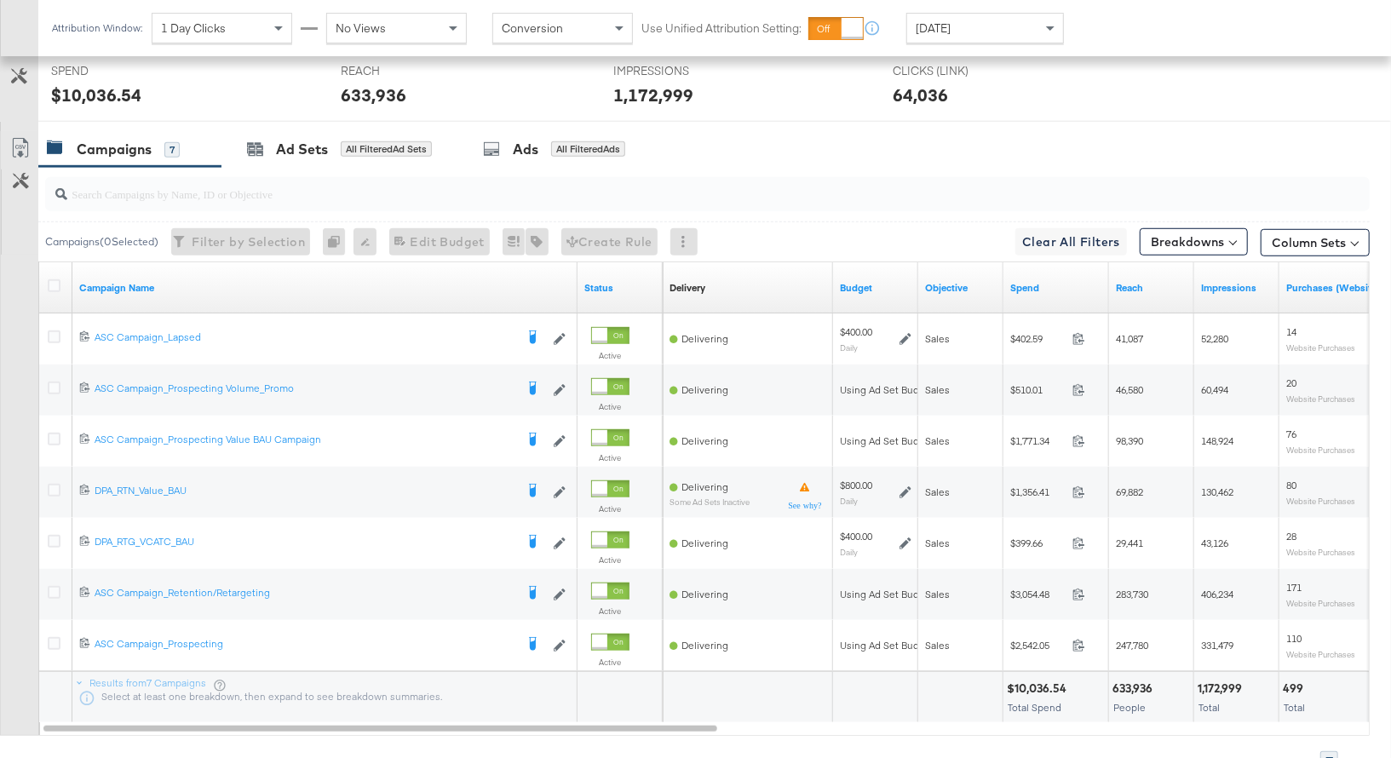
scroll to position [692, 0]
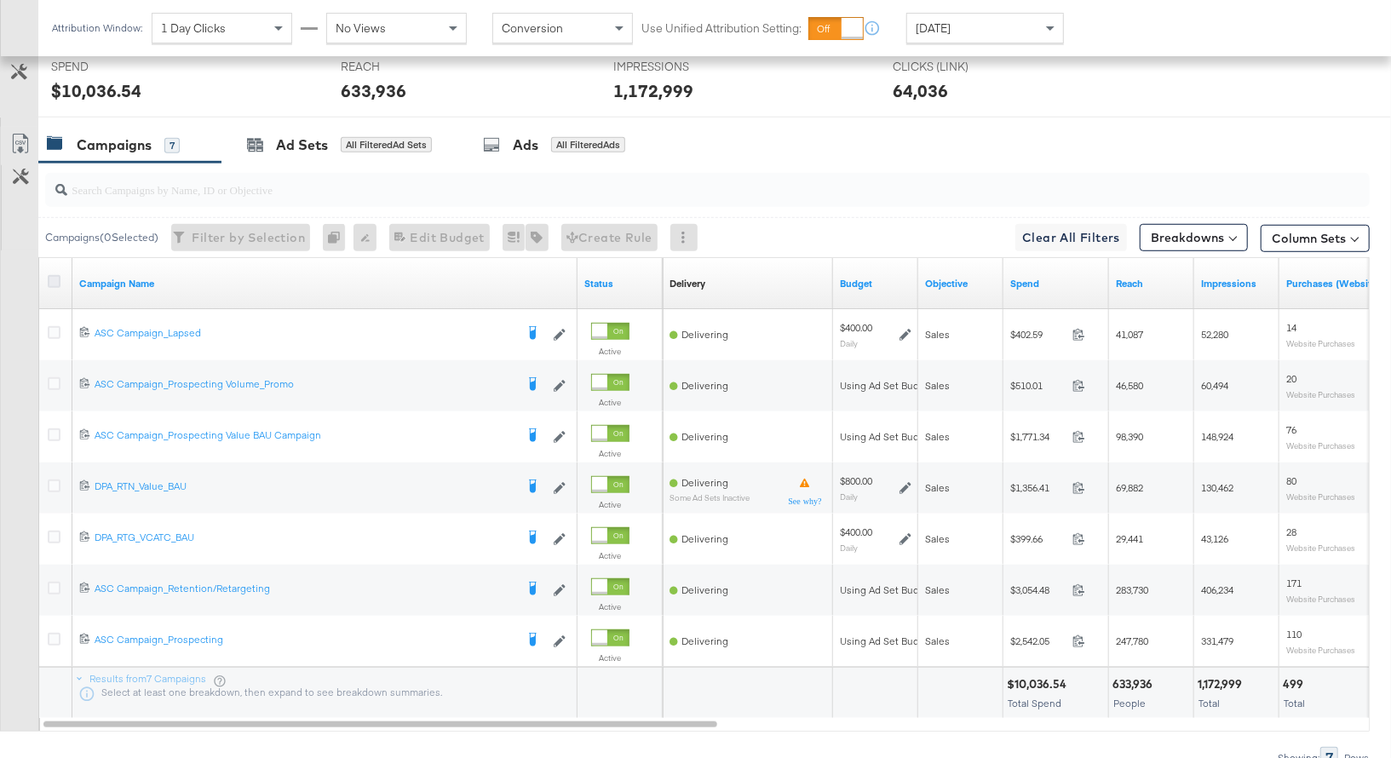
click at [54, 275] on icon at bounding box center [54, 281] width 13 height 13
click at [0, 0] on input "checkbox" at bounding box center [0, 0] width 0 height 0
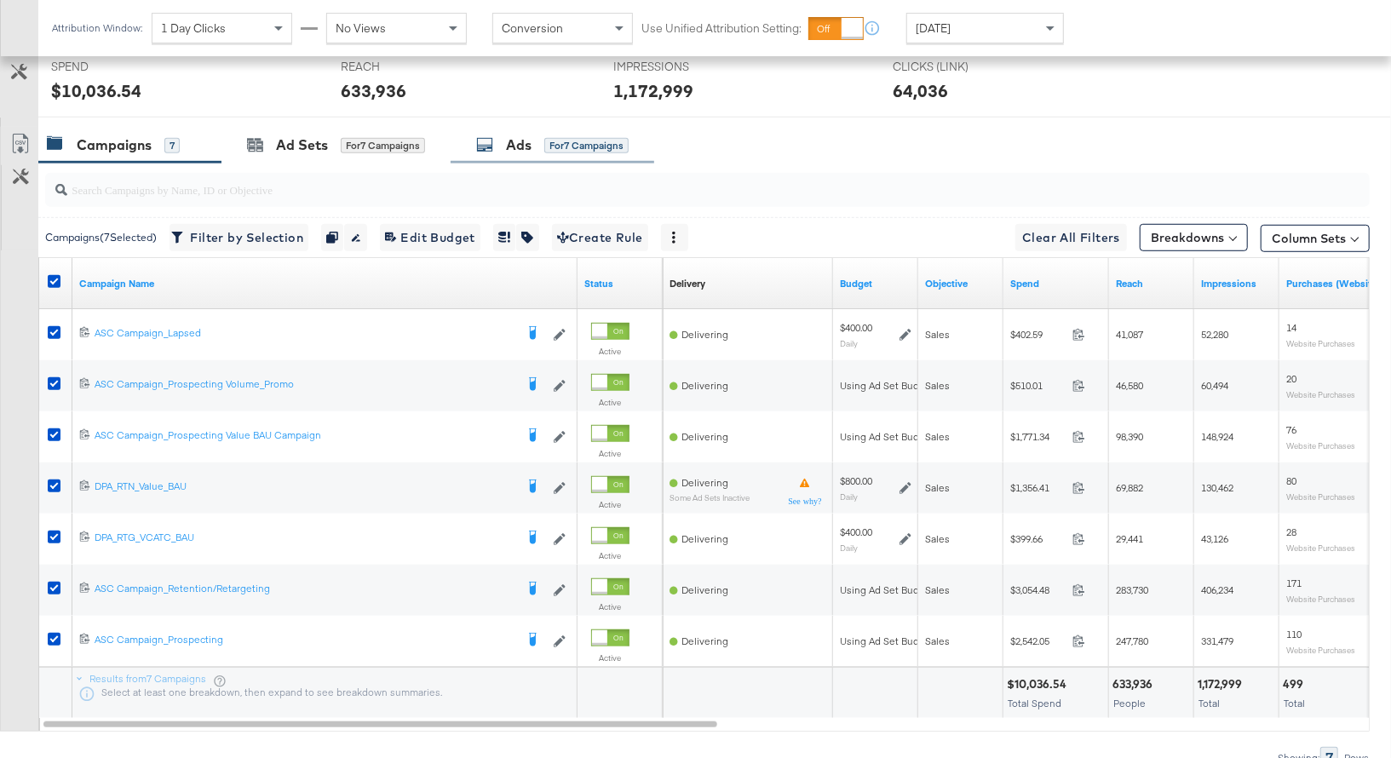
click at [514, 139] on div "Ads" at bounding box center [519, 145] width 26 height 20
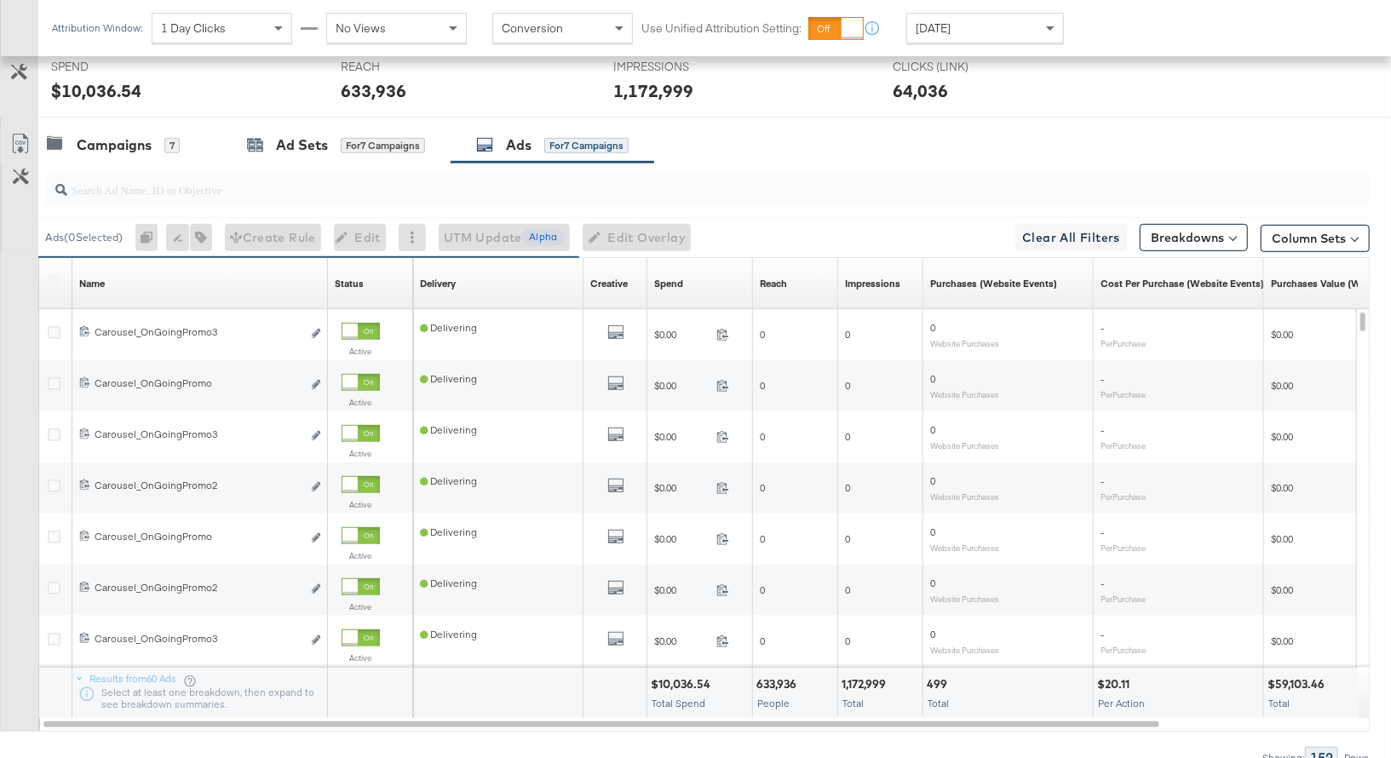
click at [118, 192] on input "search" at bounding box center [658, 182] width 1183 height 33
type input "promo"
click at [54, 275] on icon at bounding box center [54, 281] width 13 height 13
click at [0, 0] on input "checkbox" at bounding box center [0, 0] width 0 height 0
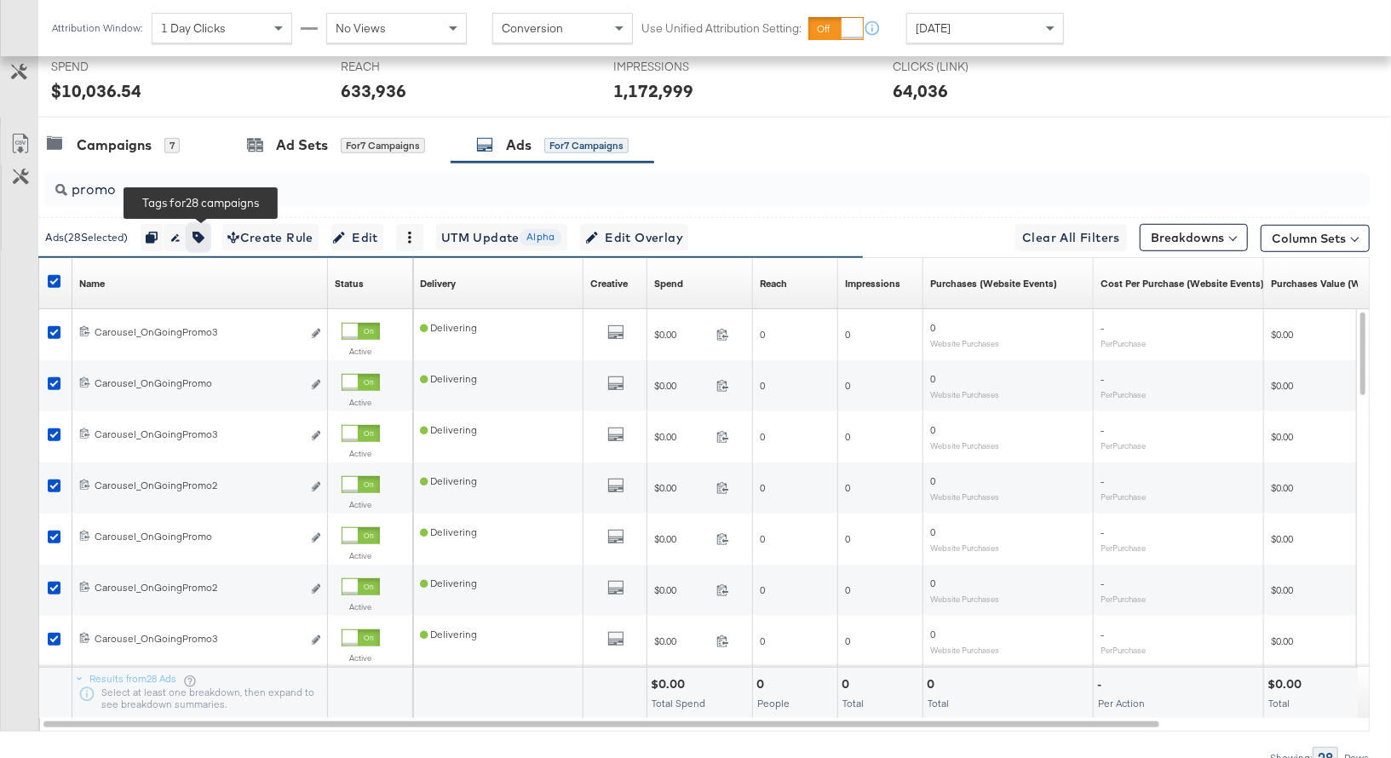
click at [204, 235] on icon "button" at bounding box center [198, 238] width 12 height 12
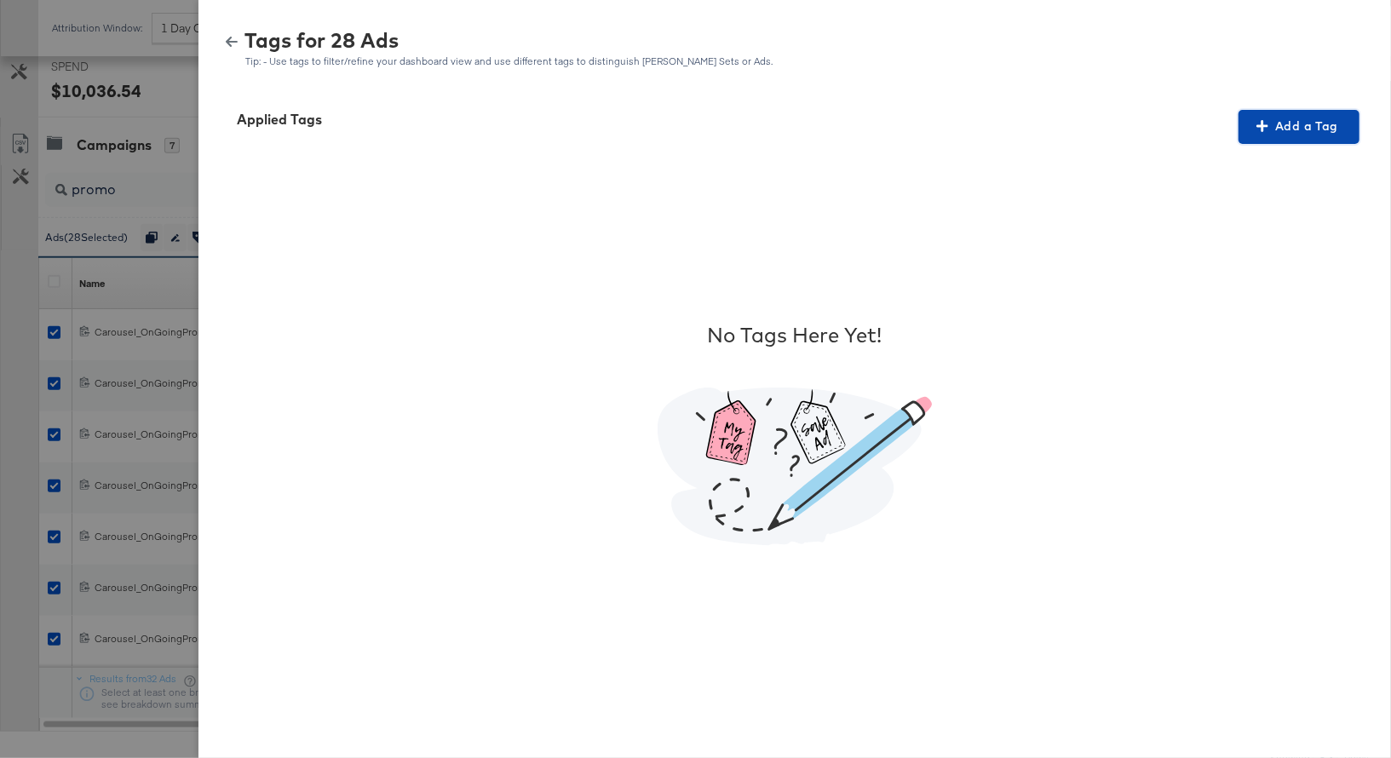
click at [1278, 129] on span "Add a Tag" at bounding box center [1298, 126] width 107 height 21
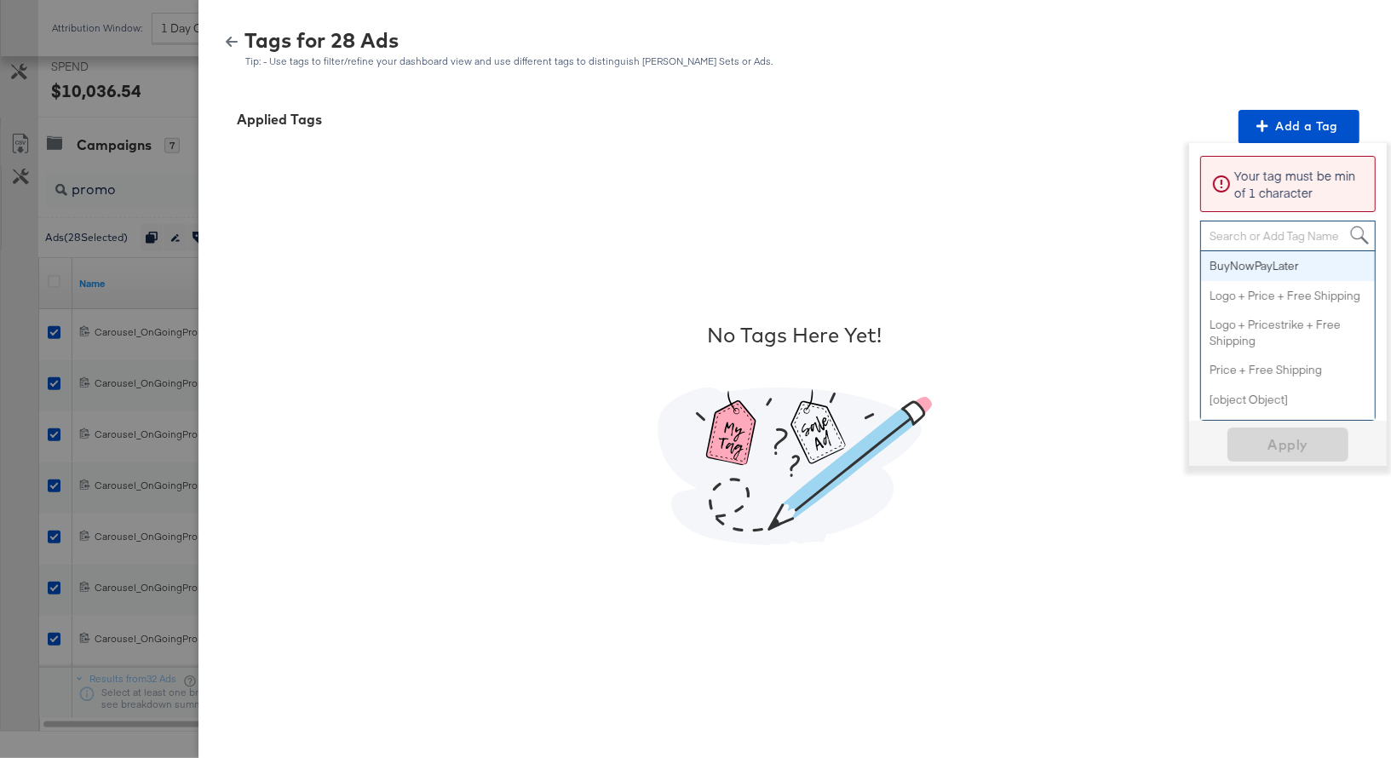
click at [1251, 231] on div "Search or Add Tag Name" at bounding box center [1288, 235] width 174 height 29
paste input "Promo"
type input "Promo"
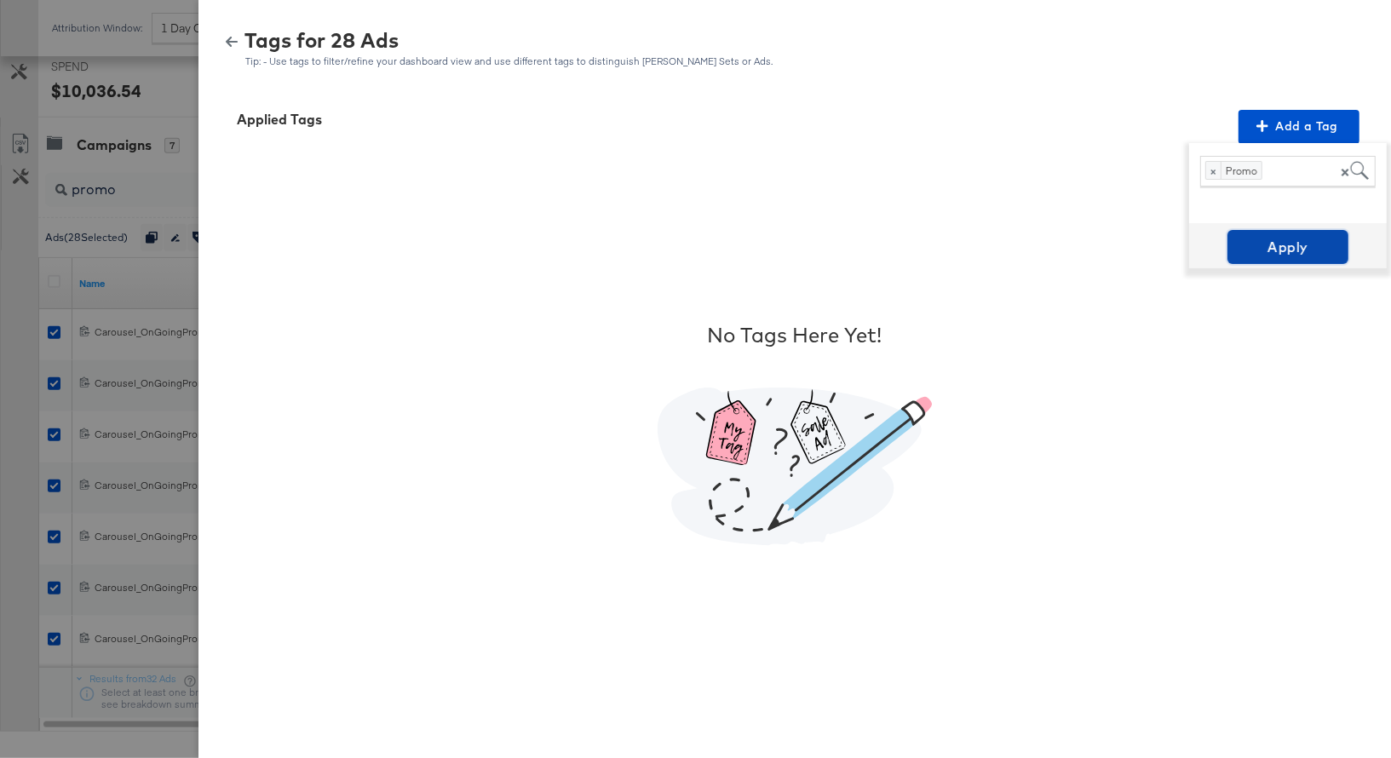
click at [1282, 243] on span "Apply" at bounding box center [1287, 247] width 107 height 24
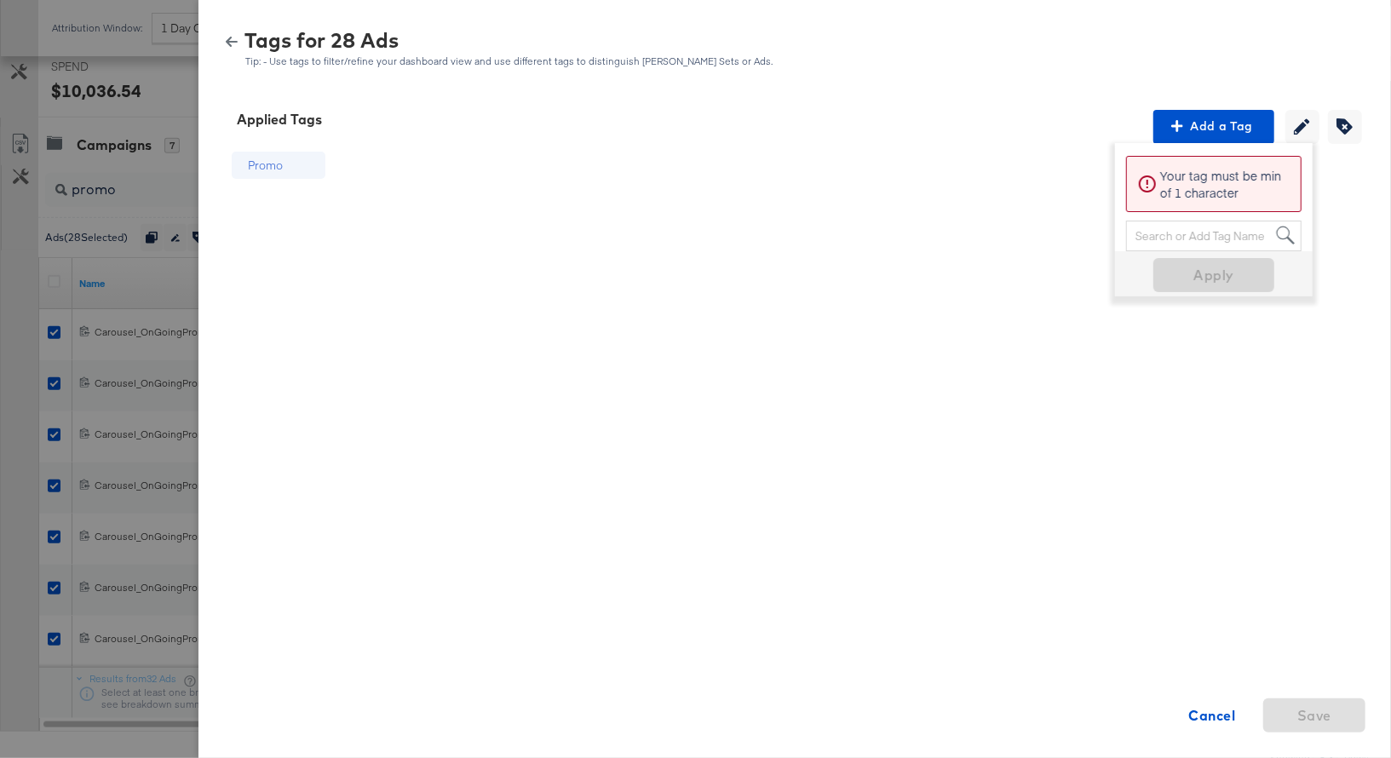
click at [230, 38] on icon "button" at bounding box center [232, 42] width 12 height 10
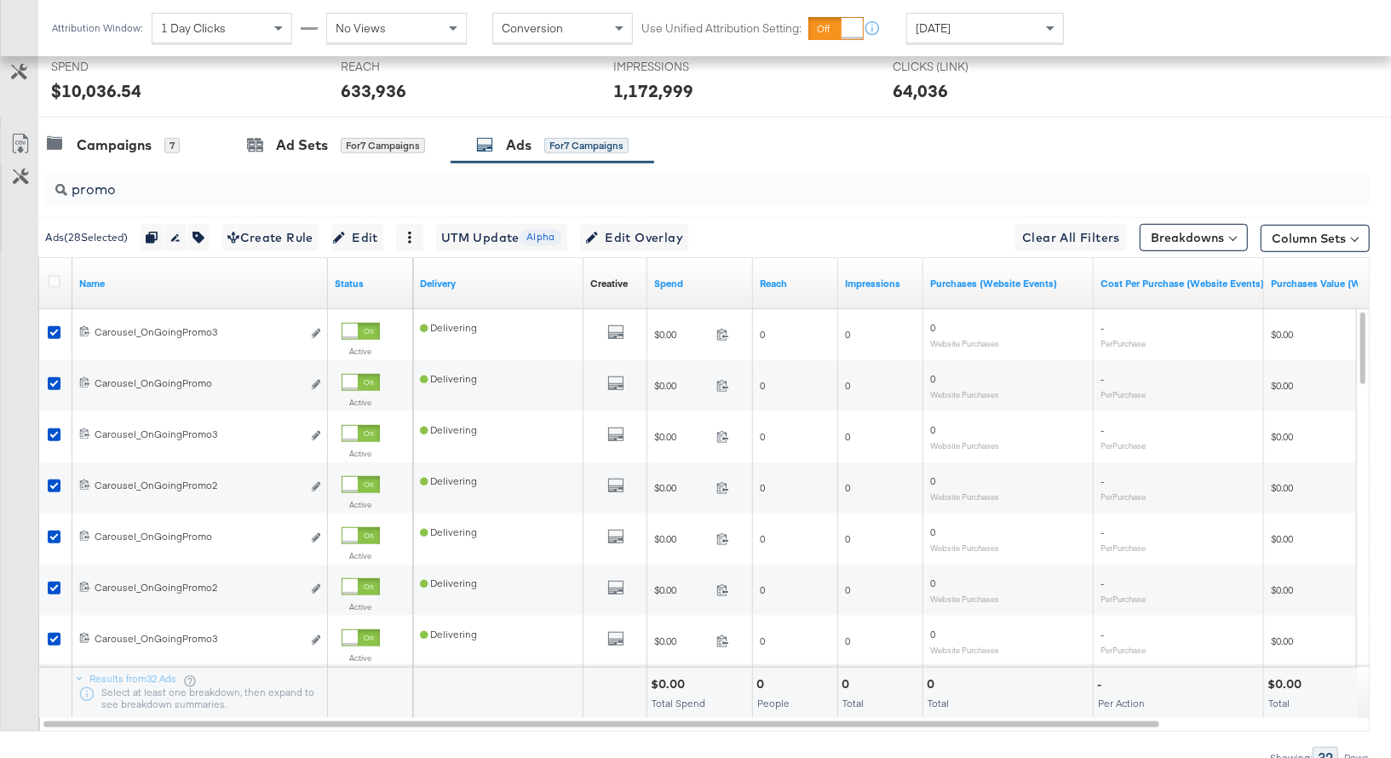
click at [92, 185] on input "promo" at bounding box center [658, 182] width 1183 height 33
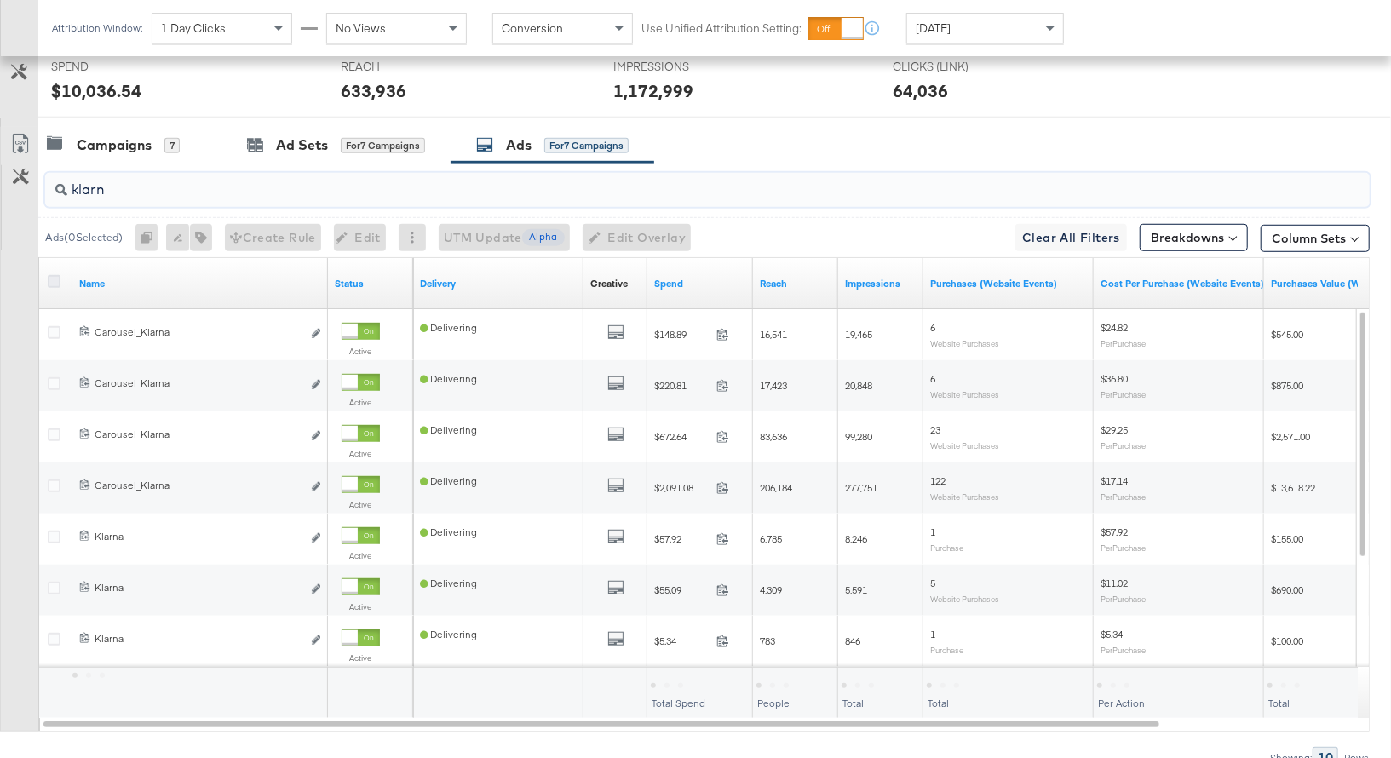
type input "klarn"
click at [51, 278] on icon at bounding box center [54, 281] width 13 height 13
click at [0, 0] on input "checkbox" at bounding box center [0, 0] width 0 height 0
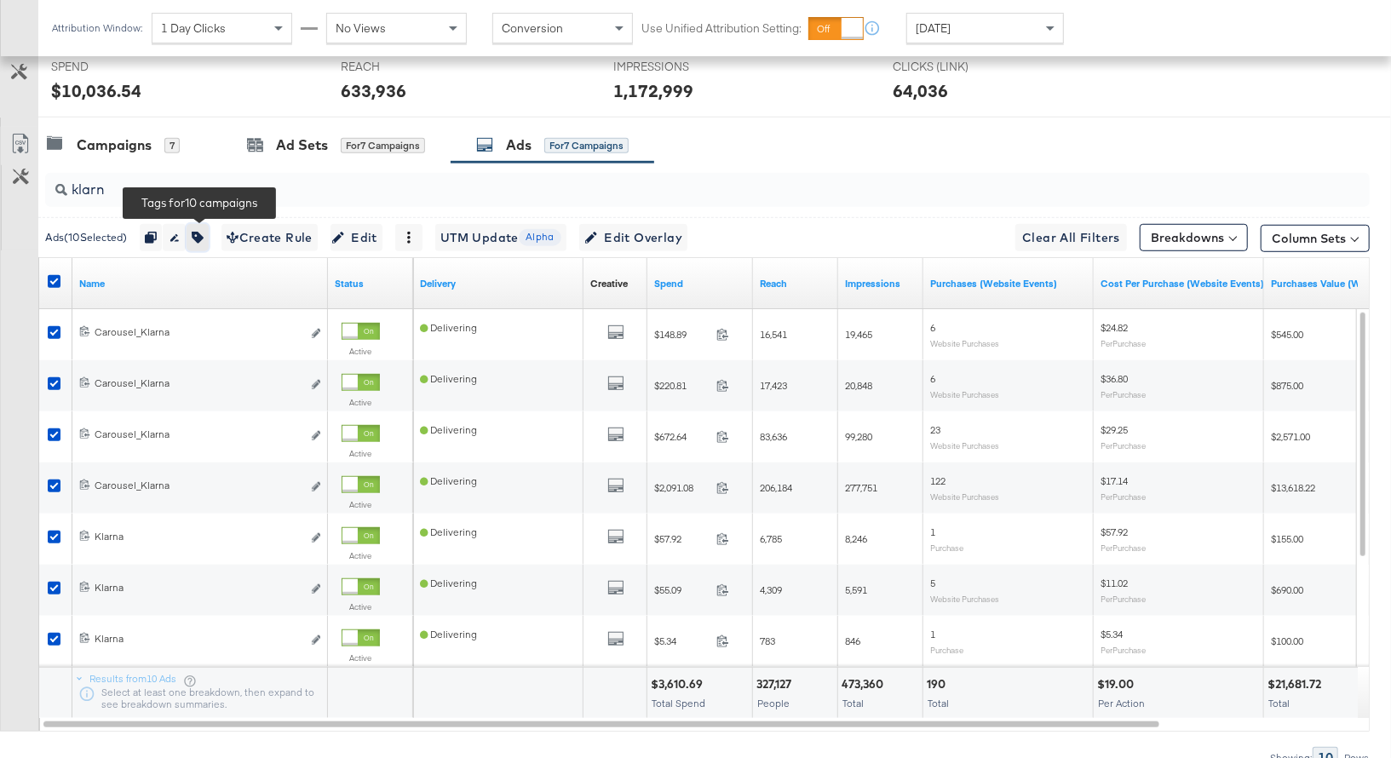
click at [201, 226] on button "button" at bounding box center [197, 237] width 22 height 27
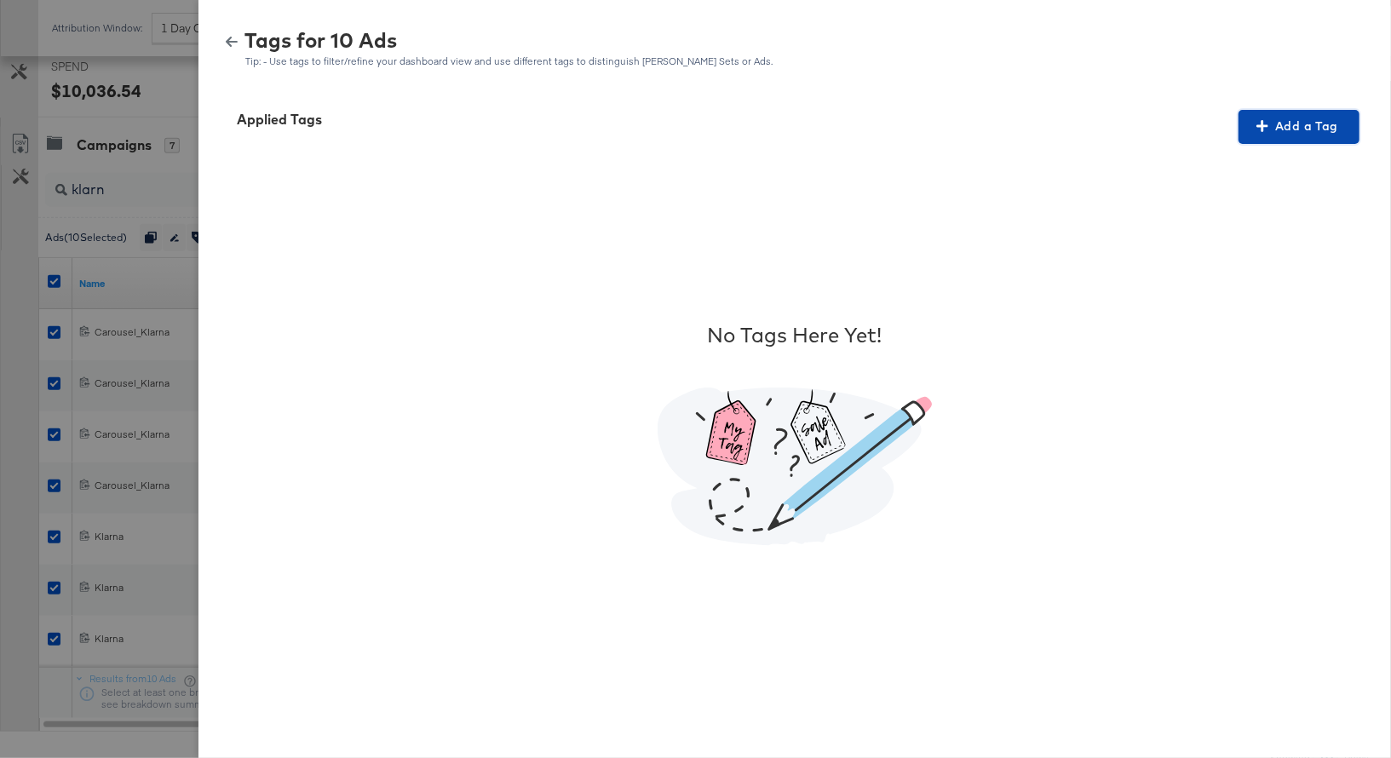
click at [1318, 129] on span "Add a Tag" at bounding box center [1298, 126] width 107 height 21
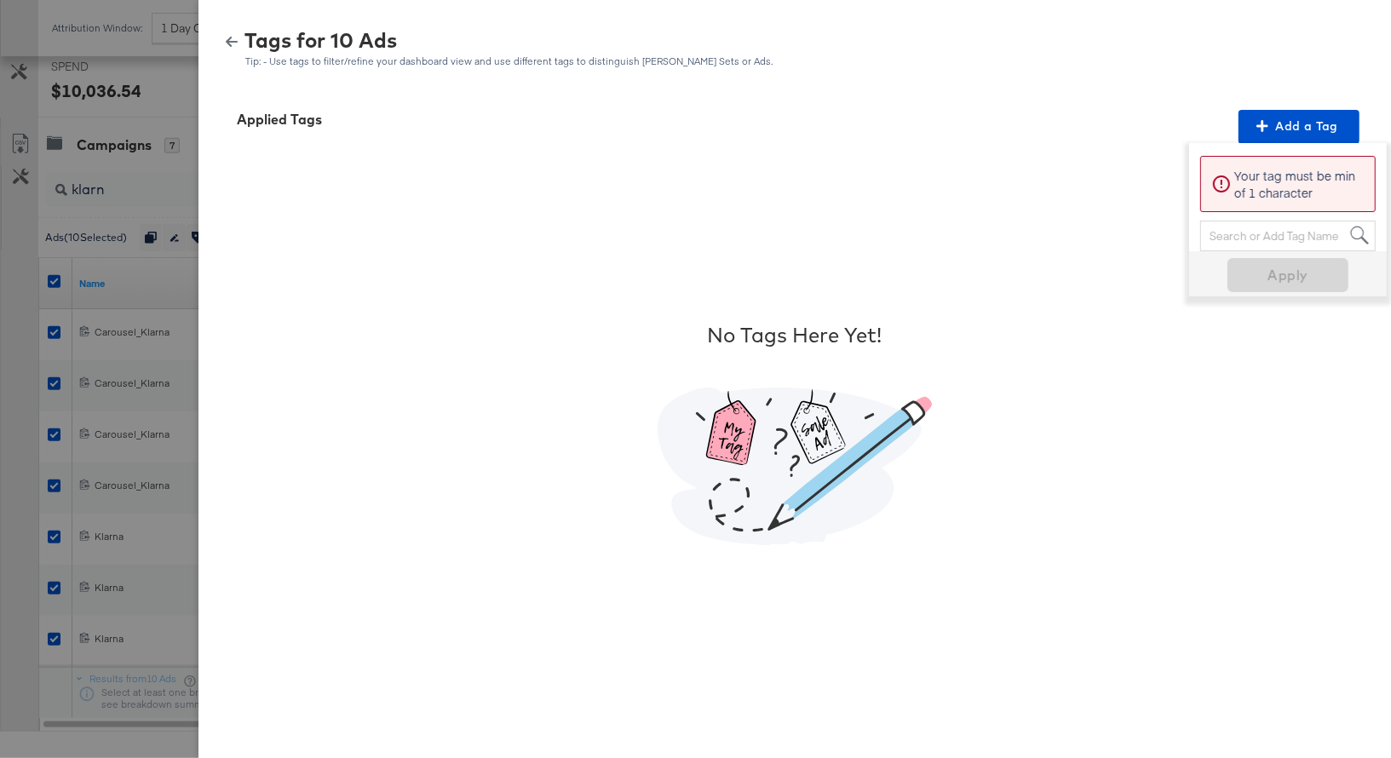
click at [1231, 239] on div "Search or Add Tag Name" at bounding box center [1288, 235] width 174 height 29
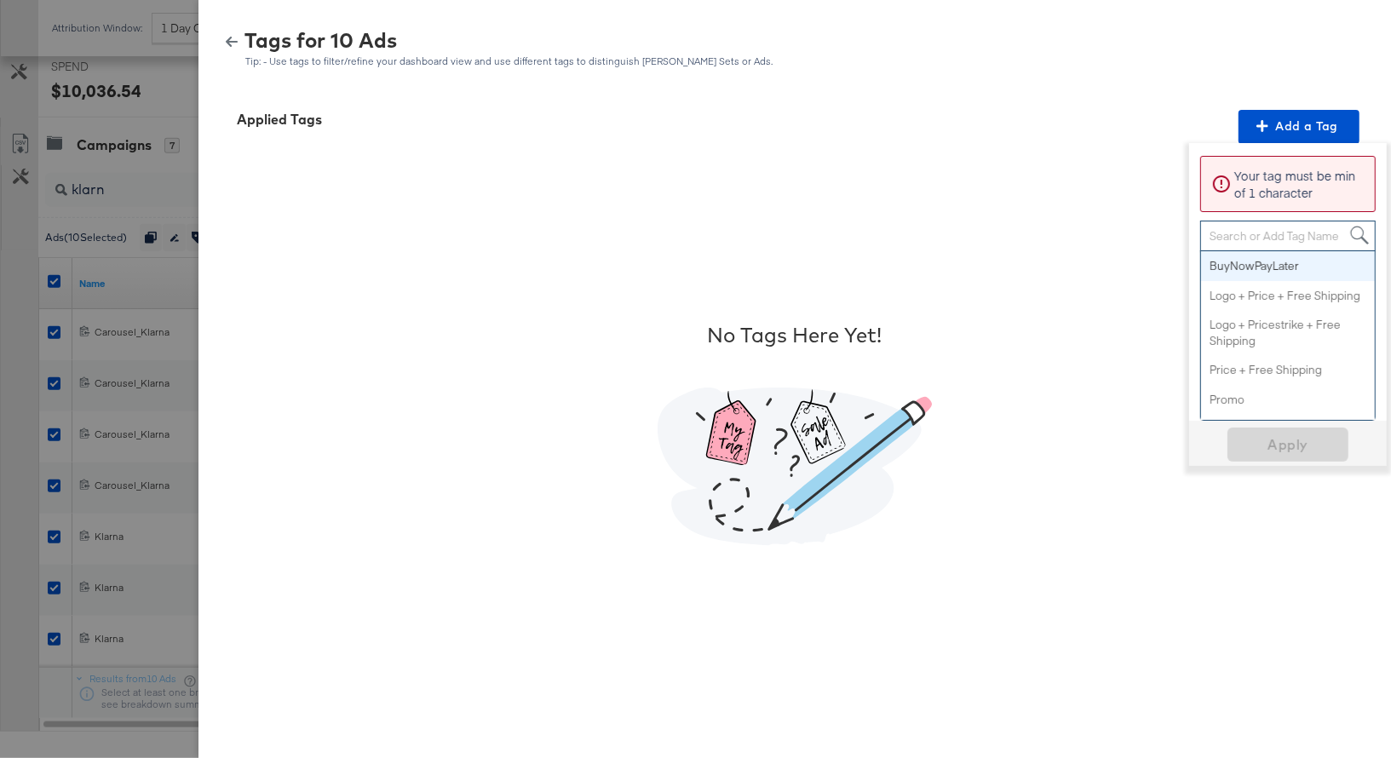
paste input "Buy Now Pay Later"
type input "Buy Now Pay Later"
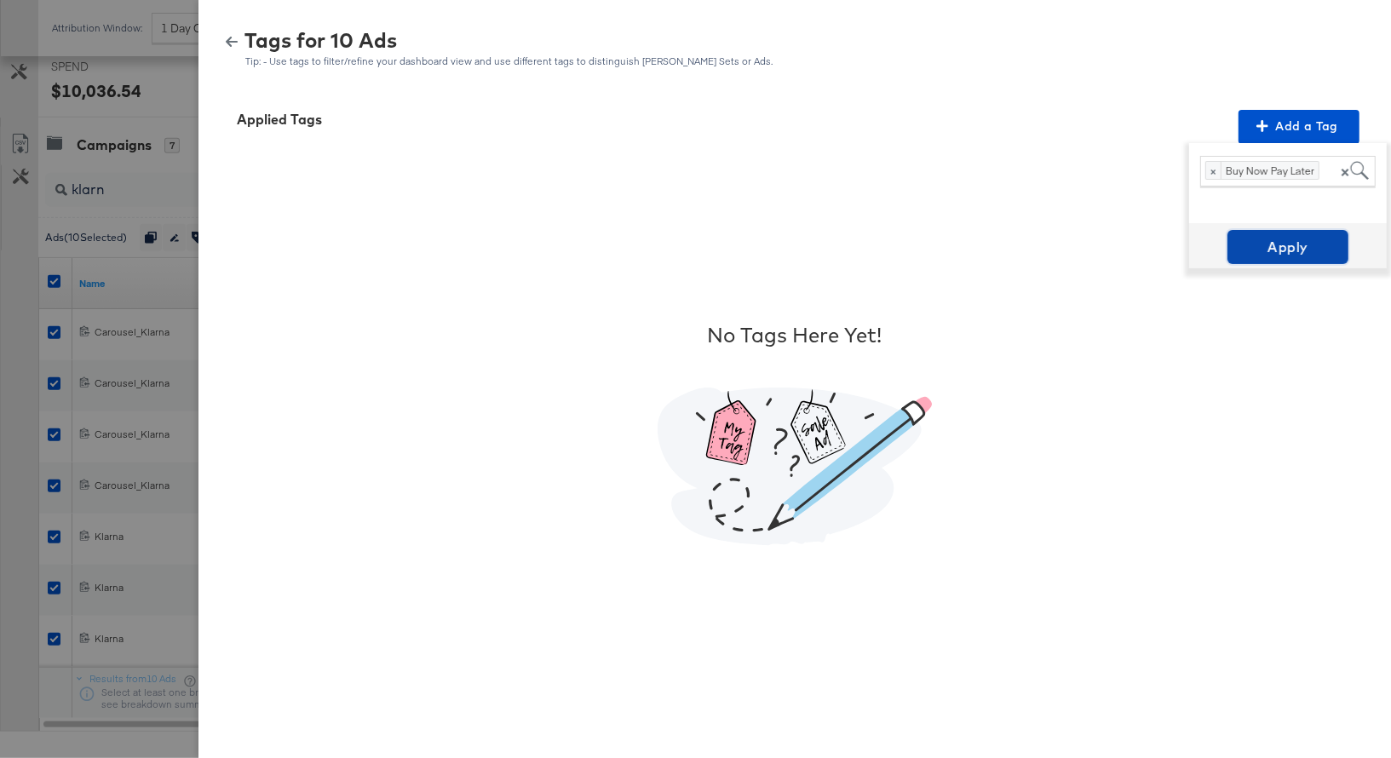
click at [1295, 253] on span "Apply" at bounding box center [1287, 247] width 107 height 24
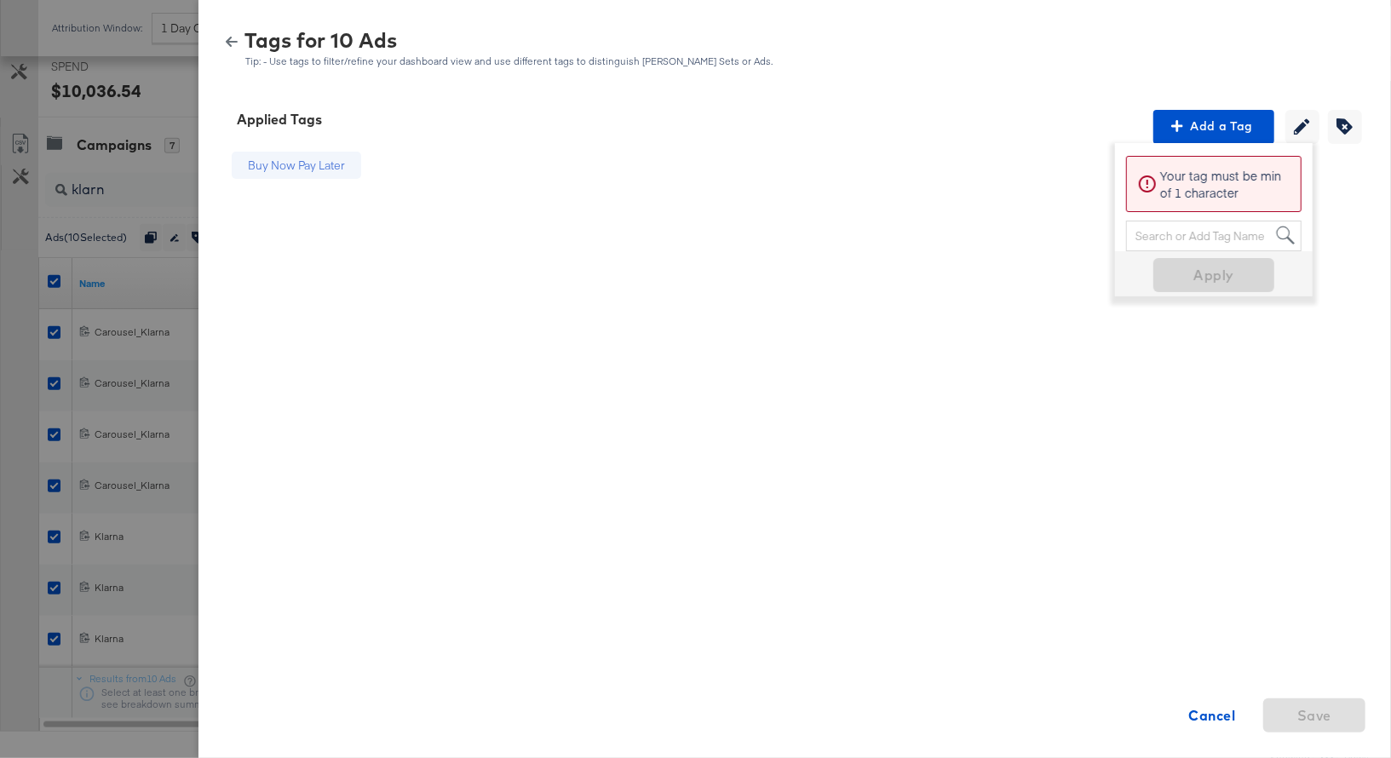
click at [230, 40] on icon "button" at bounding box center [232, 42] width 12 height 12
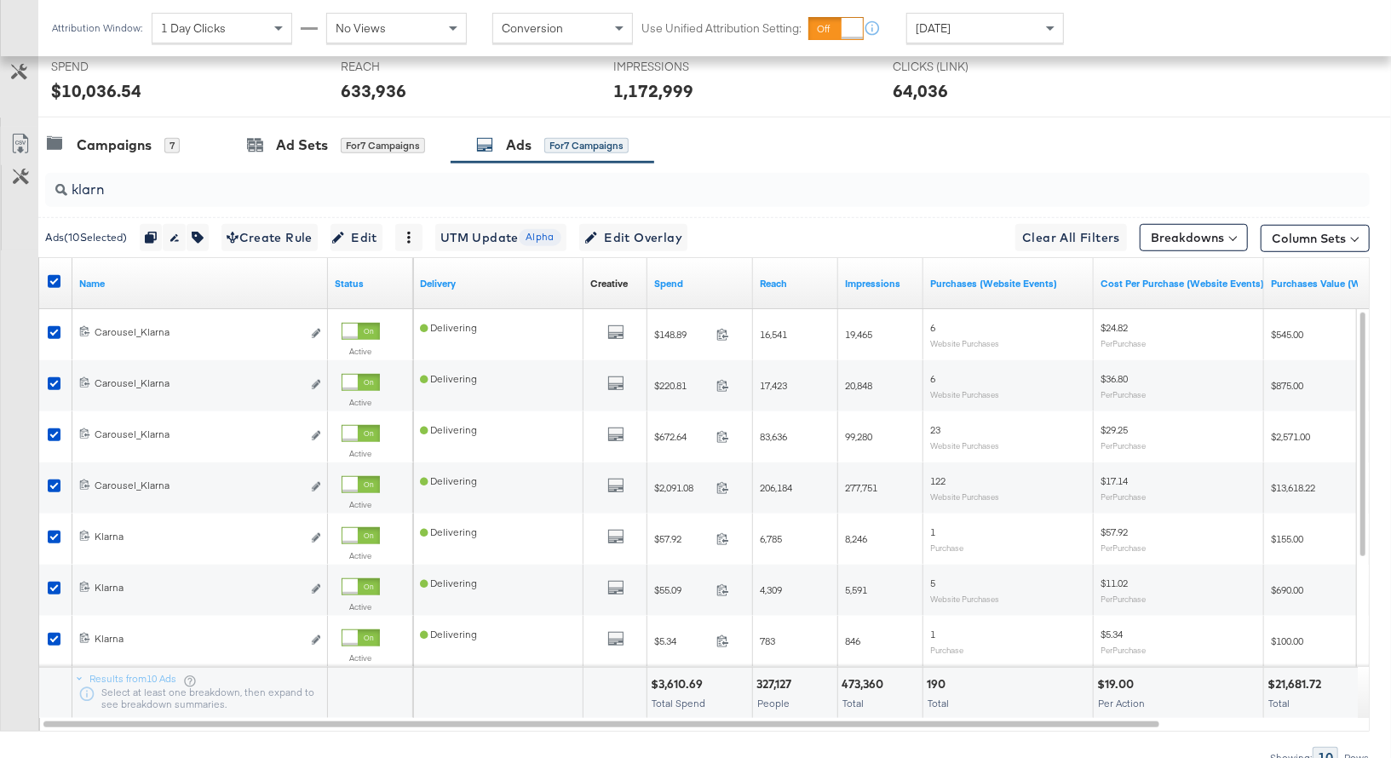
click at [87, 186] on input "klarn" at bounding box center [658, 182] width 1183 height 33
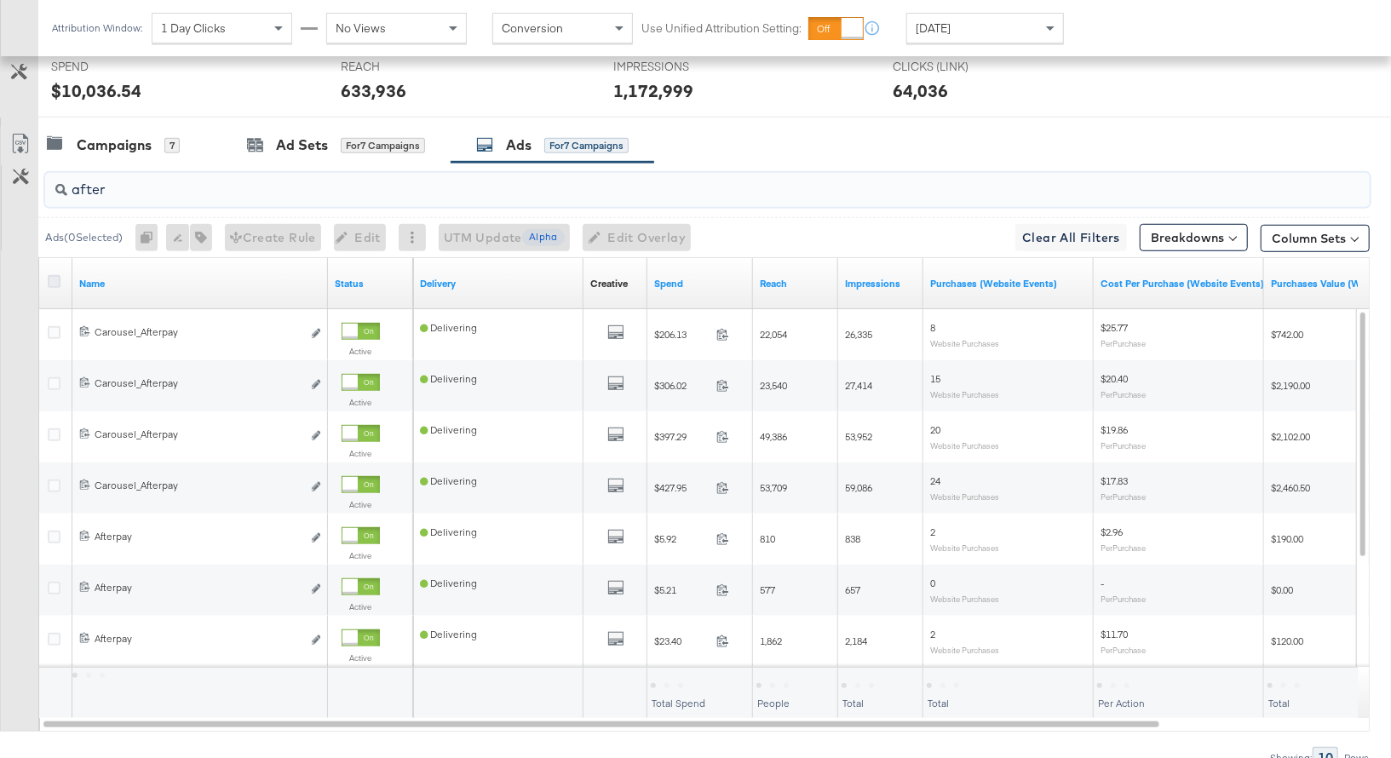
type input "after"
click at [54, 277] on icon at bounding box center [54, 281] width 13 height 13
click at [0, 0] on input "checkbox" at bounding box center [0, 0] width 0 height 0
click at [54, 277] on icon at bounding box center [54, 281] width 13 height 13
click at [0, 0] on input "checkbox" at bounding box center [0, 0] width 0 height 0
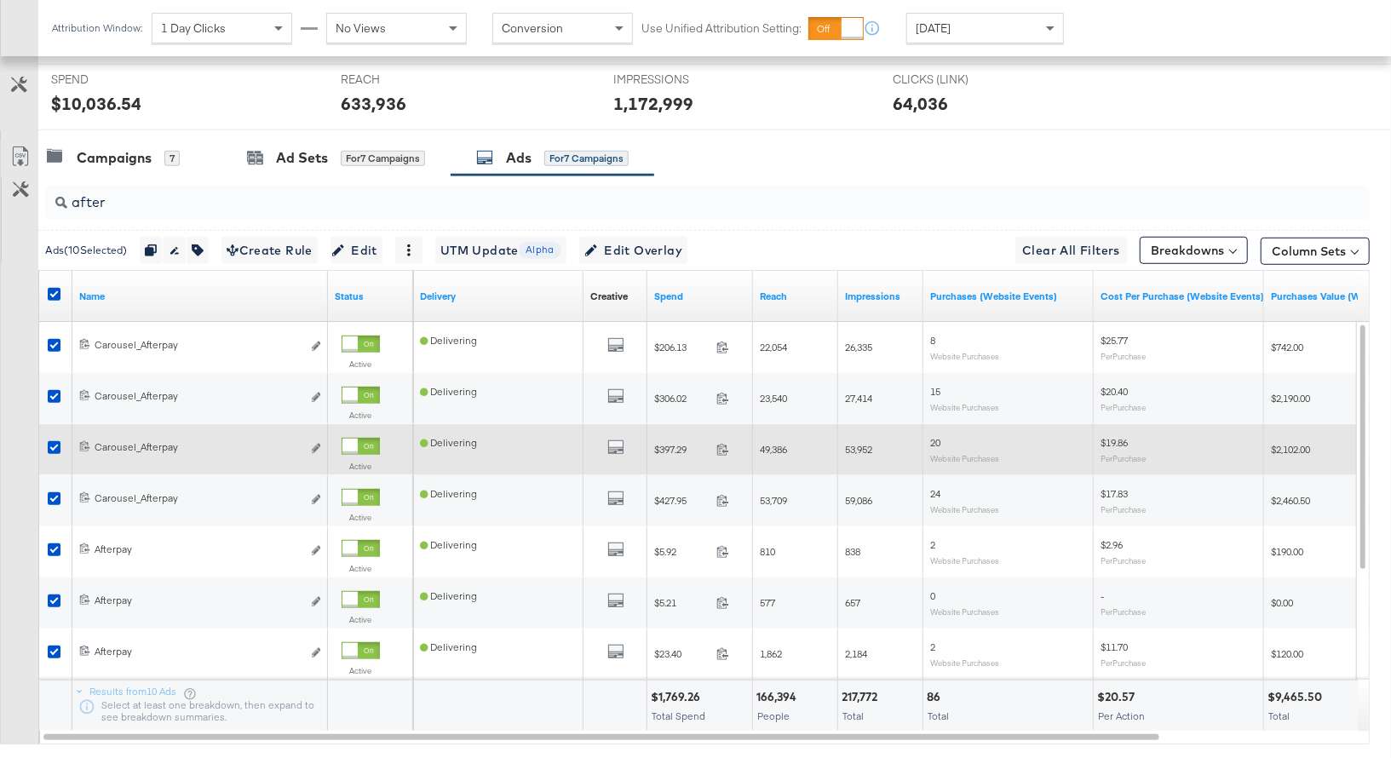
scroll to position [667, 0]
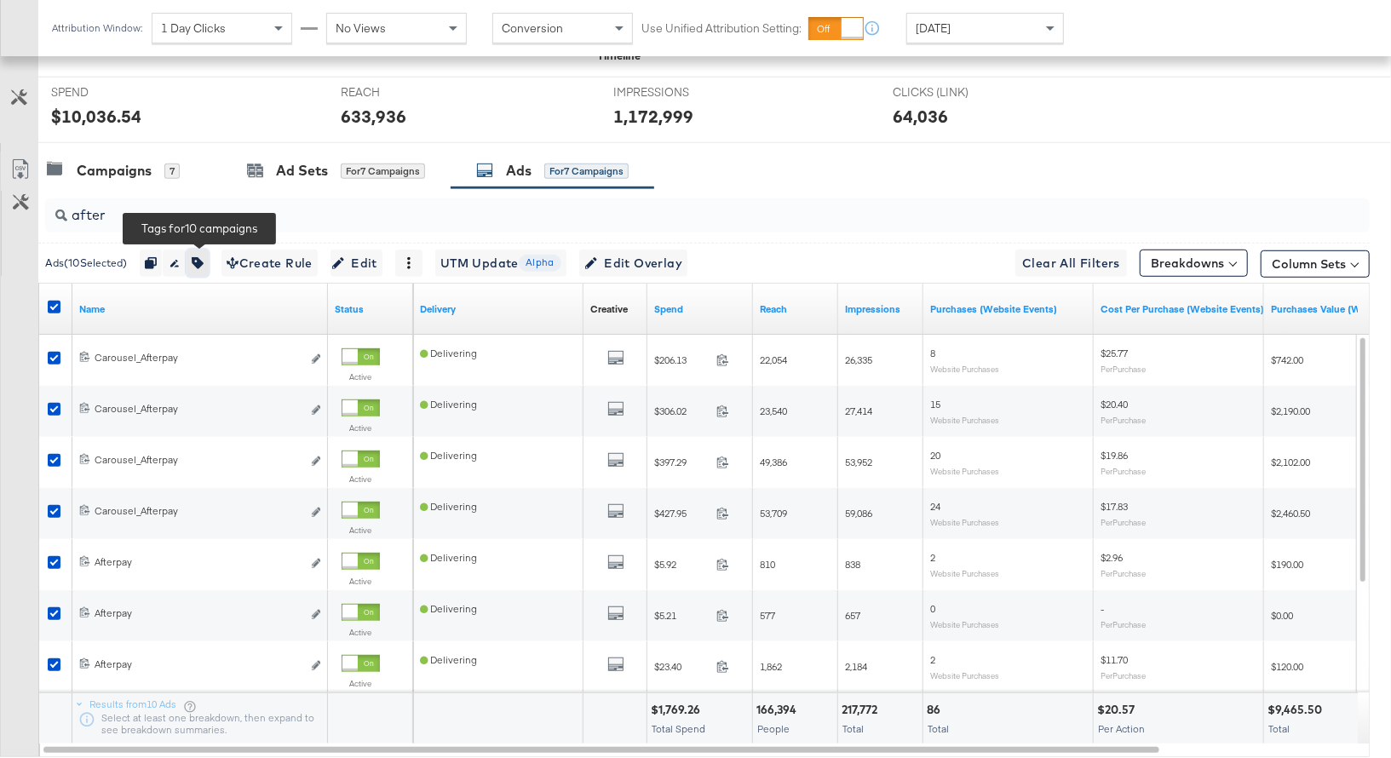
click at [204, 257] on icon "button" at bounding box center [198, 263] width 12 height 12
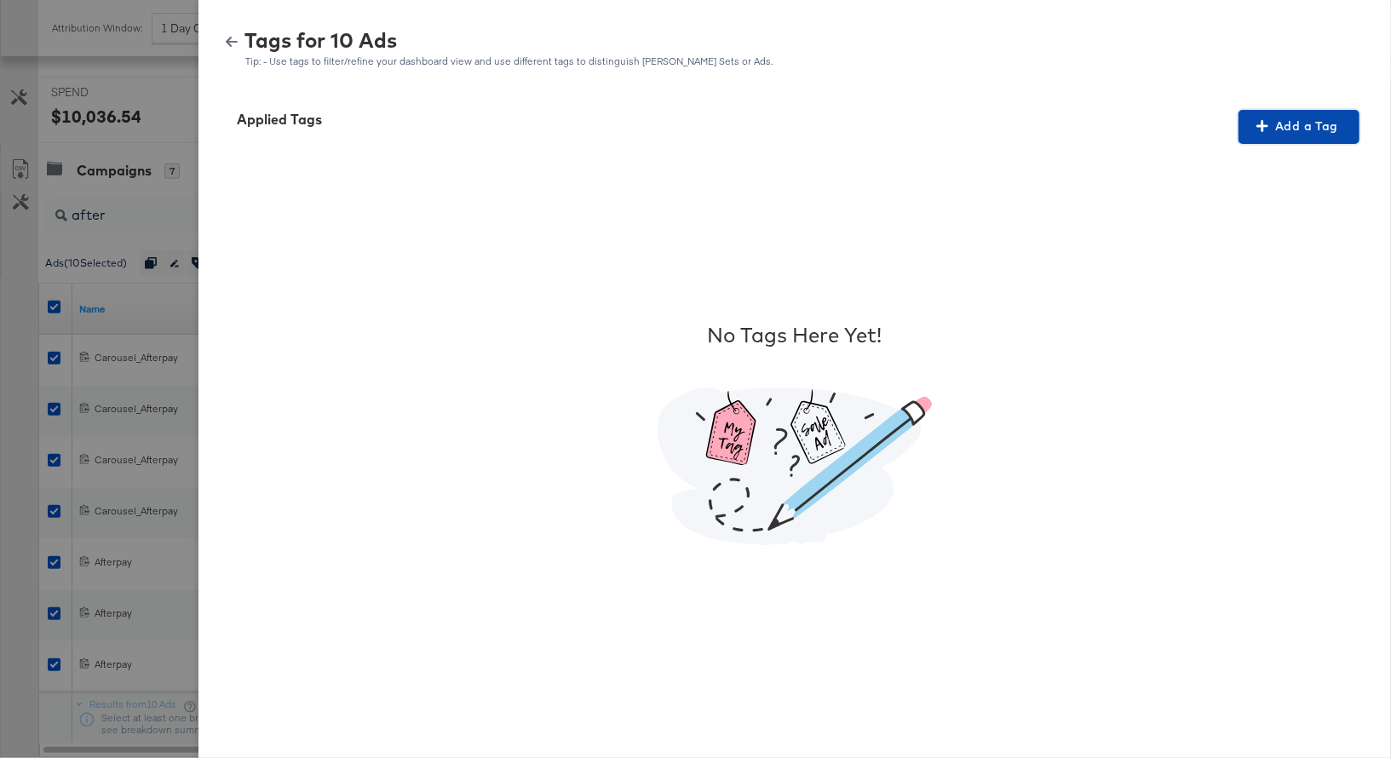
click at [1311, 117] on span "Add a Tag" at bounding box center [1298, 126] width 107 height 21
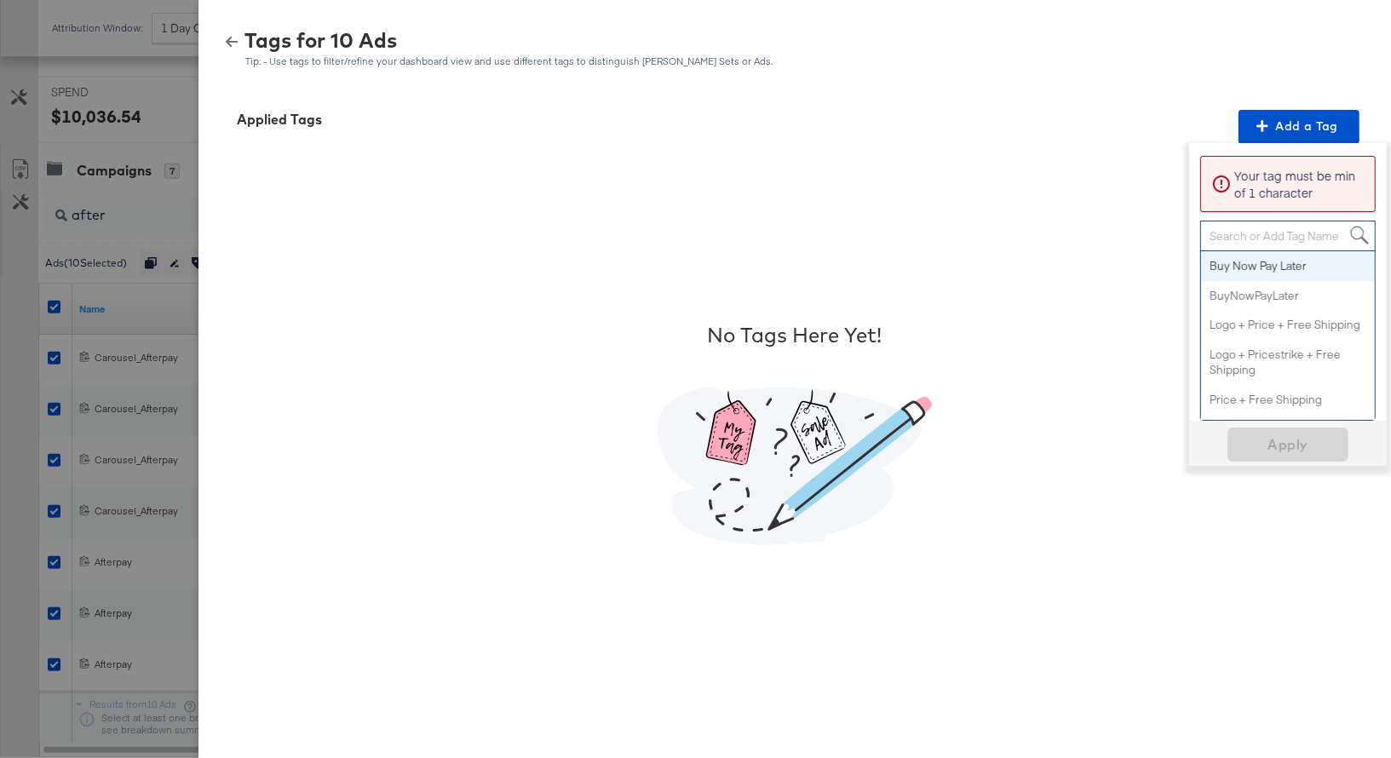
click at [1240, 238] on div "Search or Add Tag Name" at bounding box center [1288, 235] width 174 height 29
paste input "Buy Now Pay Later"
type input "Buy Now Pay Later"
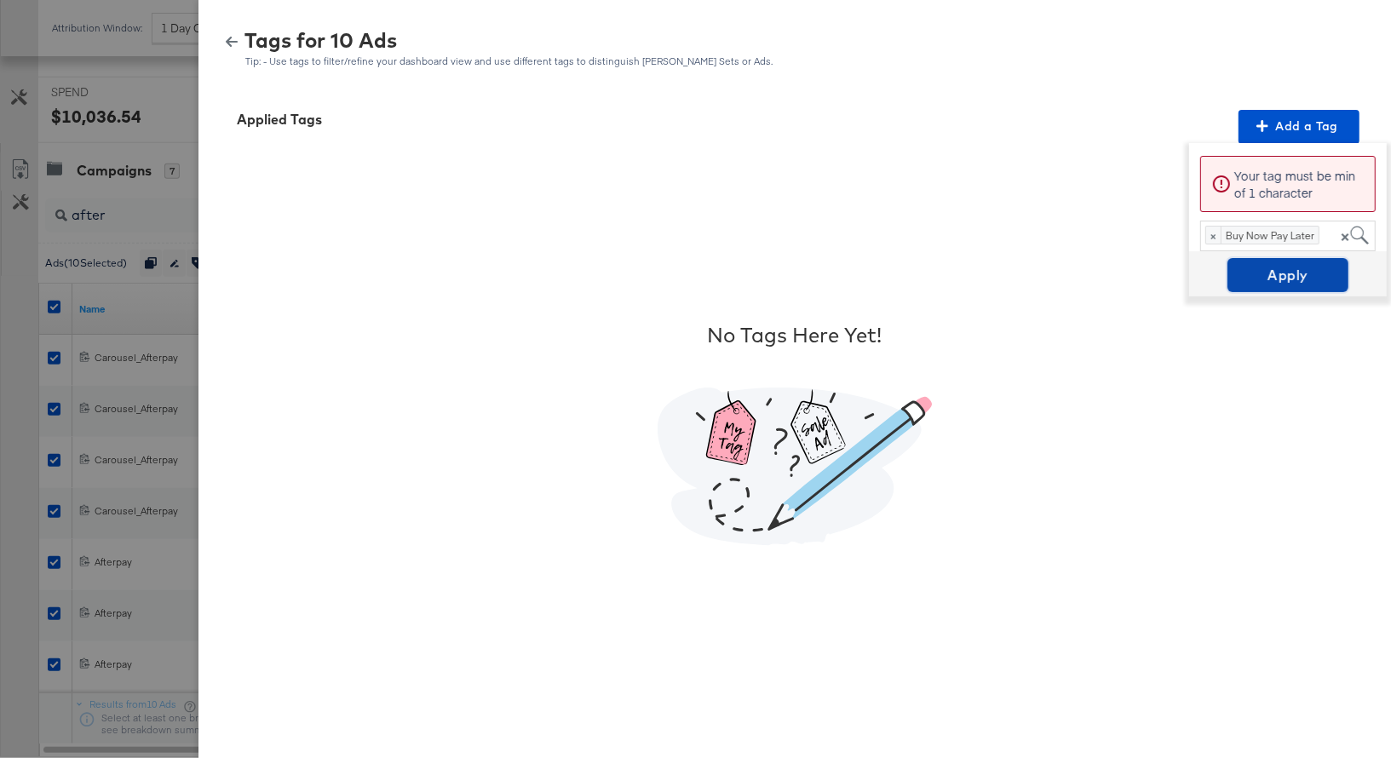
click at [1299, 273] on span "Apply" at bounding box center [1287, 275] width 107 height 24
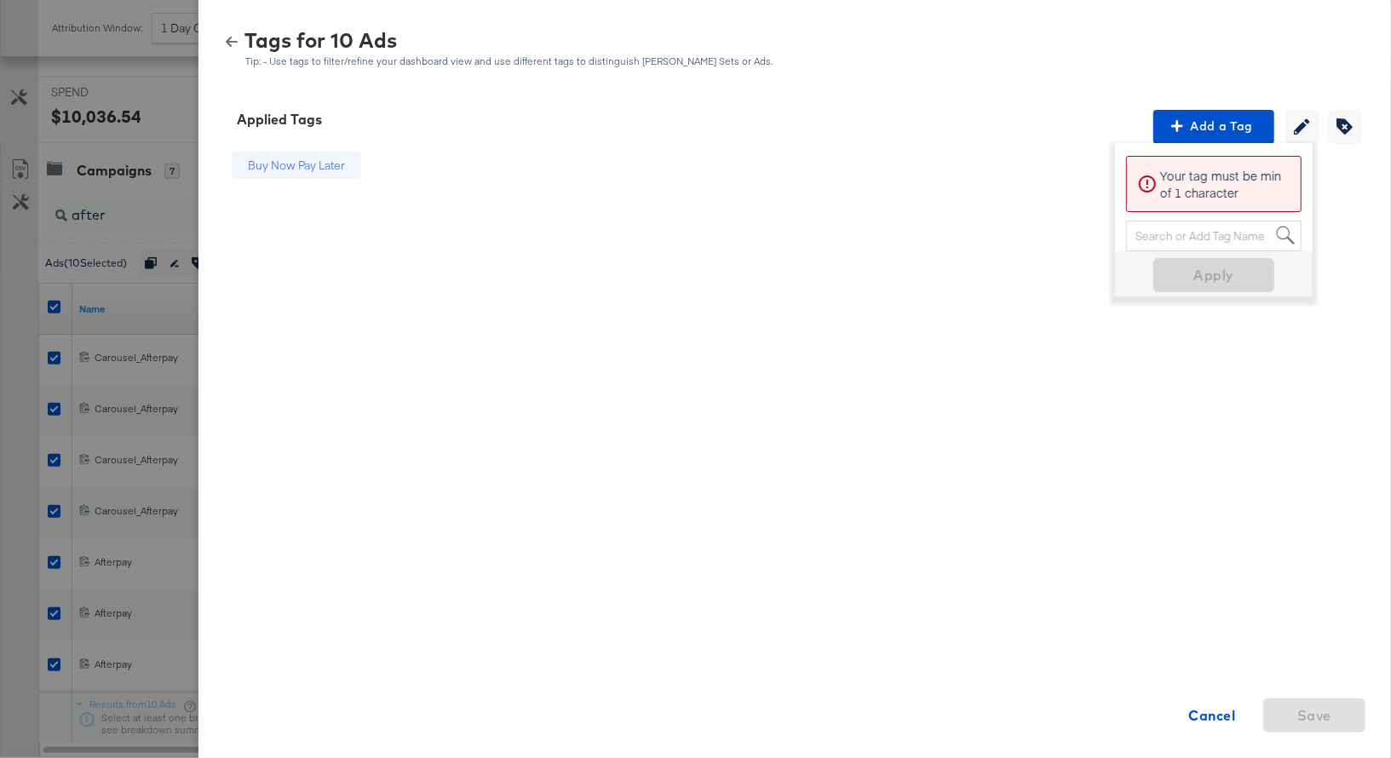
click at [231, 37] on icon "button" at bounding box center [232, 42] width 12 height 10
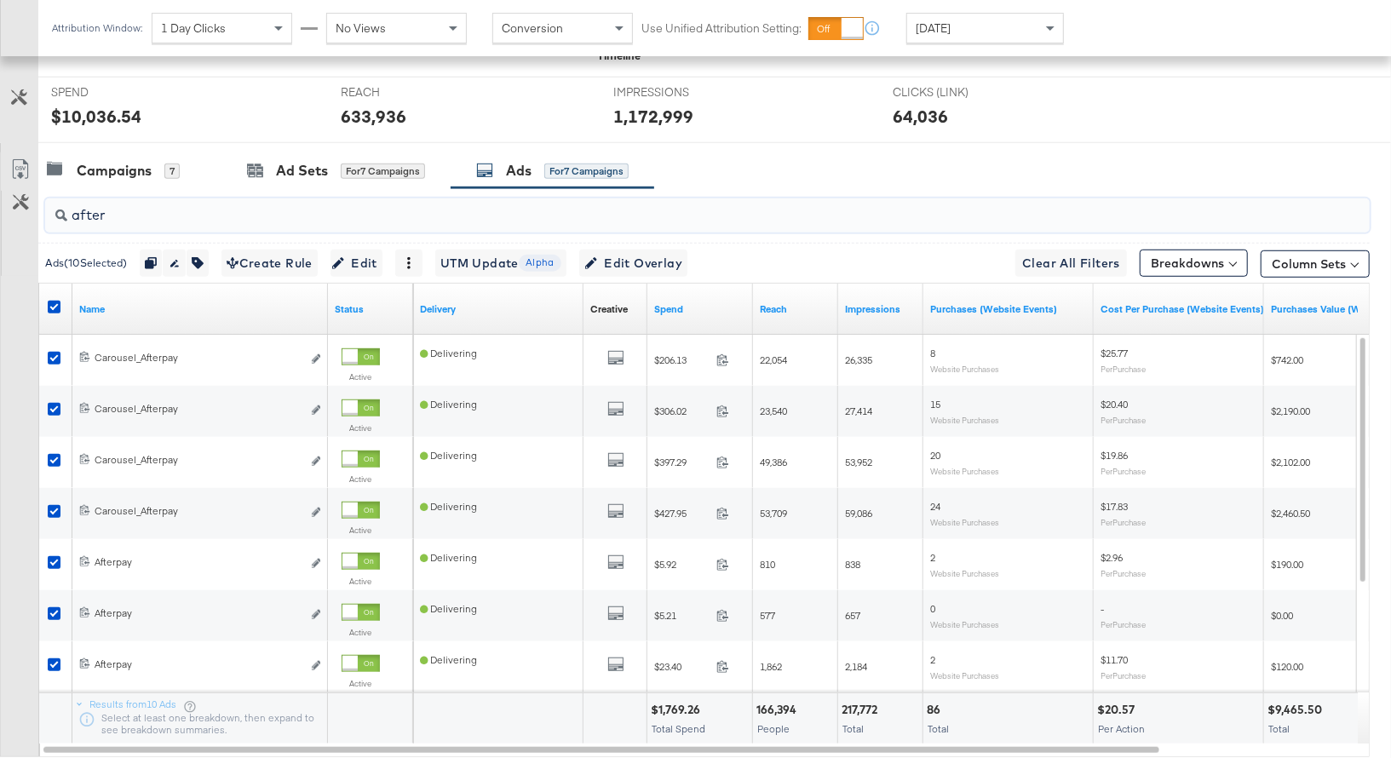
click at [89, 202] on input "after" at bounding box center [658, 208] width 1183 height 33
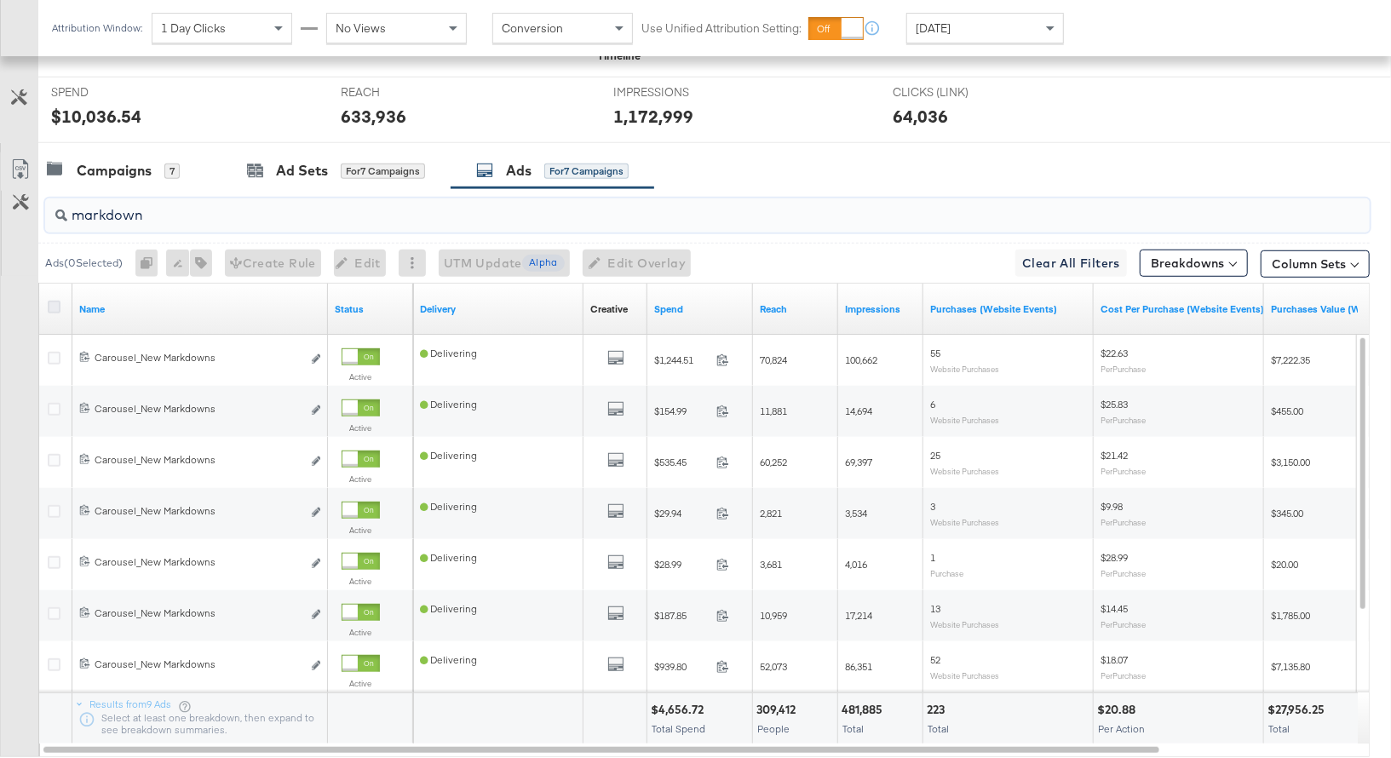
type input "markdown"
click at [53, 304] on icon at bounding box center [54, 307] width 13 height 13
click at [0, 0] on input "checkbox" at bounding box center [0, 0] width 0 height 0
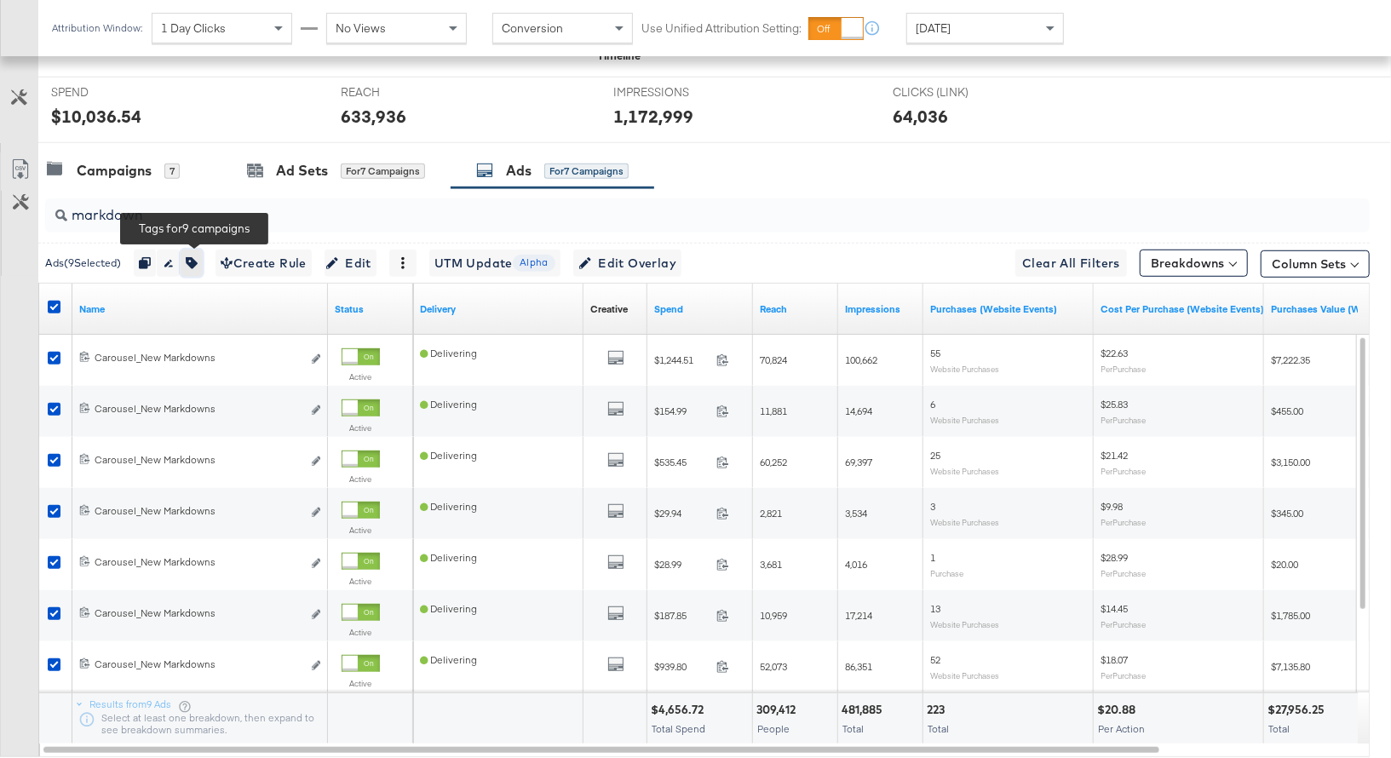
click at [198, 258] on icon "button" at bounding box center [192, 263] width 12 height 12
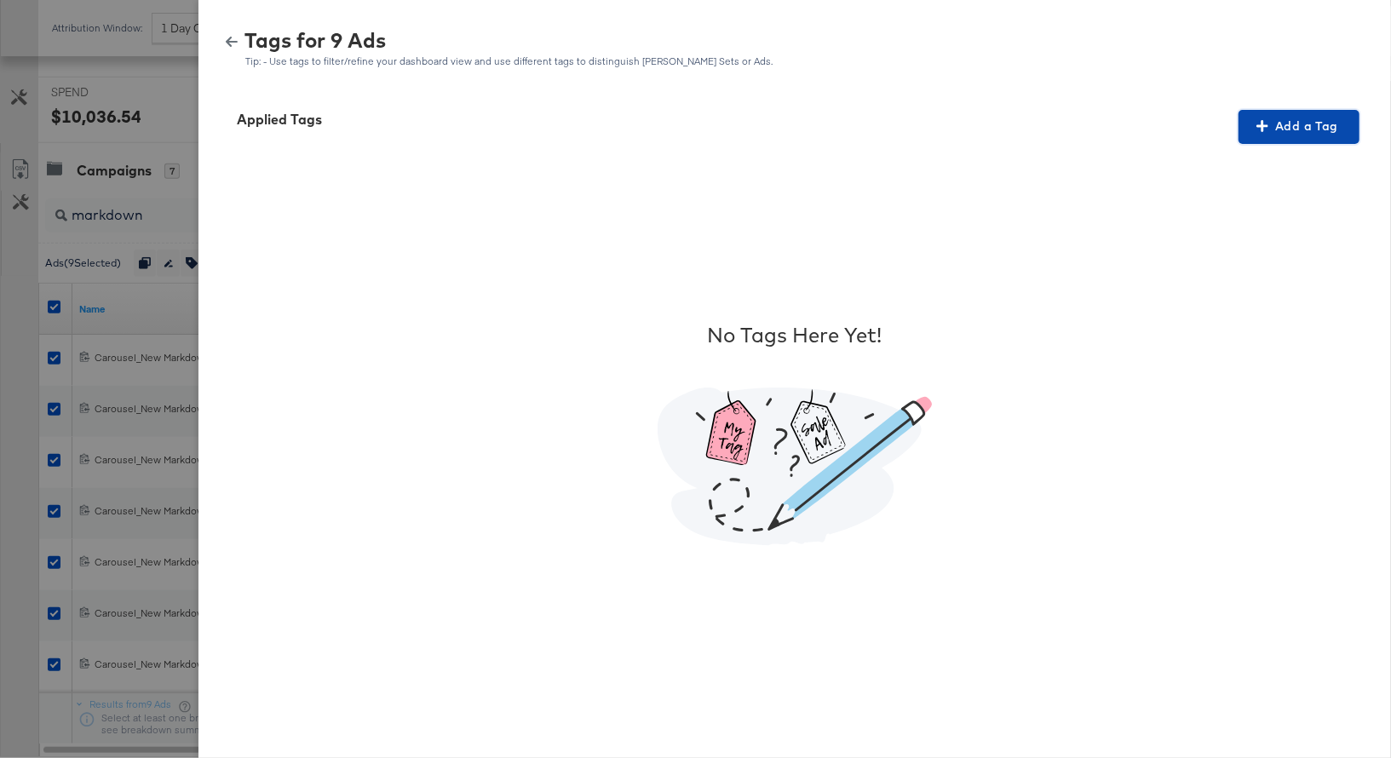
click at [1301, 128] on span "Add a Tag" at bounding box center [1298, 126] width 107 height 21
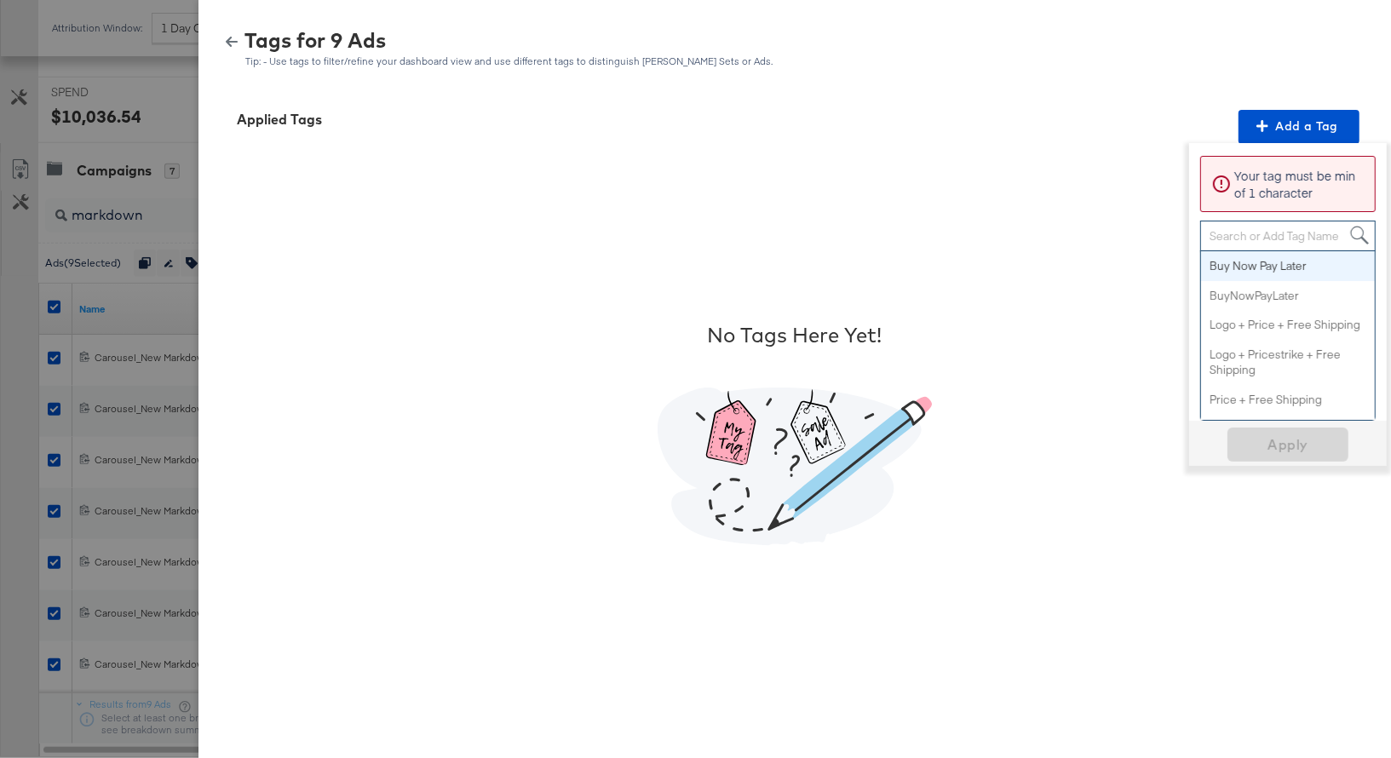
click at [1233, 232] on div "Search or Add Tag Name" at bounding box center [1288, 235] width 174 height 29
paste input "Logo + Price"
type input "Logo + Price"
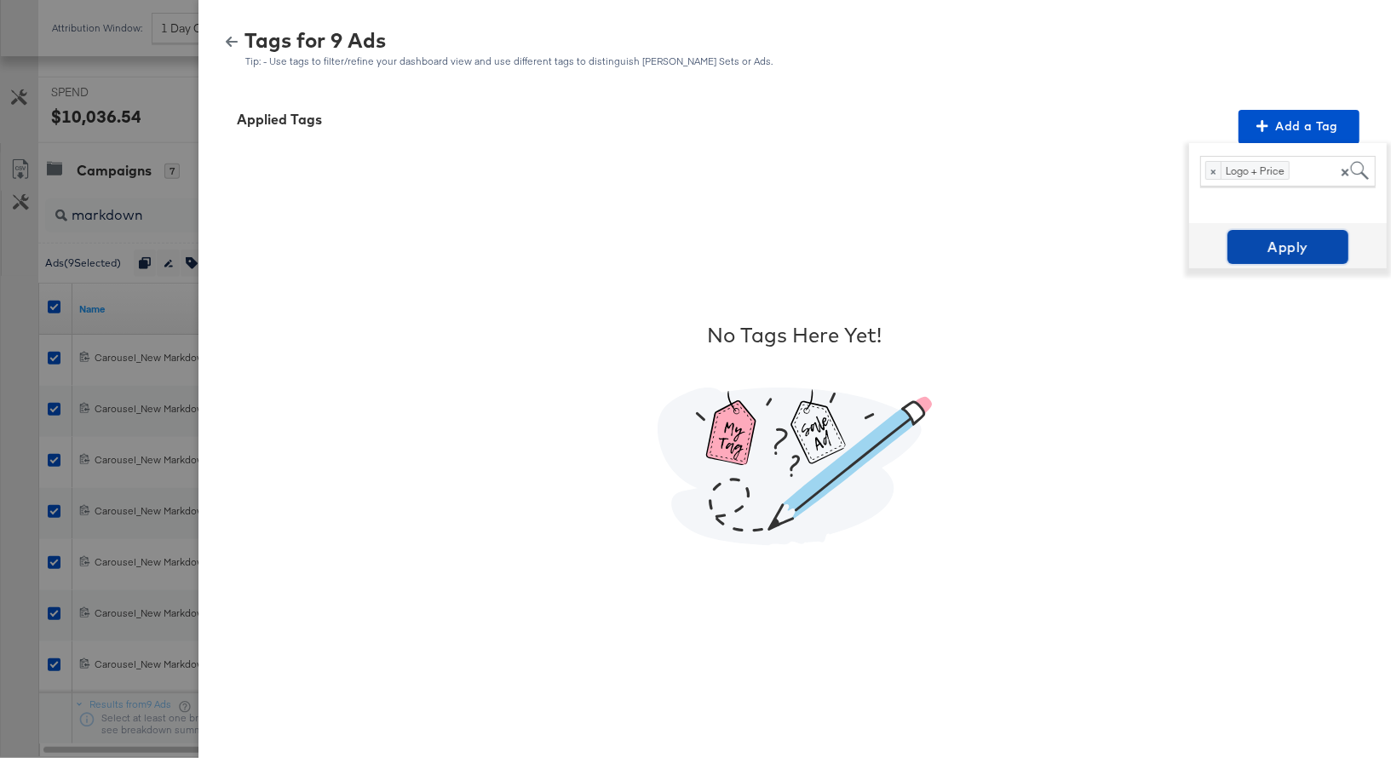
click at [1279, 250] on span "Apply" at bounding box center [1287, 247] width 107 height 24
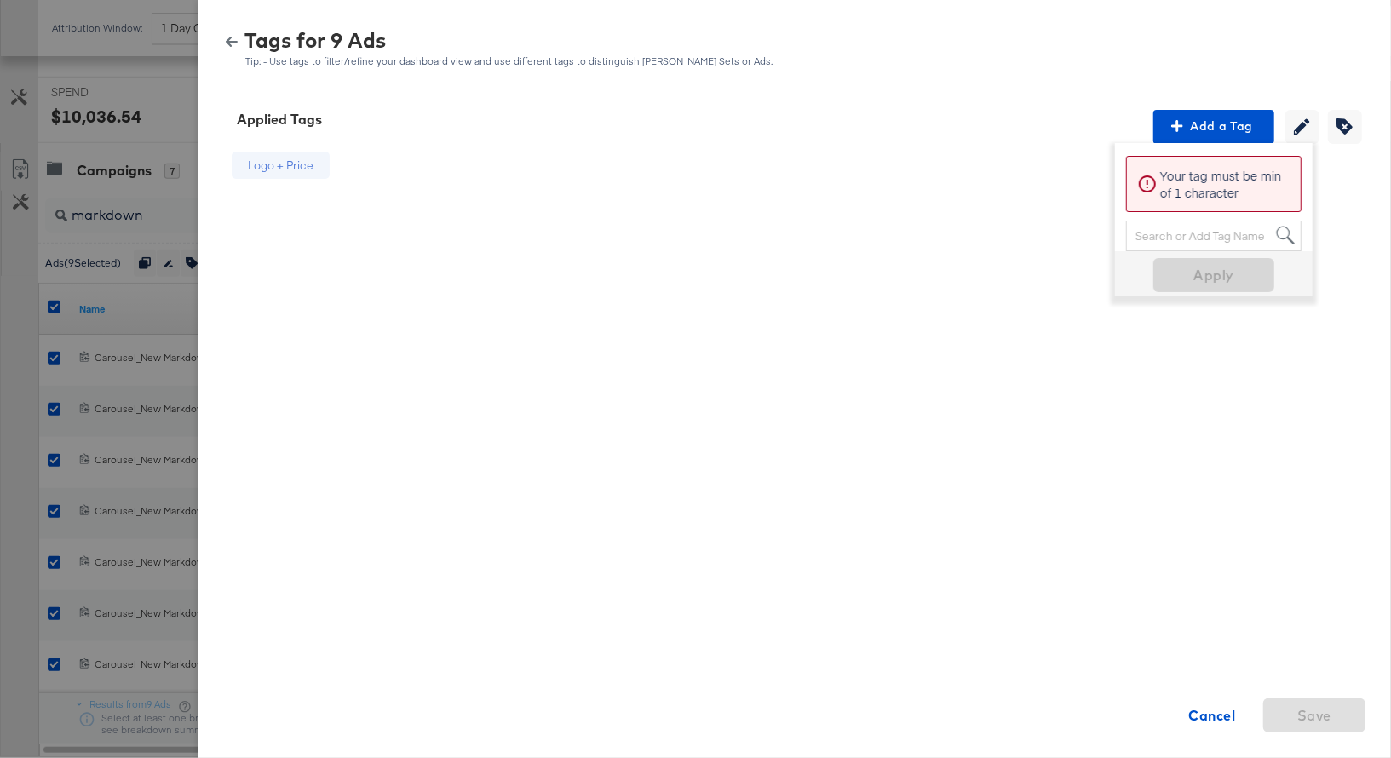
click at [230, 40] on icon "button" at bounding box center [232, 42] width 12 height 12
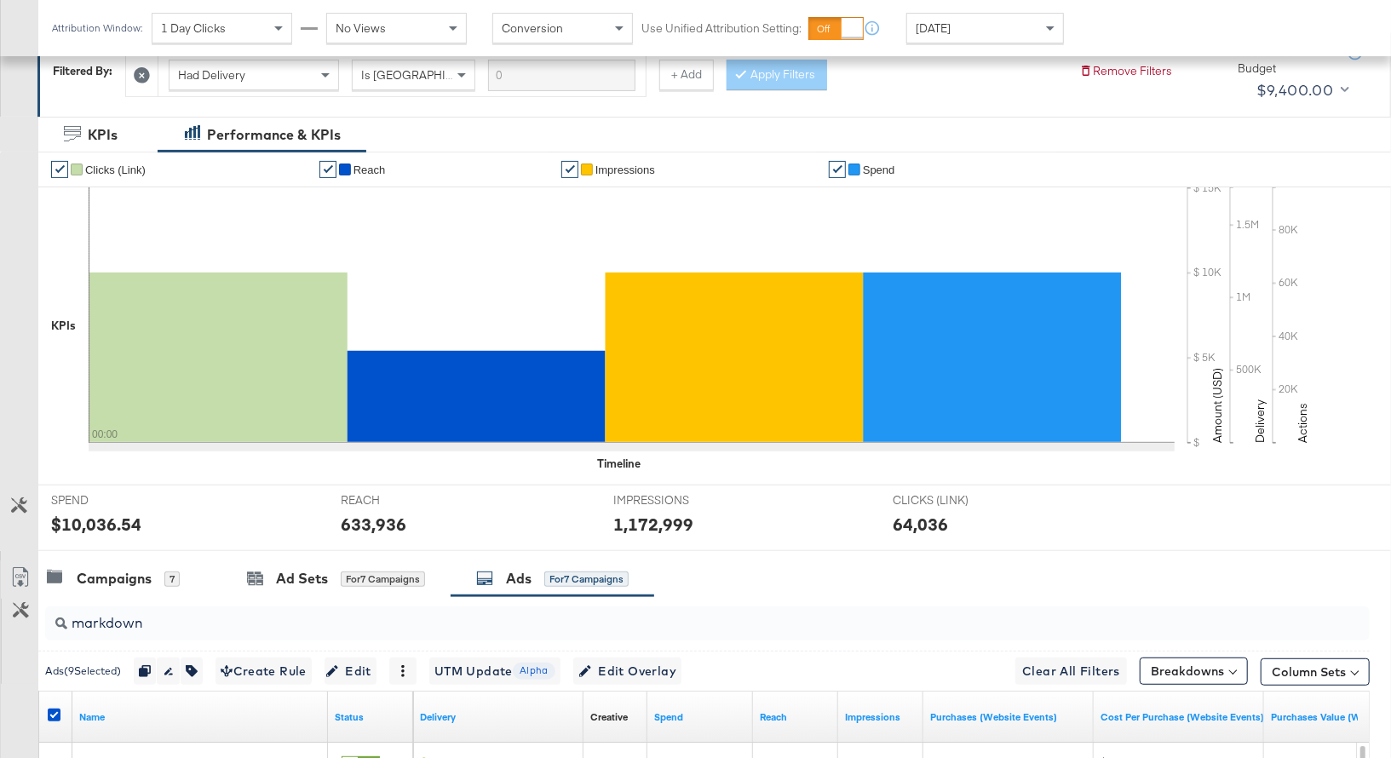
scroll to position [0, 0]
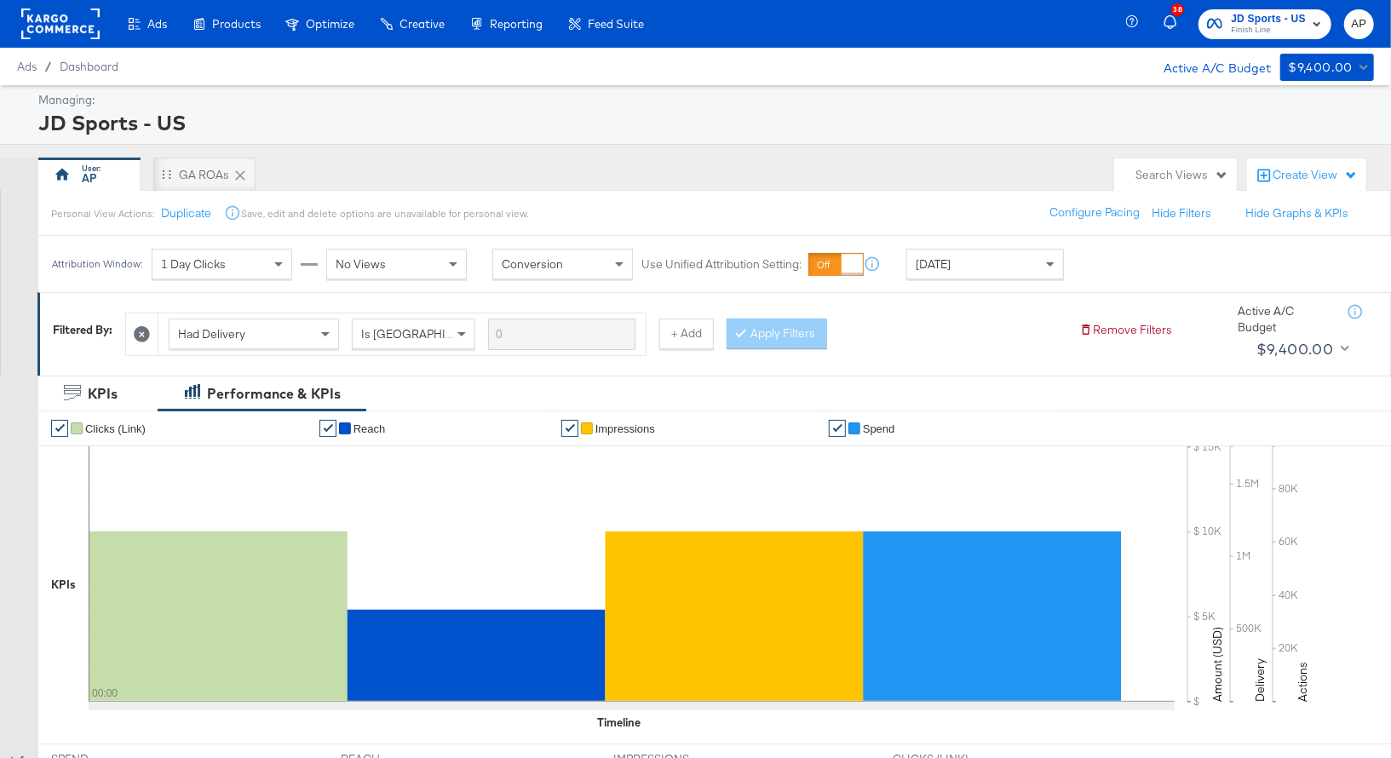
click at [61, 30] on rect at bounding box center [60, 24] width 78 height 31
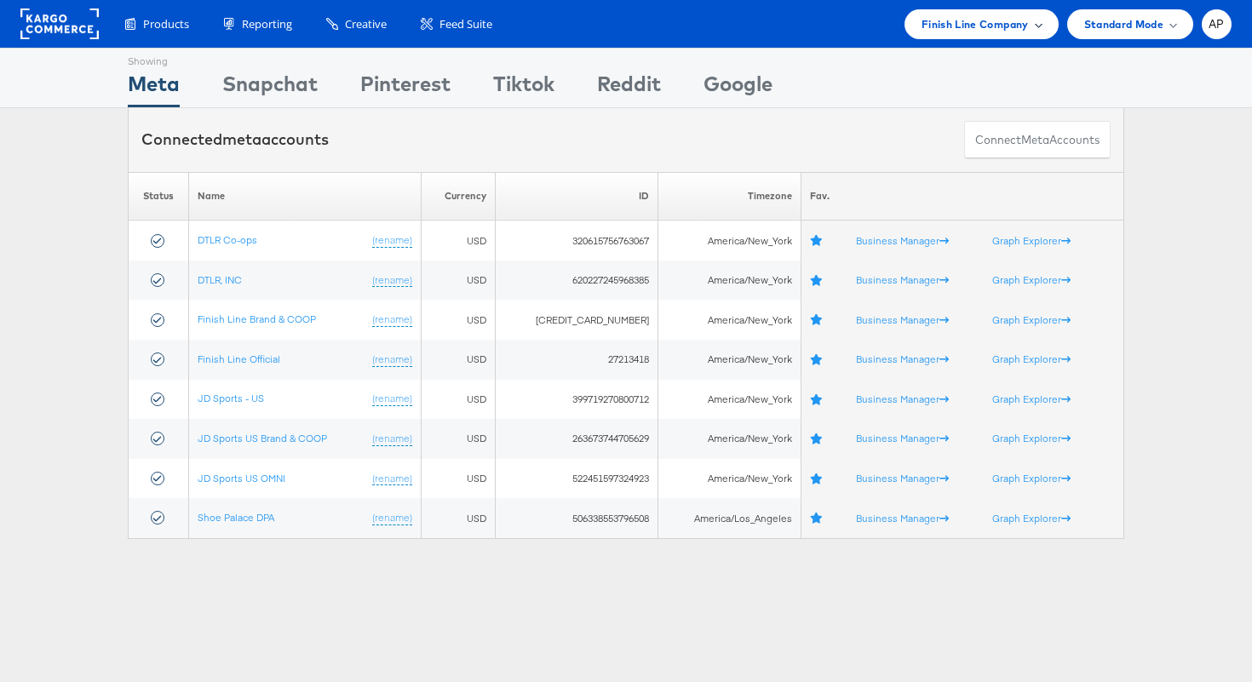
click at [959, 35] on div "Finish Line Company" at bounding box center [981, 24] width 154 height 30
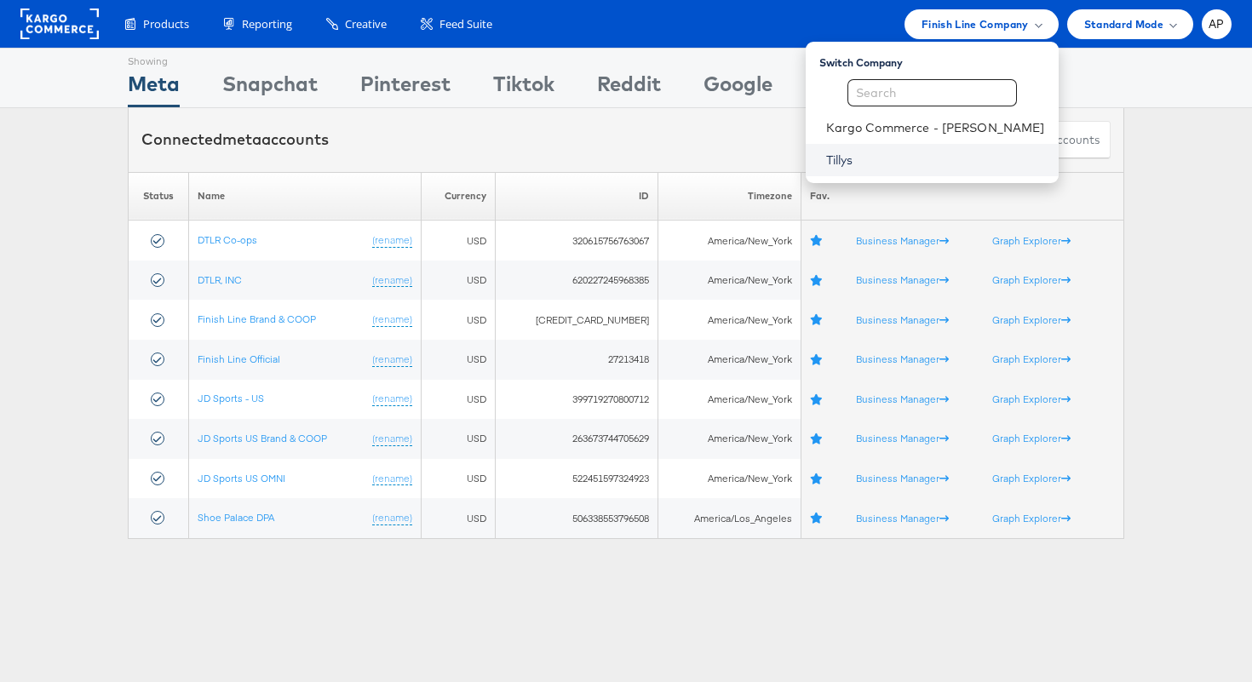
click at [866, 152] on link "Tillys" at bounding box center [935, 160] width 219 height 17
